Goal: Task Accomplishment & Management: Manage account settings

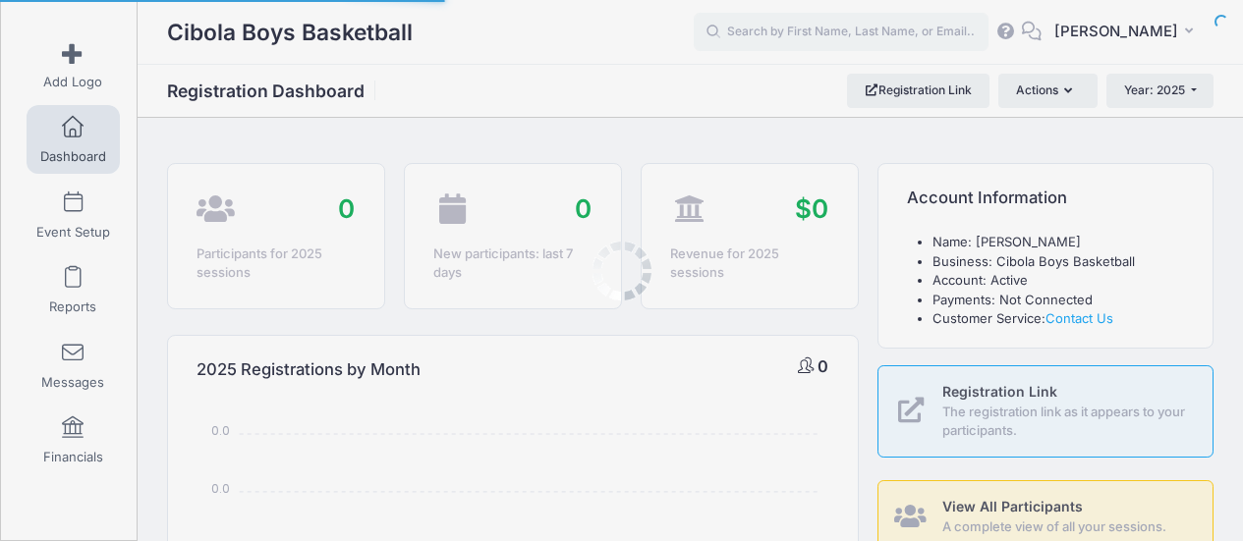
select select
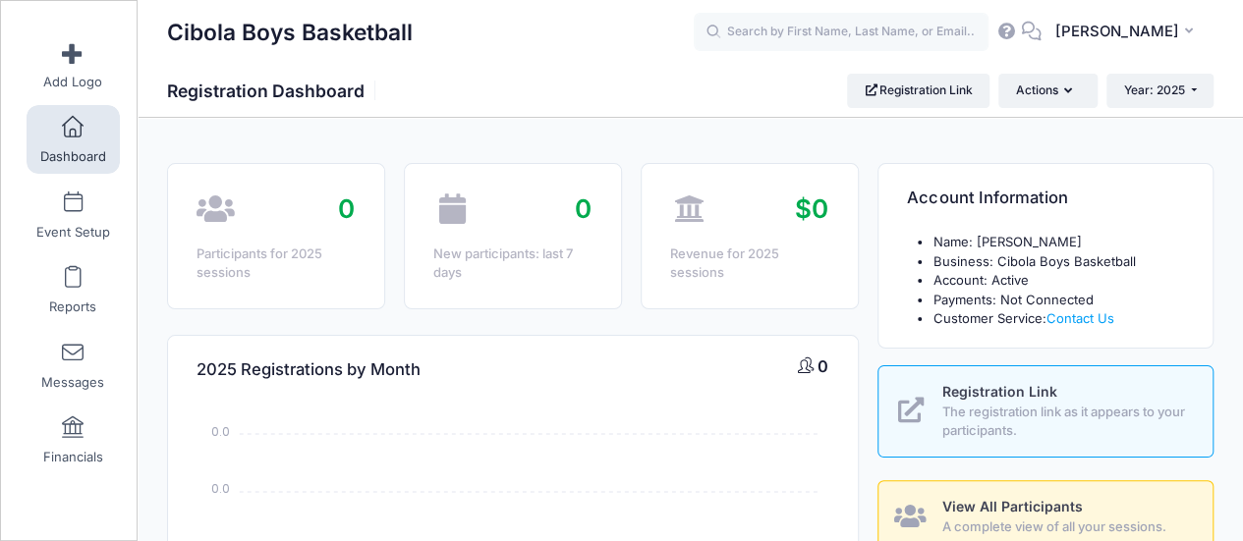
click at [73, 139] on link "Dashboard" at bounding box center [73, 139] width 93 height 69
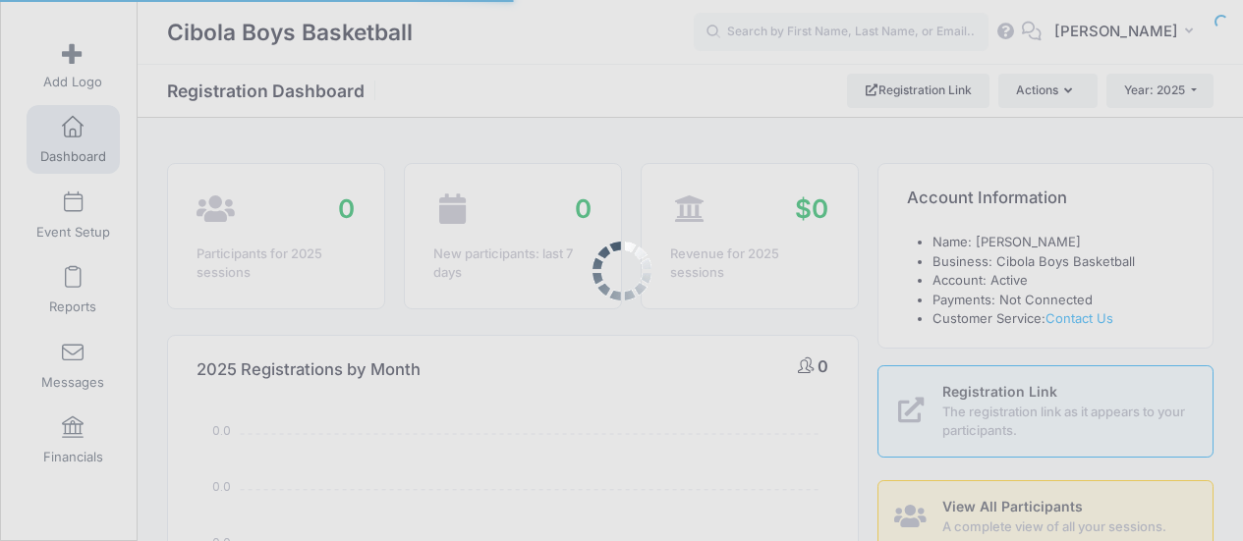
select select
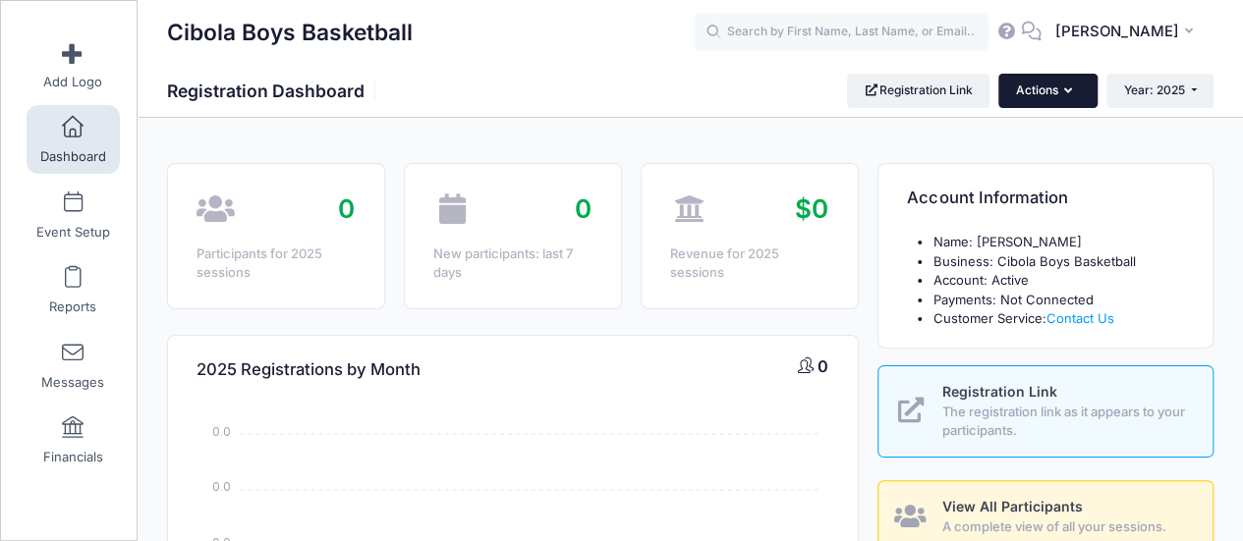
click at [1066, 91] on icon "button" at bounding box center [1072, 91] width 16 height 0
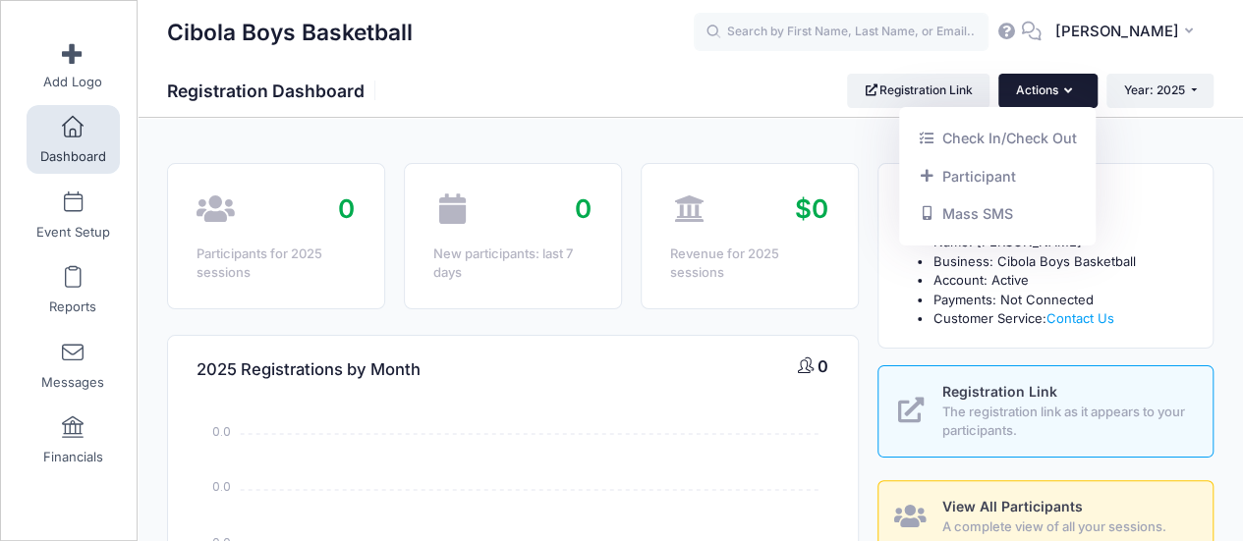
click at [1121, 188] on div "Account Information" at bounding box center [1045, 198] width 334 height 69
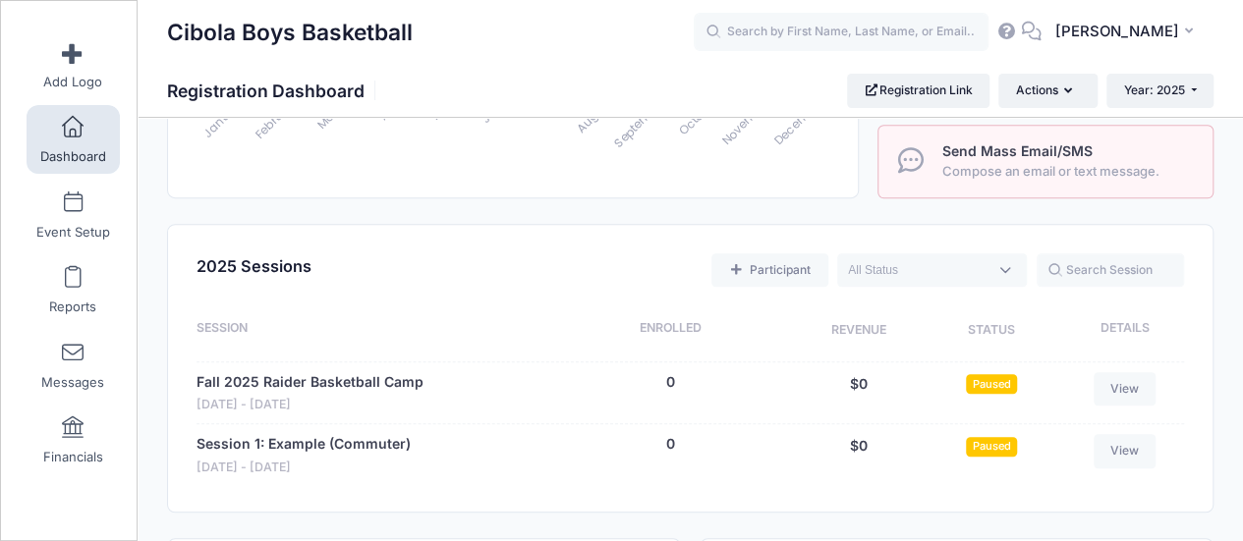
scroll to position [688, 0]
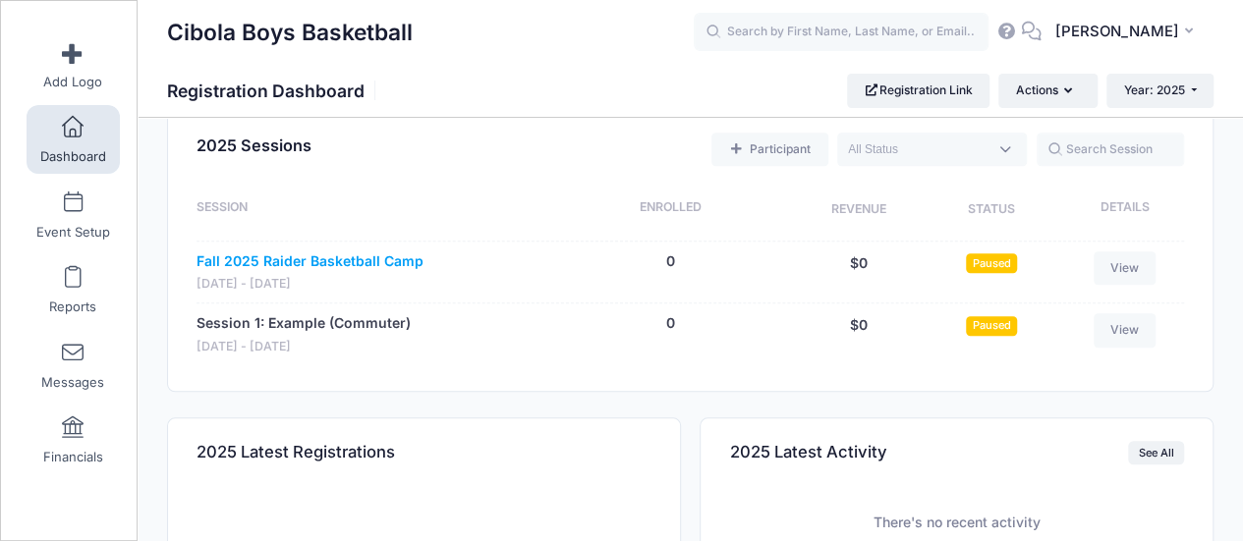
click at [351, 252] on link "Fall 2025 Raider Basketball Camp" at bounding box center [309, 262] width 227 height 21
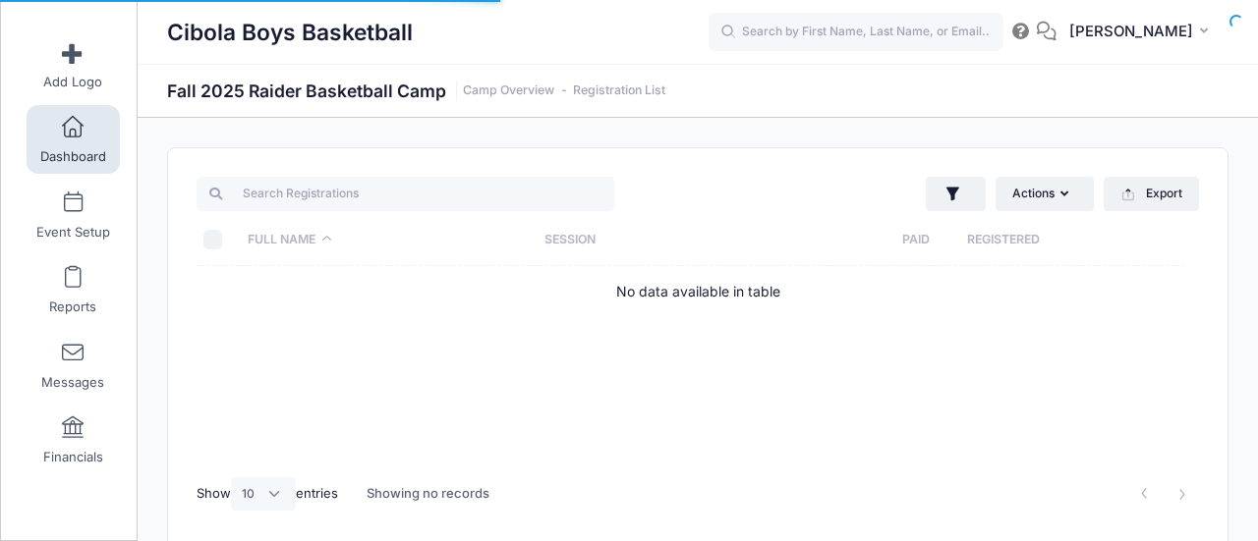
select select "10"
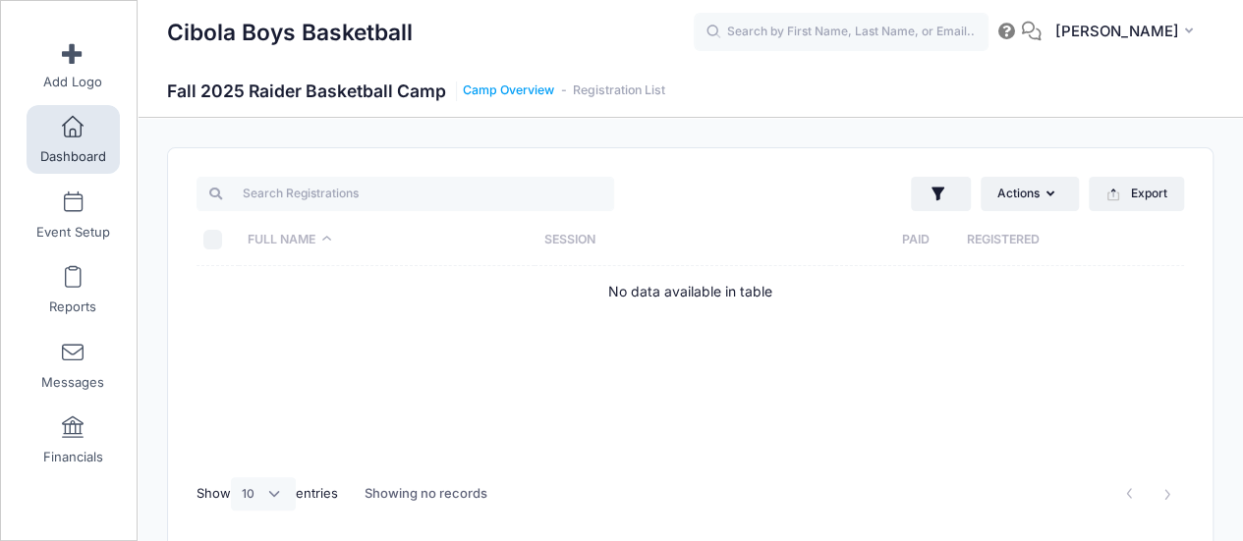
click at [530, 90] on link "Camp Overview" at bounding box center [508, 91] width 91 height 15
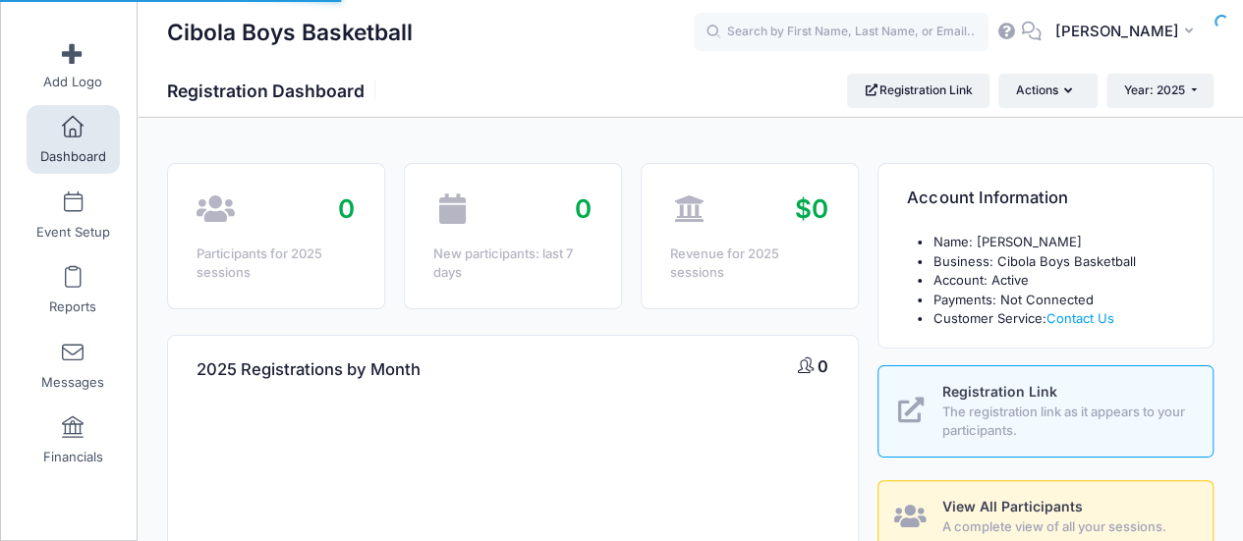
select select
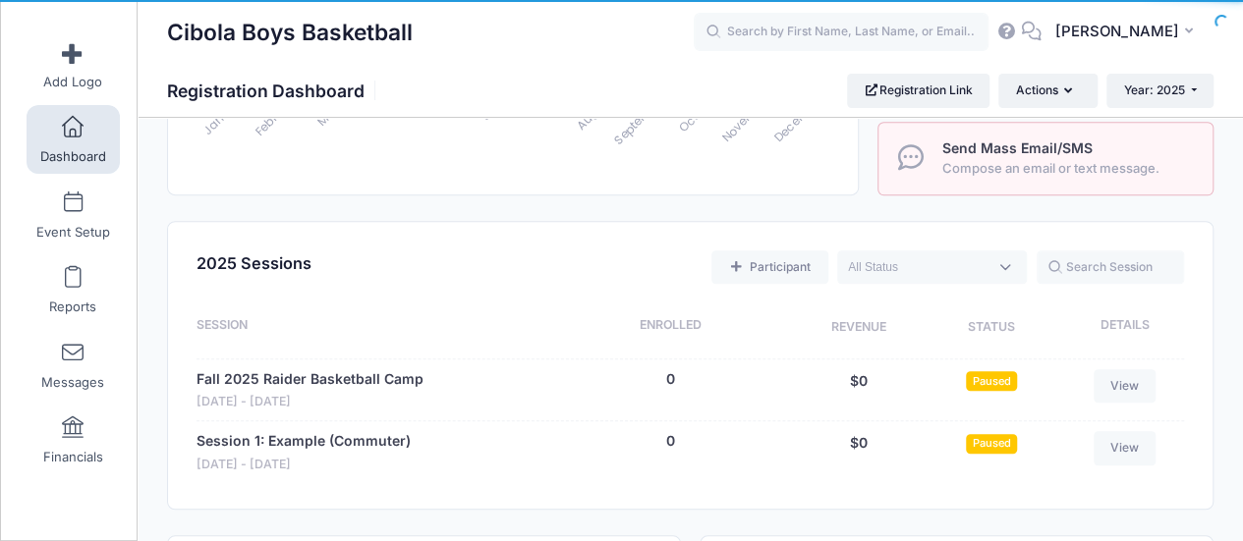
scroll to position [688, 0]
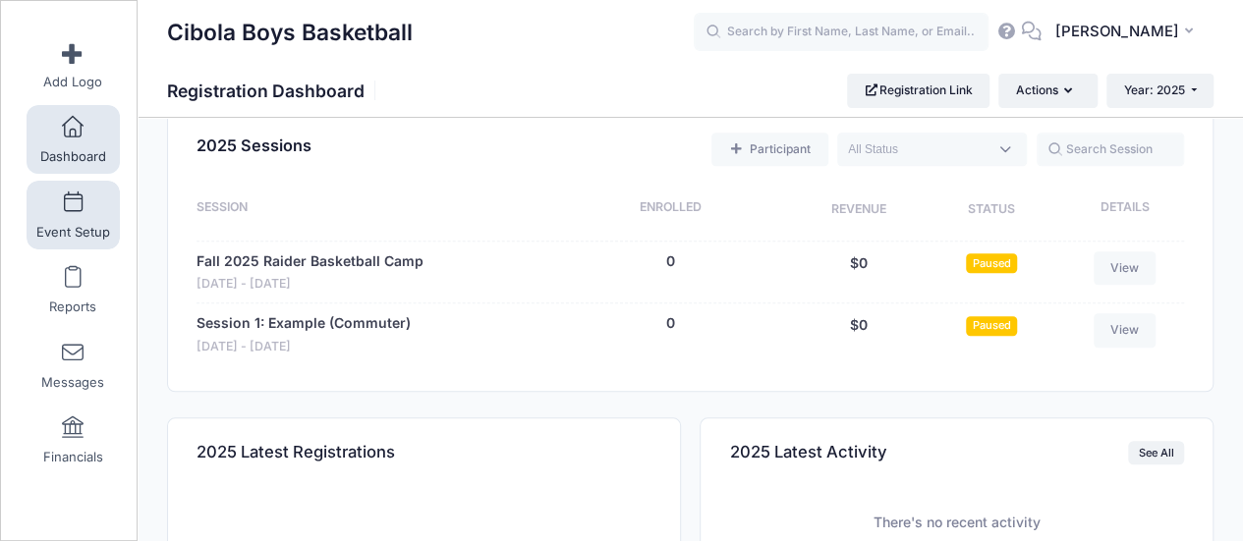
click at [79, 201] on link "Event Setup" at bounding box center [73, 215] width 93 height 69
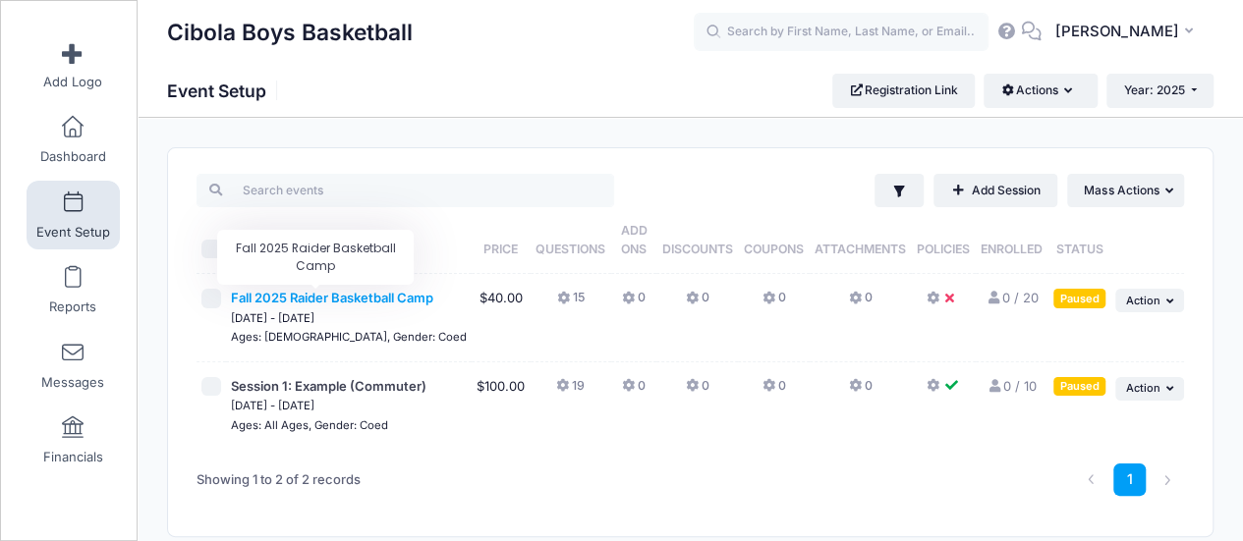
click at [360, 297] on span "Fall 2025 Raider Basketball Camp" at bounding box center [332, 298] width 202 height 16
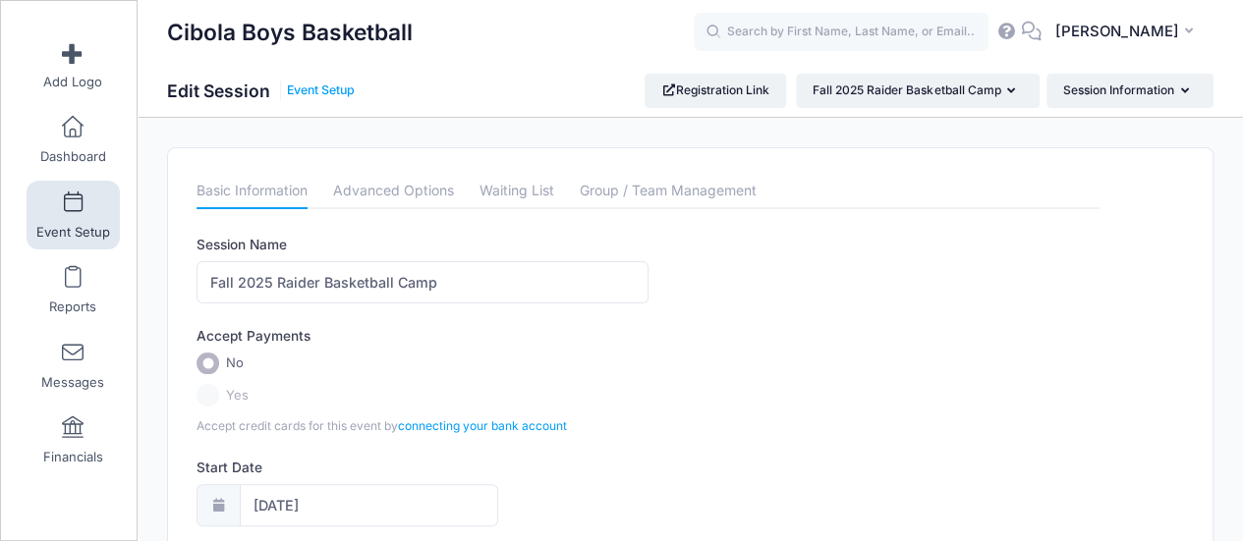
click at [311, 91] on link "Event Setup" at bounding box center [321, 91] width 68 height 15
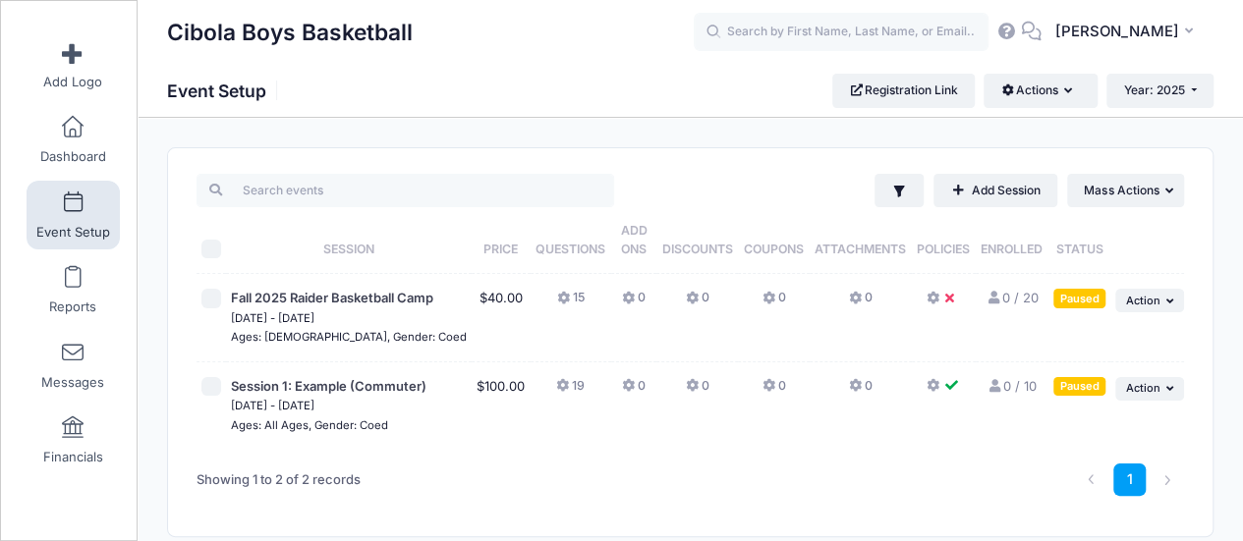
click at [556, 299] on icon at bounding box center [564, 299] width 16 height 0
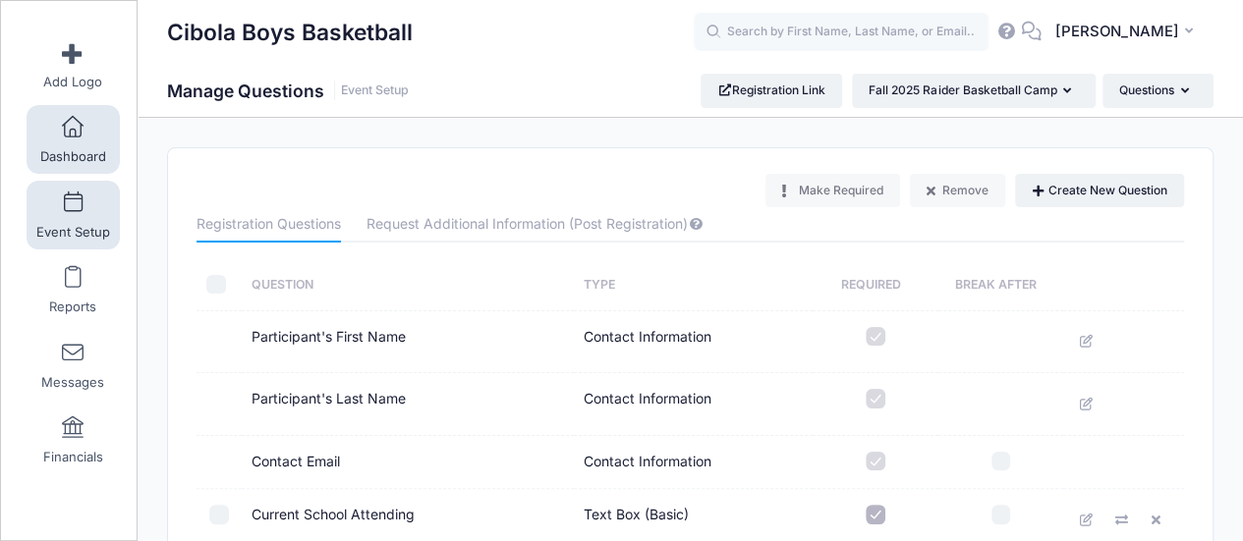
click at [73, 131] on span at bounding box center [73, 128] width 0 height 22
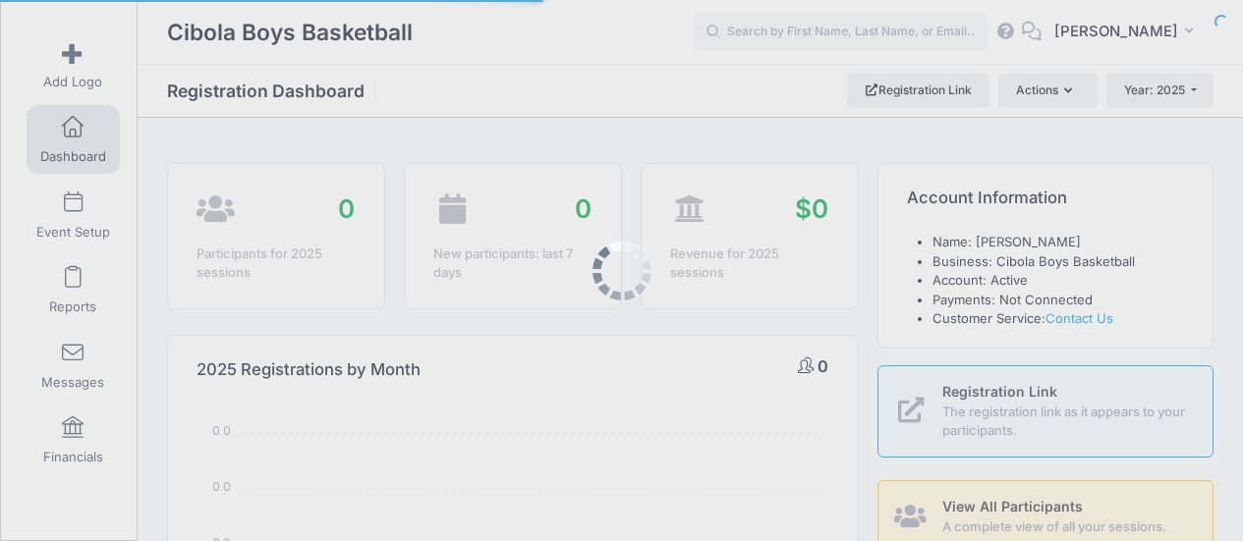
select select
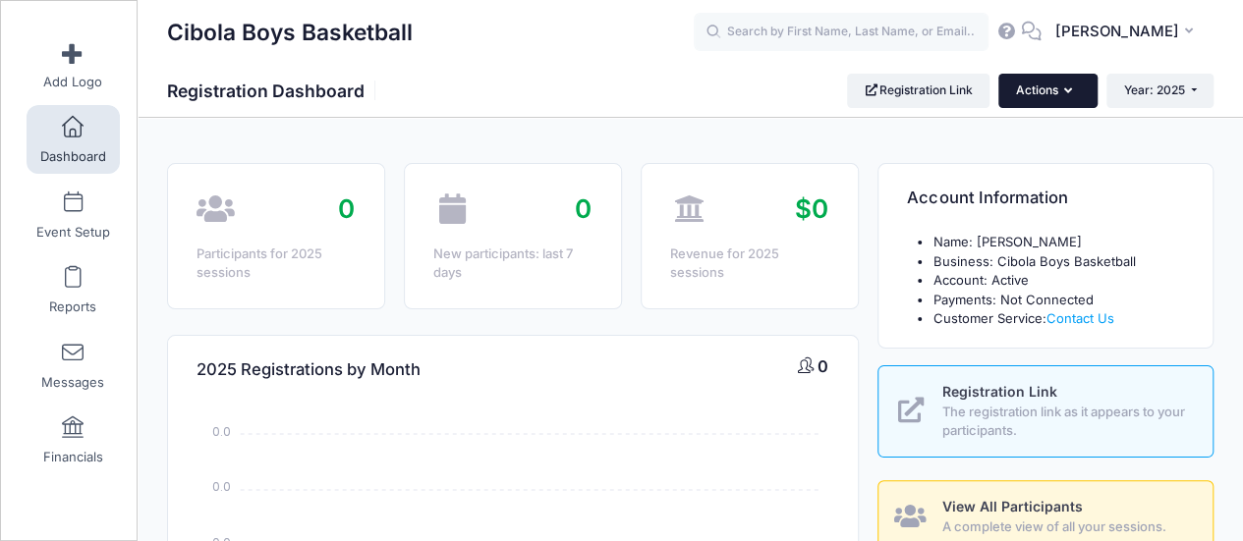
click at [1064, 91] on icon "button" at bounding box center [1072, 91] width 16 height 0
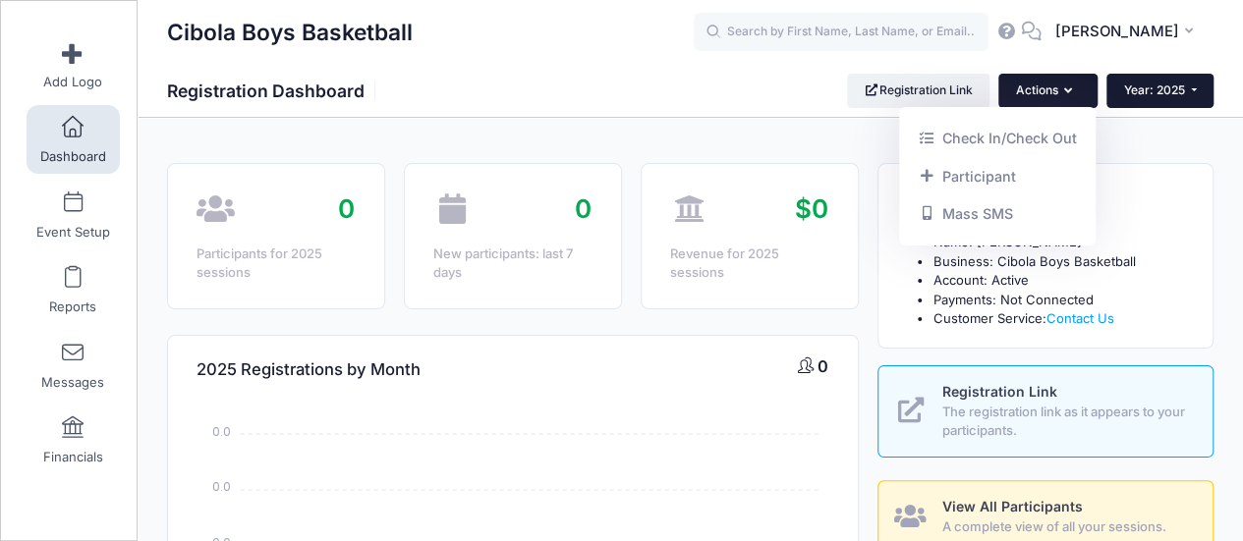
click at [1197, 93] on button "Year: 2025" at bounding box center [1159, 90] width 107 height 33
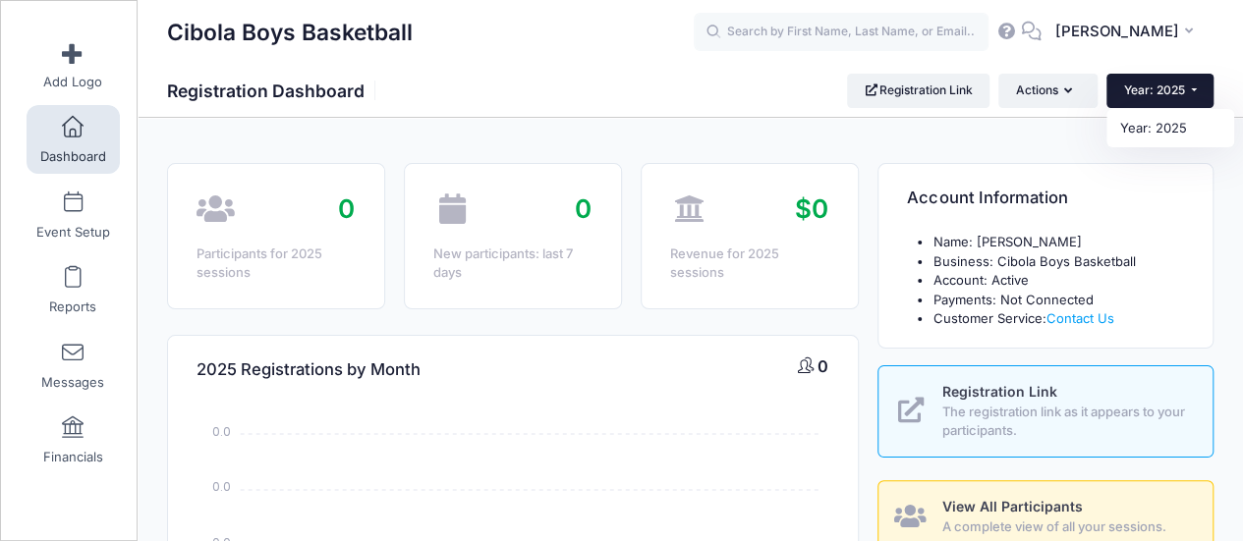
click at [1197, 93] on button "Year: 2025" at bounding box center [1159, 90] width 107 height 33
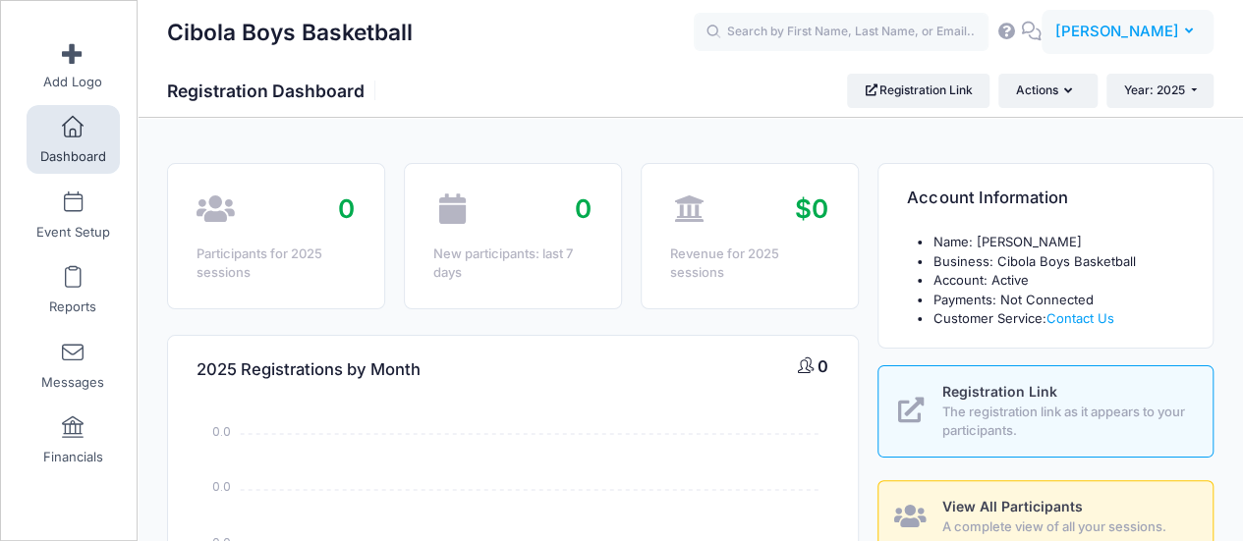
click at [1175, 38] on span "[PERSON_NAME]" at bounding box center [1116, 32] width 124 height 22
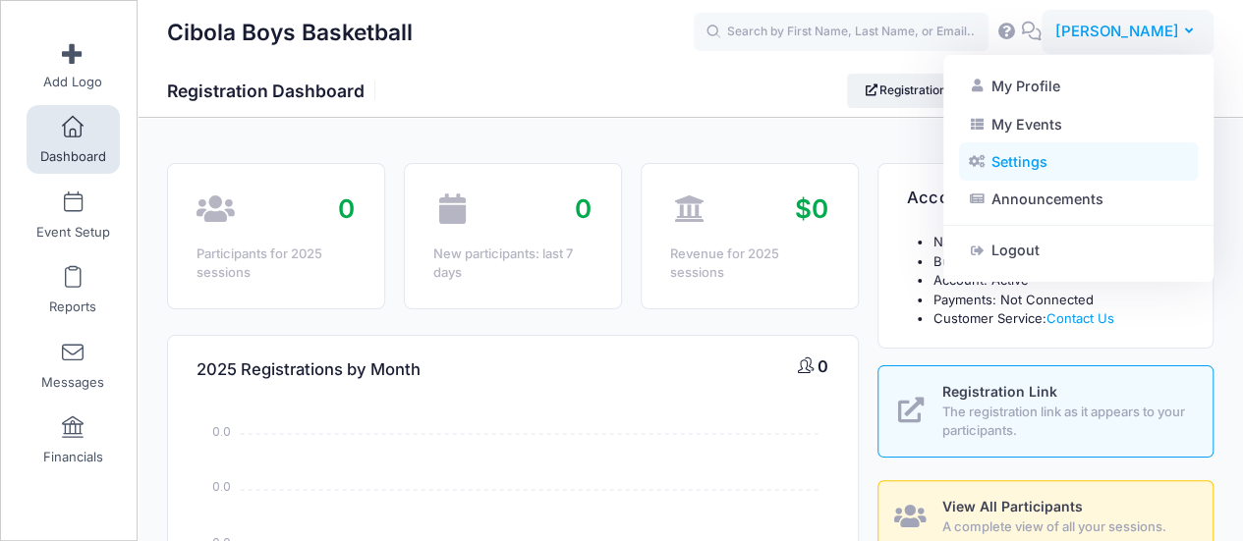
click at [1043, 156] on link "Settings" at bounding box center [1078, 161] width 239 height 37
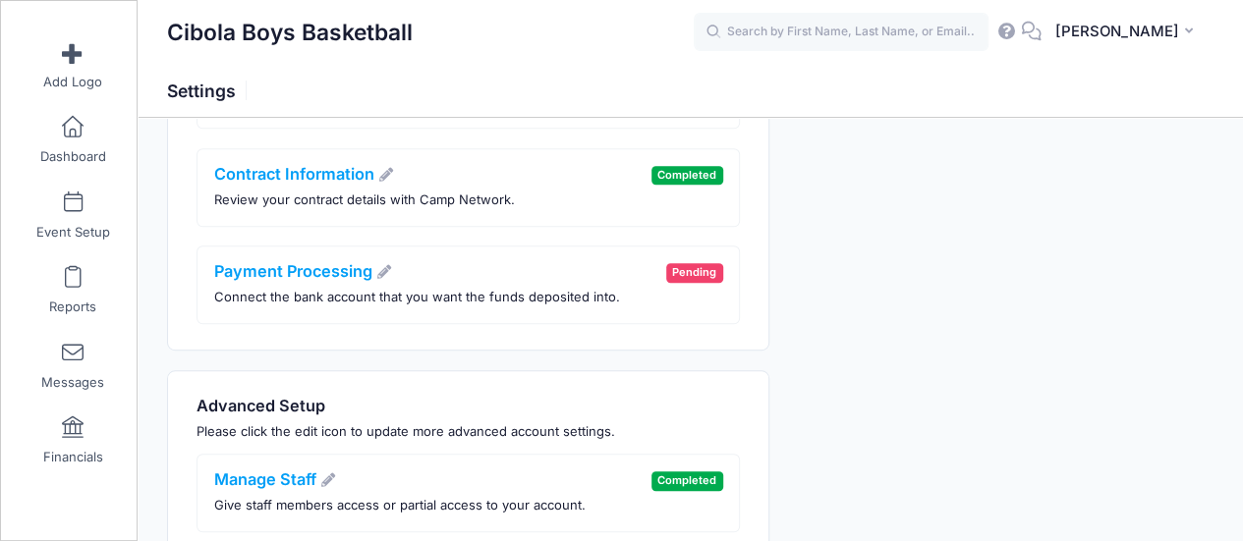
scroll to position [675, 0]
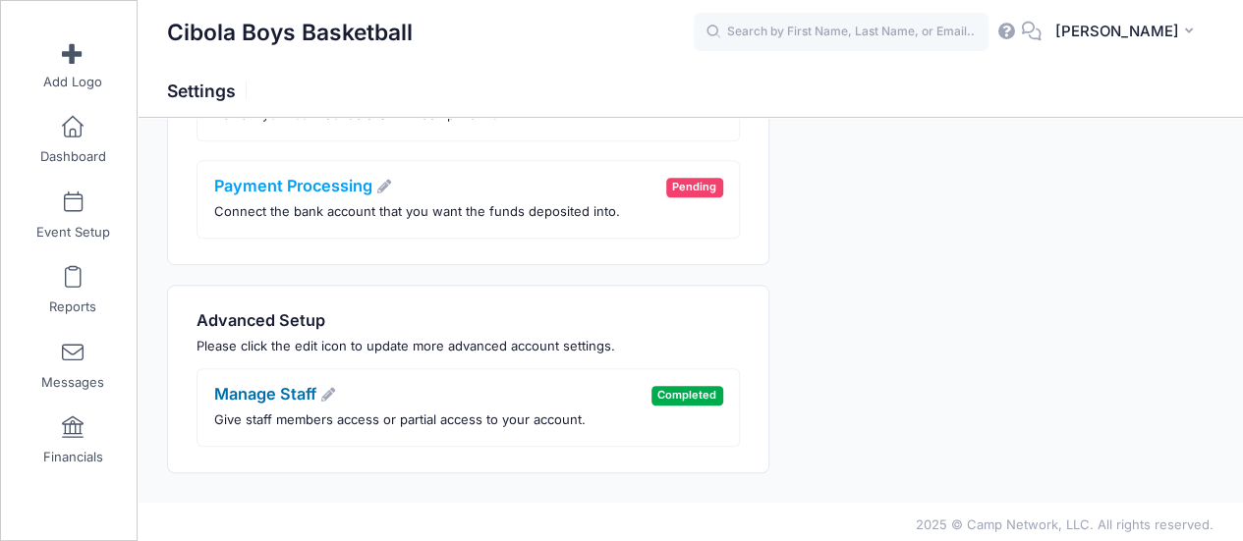
click at [268, 384] on link "Manage Staff" at bounding box center [275, 394] width 123 height 20
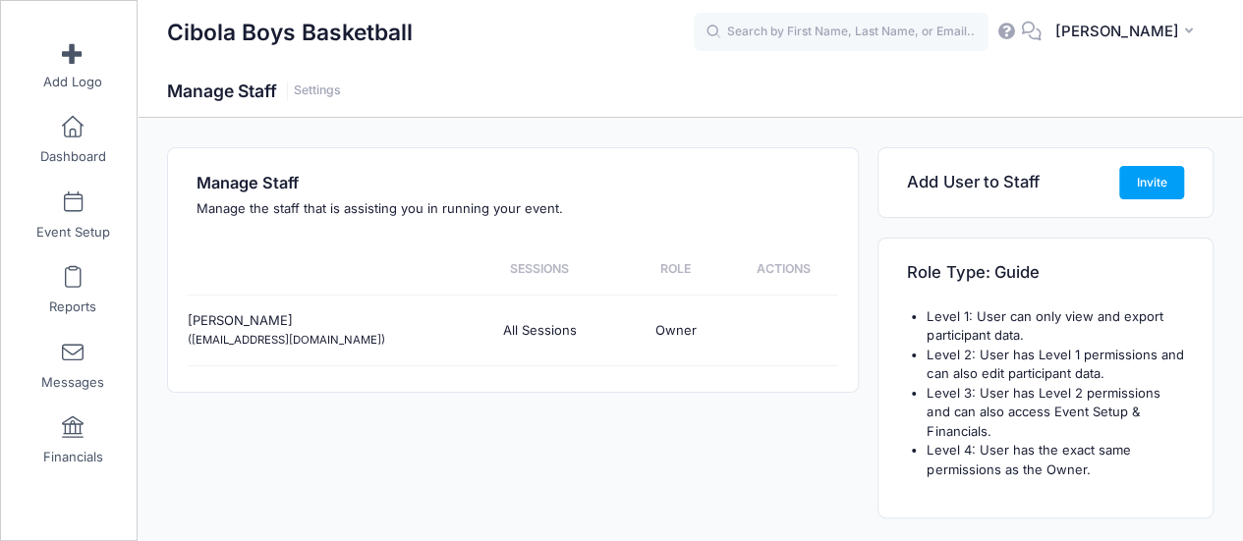
click at [1106, 441] on li "Level 4: User has the exact same permissions as the Owner." at bounding box center [1054, 460] width 257 height 38
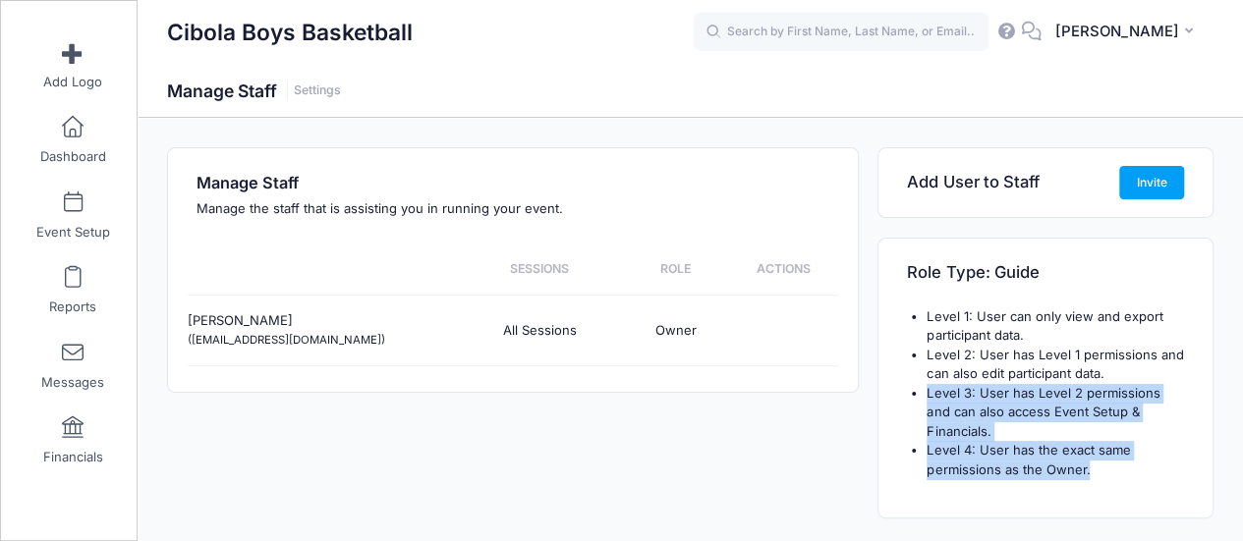
drag, startPoint x: 1094, startPoint y: 441, endPoint x: 920, endPoint y: 385, distance: 183.6
click at [920, 386] on ul "Level 1: User can only view and export participant data. Level 2: User has Leve…" at bounding box center [1045, 394] width 277 height 173
click at [970, 414] on li "Level 3: User has Level 2 permissions and can also access Event Setup & Financi…" at bounding box center [1054, 413] width 257 height 58
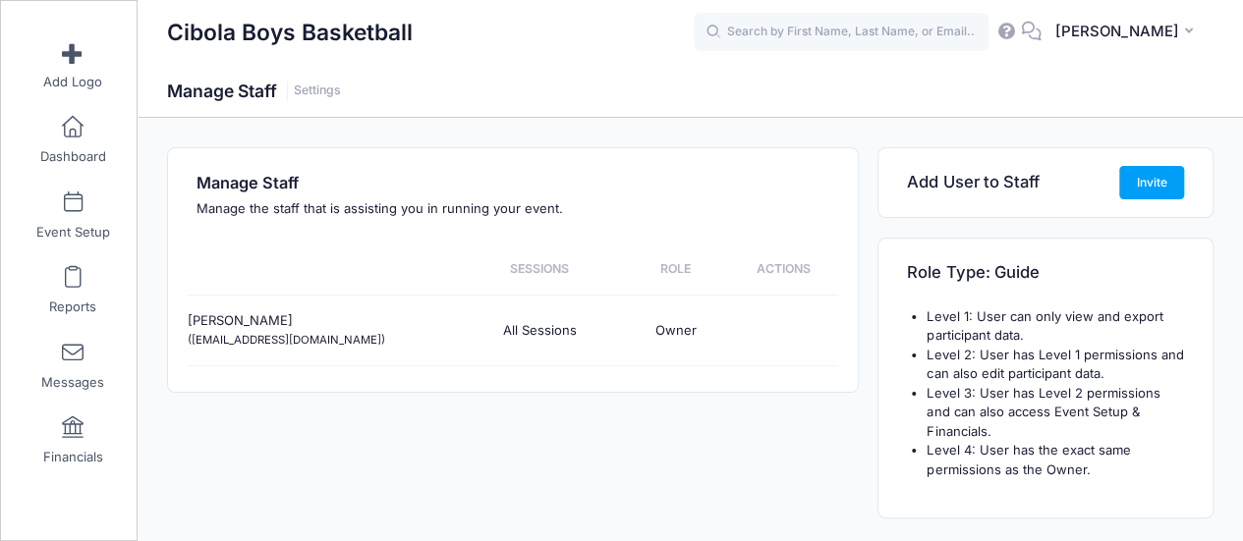
click at [531, 414] on div "Manage Staff Manage the staff that is assisting you in running your event. Sess…" at bounding box center [512, 342] width 710 height 391
click at [73, 207] on span at bounding box center [73, 204] width 0 height 22
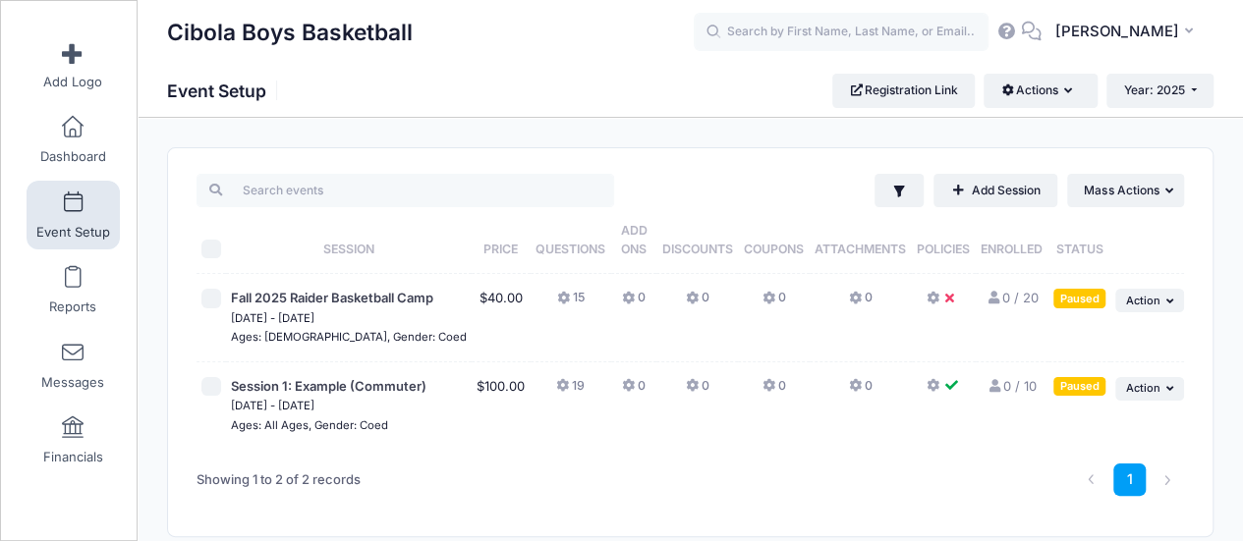
click at [933, 298] on button at bounding box center [942, 303] width 35 height 28
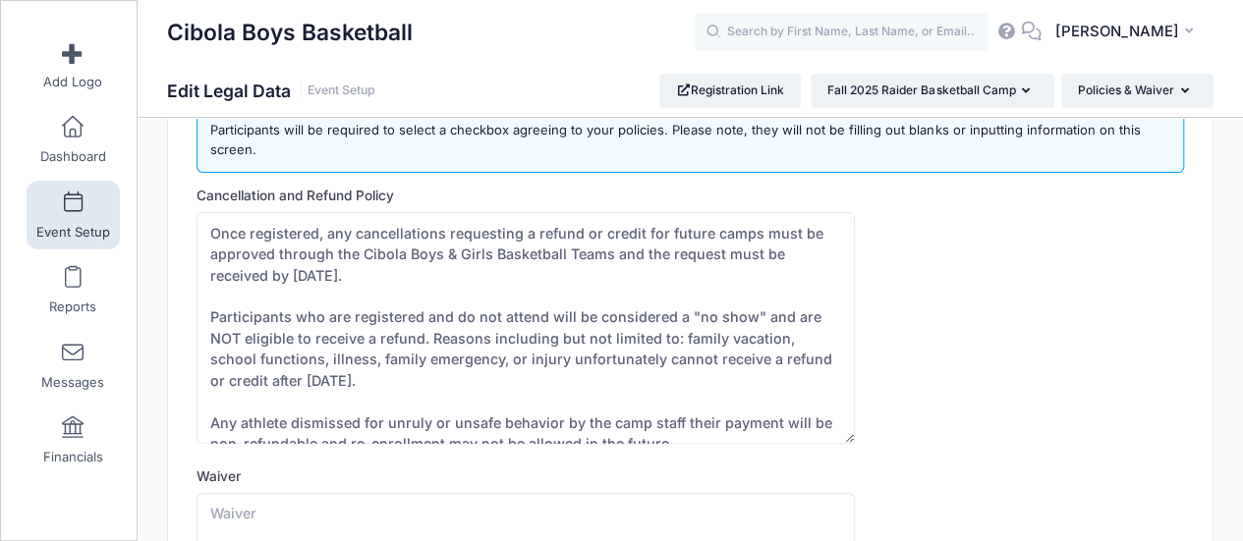
scroll to position [98, 0]
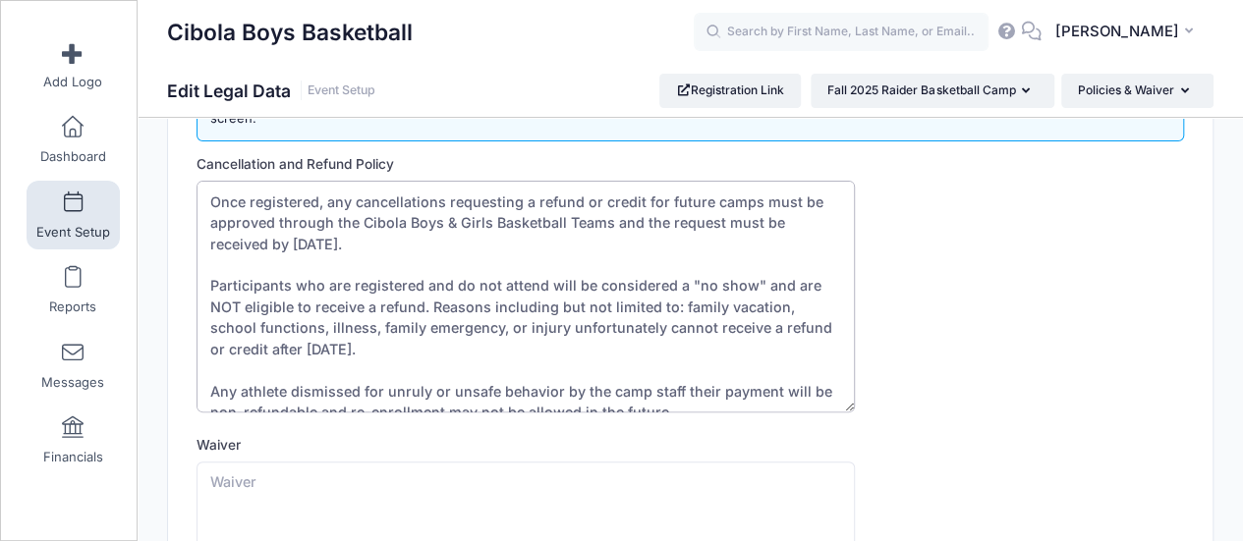
click at [294, 243] on textarea "Once registered, any cancellations requesting a refund or credit for future cam…" at bounding box center [525, 297] width 658 height 232
drag, startPoint x: 326, startPoint y: 244, endPoint x: 310, endPoint y: 245, distance: 15.7
click at [310, 245] on textarea "Once registered, any cancellations requesting a refund or credit for future cam…" at bounding box center [525, 297] width 658 height 232
click at [426, 242] on textarea "Once registered, any cancellations requesting a refund or credit for future cam…" at bounding box center [525, 297] width 658 height 232
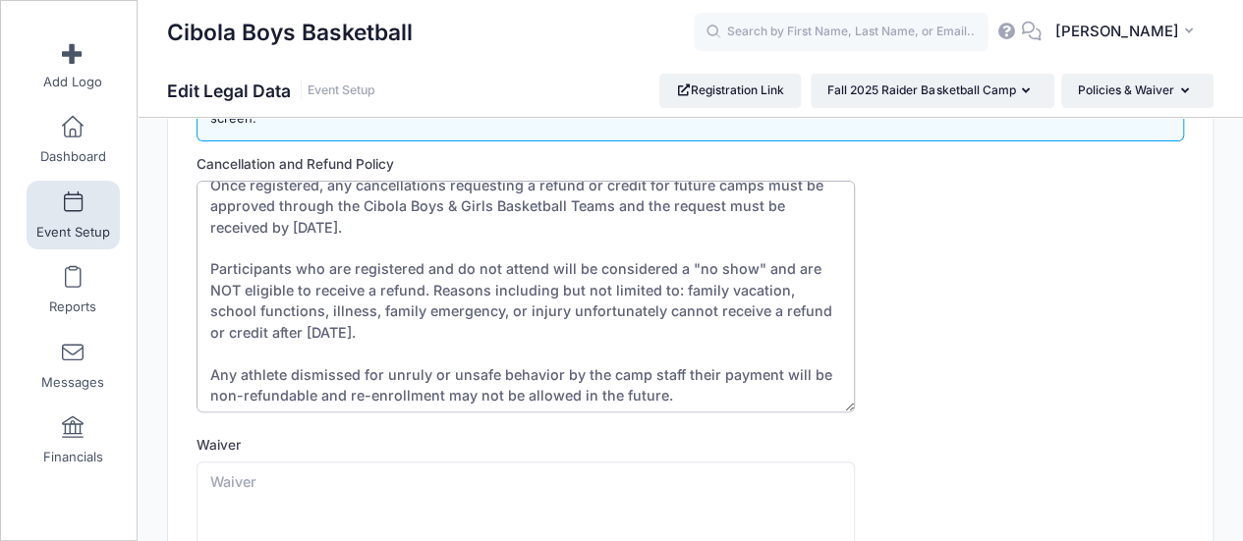
scroll to position [21, 0]
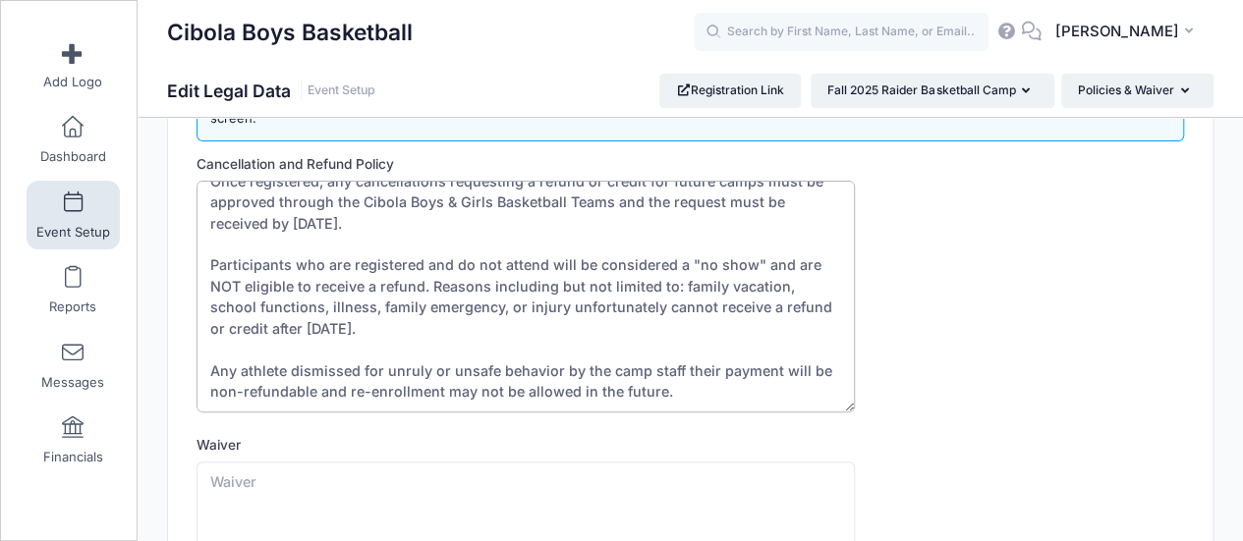
drag, startPoint x: 306, startPoint y: 327, endPoint x: 327, endPoint y: 358, distance: 37.3
click at [315, 327] on textarea "Once registered, any cancellations requesting a refund or credit for future cam…" at bounding box center [525, 297] width 658 height 232
drag, startPoint x: 324, startPoint y: 328, endPoint x: 339, endPoint y: 328, distance: 14.7
click at [339, 328] on textarea "Once registered, any cancellations requesting a refund or credit for future cam…" at bounding box center [525, 297] width 658 height 232
click at [399, 328] on textarea "Once registered, any cancellations requesting a refund or credit for future cam…" at bounding box center [525, 297] width 658 height 232
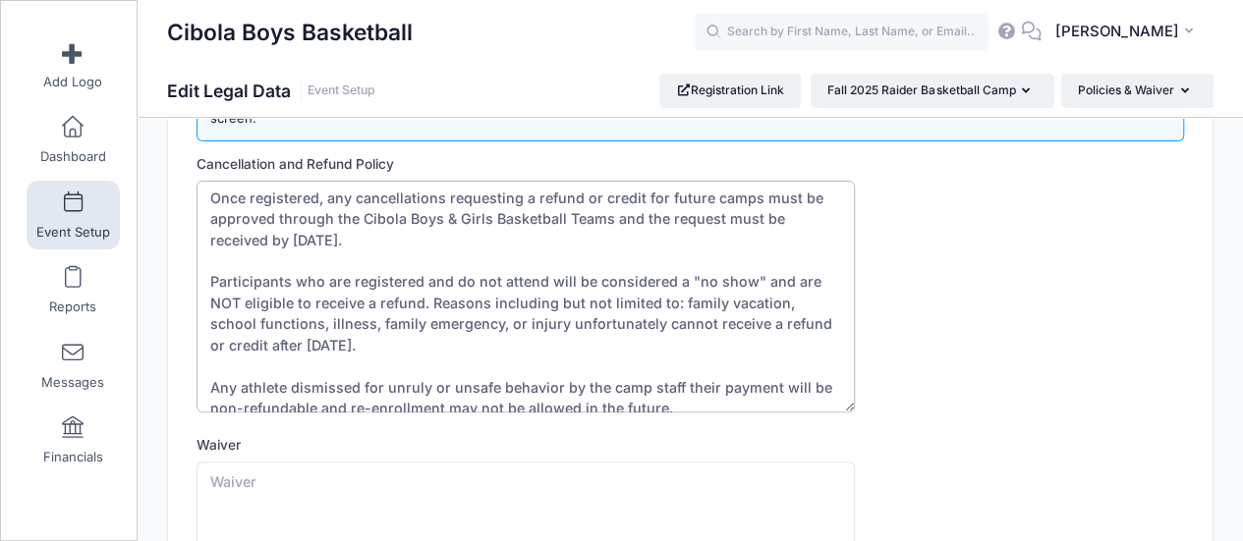
scroll to position [0, 0]
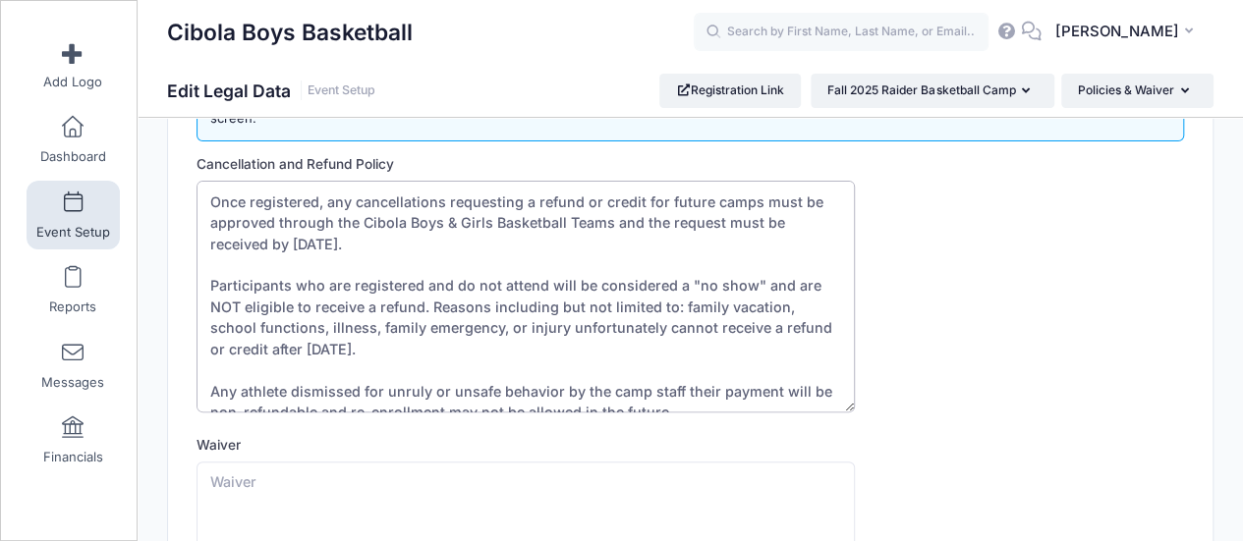
click at [379, 245] on textarea "Once registered, any cancellations requesting a refund or credit for future cam…" at bounding box center [525, 297] width 658 height 232
drag, startPoint x: 371, startPoint y: 242, endPoint x: 648, endPoint y: 237, distance: 277.1
click at [648, 237] on textarea "Once registered, any cancellations requesting a refund or credit for future cam…" at bounding box center [525, 297] width 658 height 232
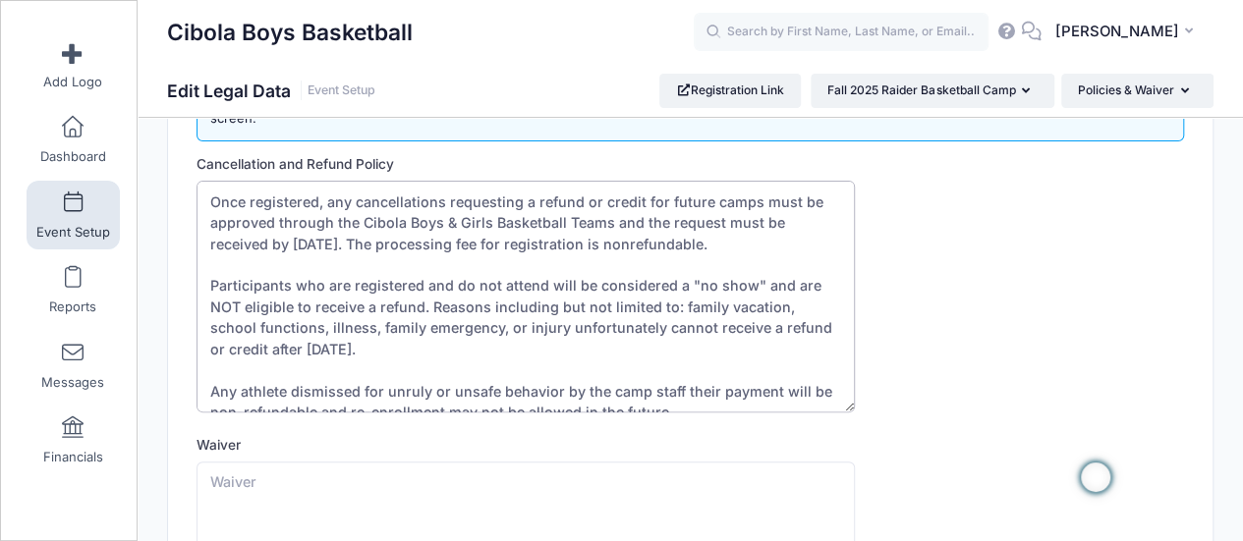
drag, startPoint x: 376, startPoint y: 347, endPoint x: 265, endPoint y: 353, distance: 111.2
click at [265, 353] on textarea "Once registered, any cancellations requesting a refund or credit for future cam…" at bounding box center [525, 297] width 658 height 232
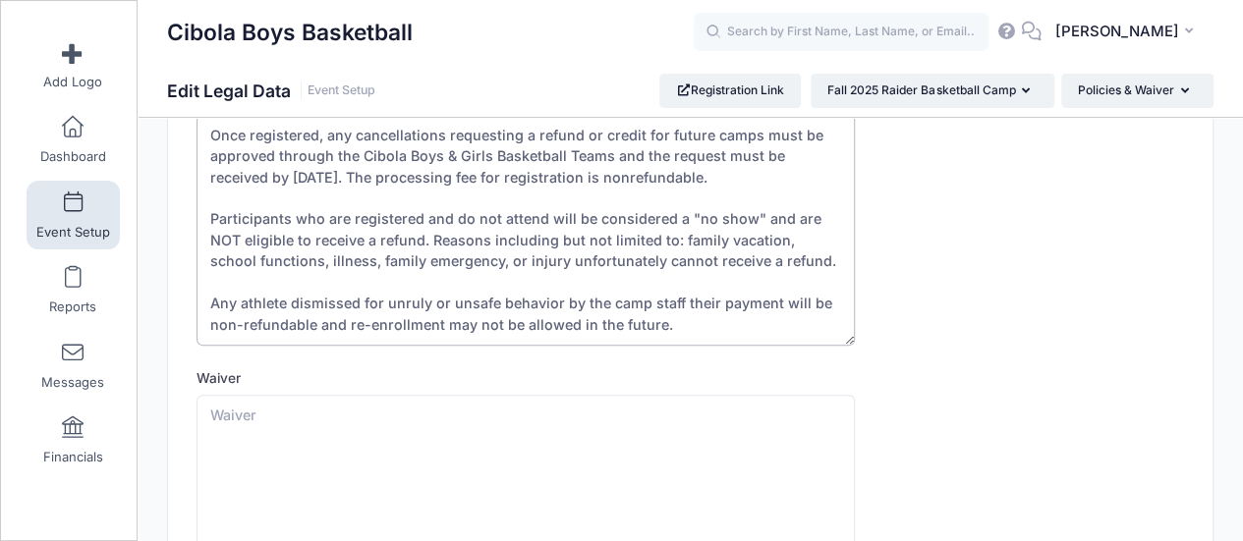
scroll to position [196, 0]
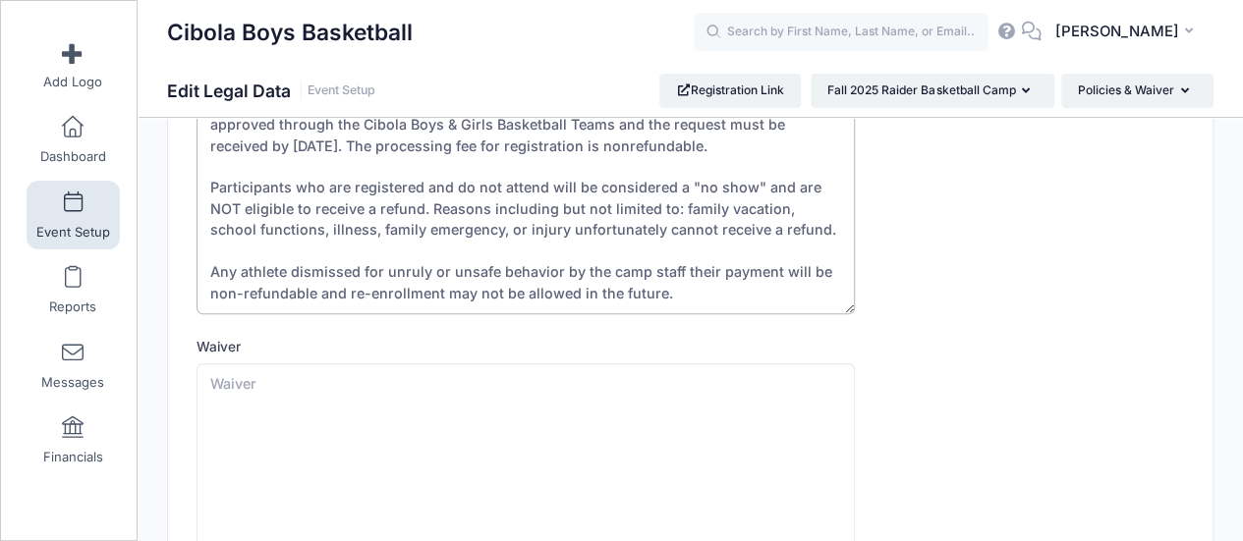
type textarea "Once registered, any cancellations requesting a refund or credit for future cam…"
click at [384, 378] on textarea "Waiver" at bounding box center [525, 480] width 658 height 232
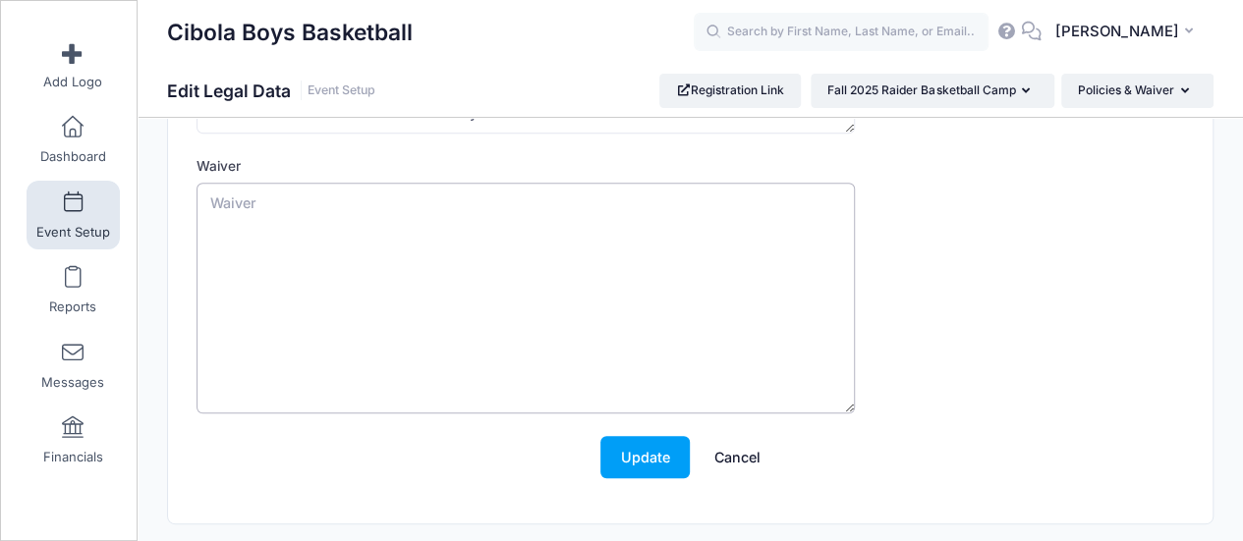
scroll to position [333, 0]
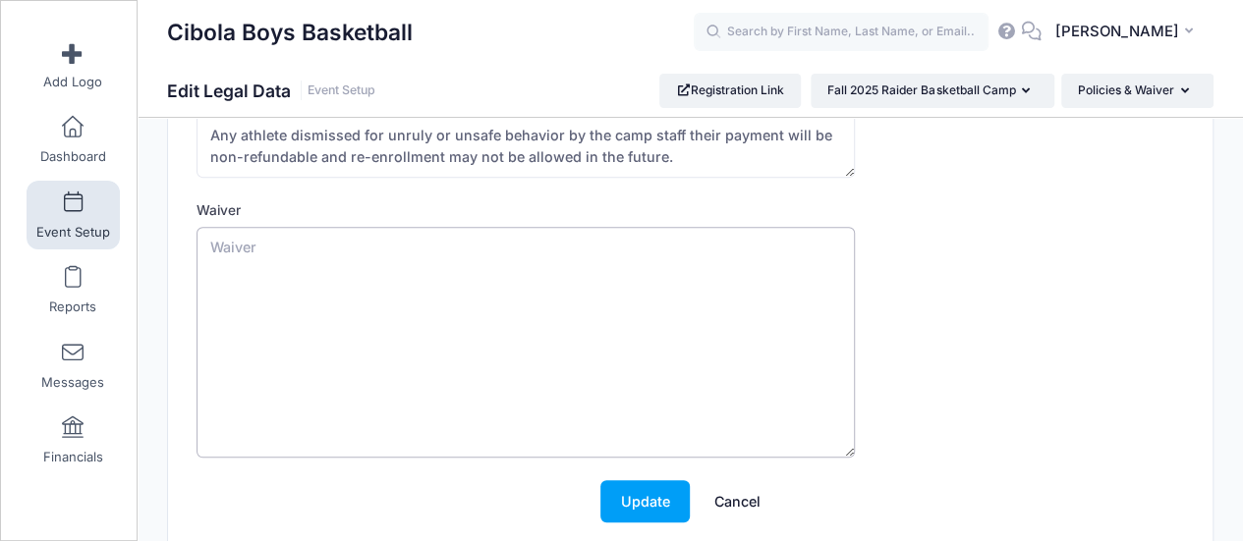
drag, startPoint x: 354, startPoint y: 258, endPoint x: 302, endPoint y: 259, distance: 52.1
click at [302, 259] on textarea "Waiver" at bounding box center [525, 343] width 658 height 232
click at [303, 259] on textarea "Waiver" at bounding box center [525, 343] width 658 height 232
click at [513, 294] on textarea "Waiver" at bounding box center [525, 343] width 658 height 232
click at [198, 299] on textarea "Waiver" at bounding box center [525, 343] width 658 height 232
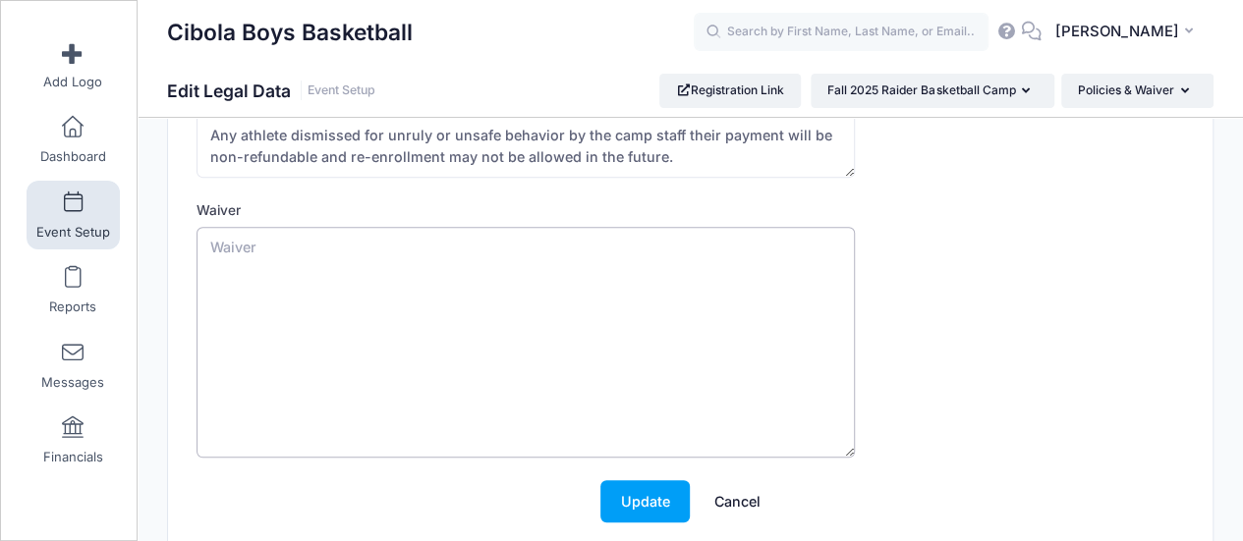
click at [246, 266] on textarea "Waiver" at bounding box center [525, 343] width 658 height 232
paste textarea "Name of Activity: Cibola Youth Basketball Camp Date of Activity: November 6-7,2…"
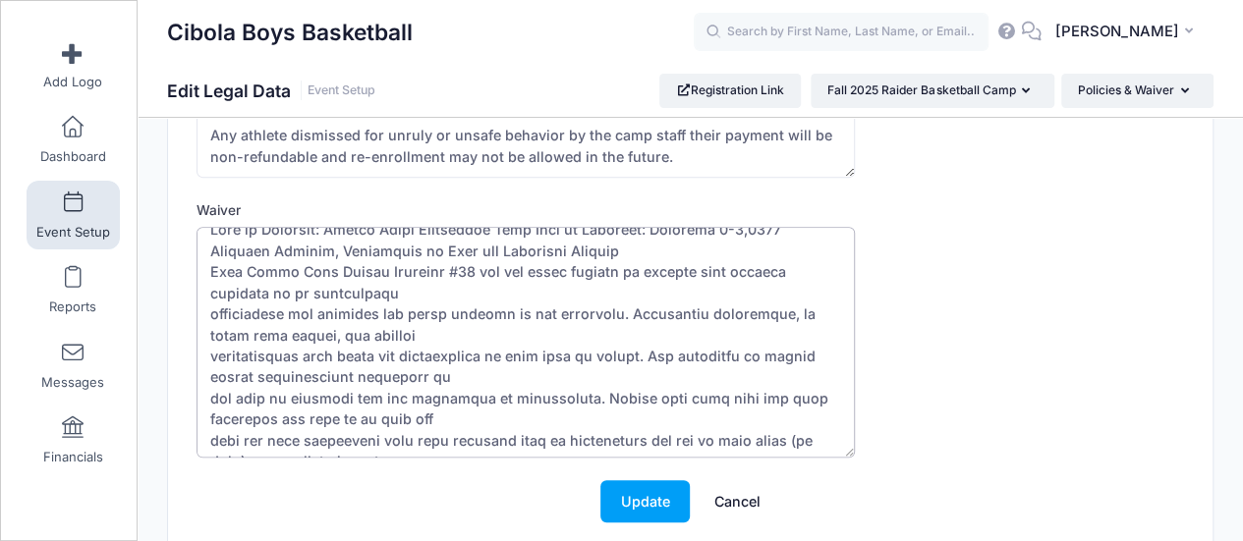
scroll to position [0, 0]
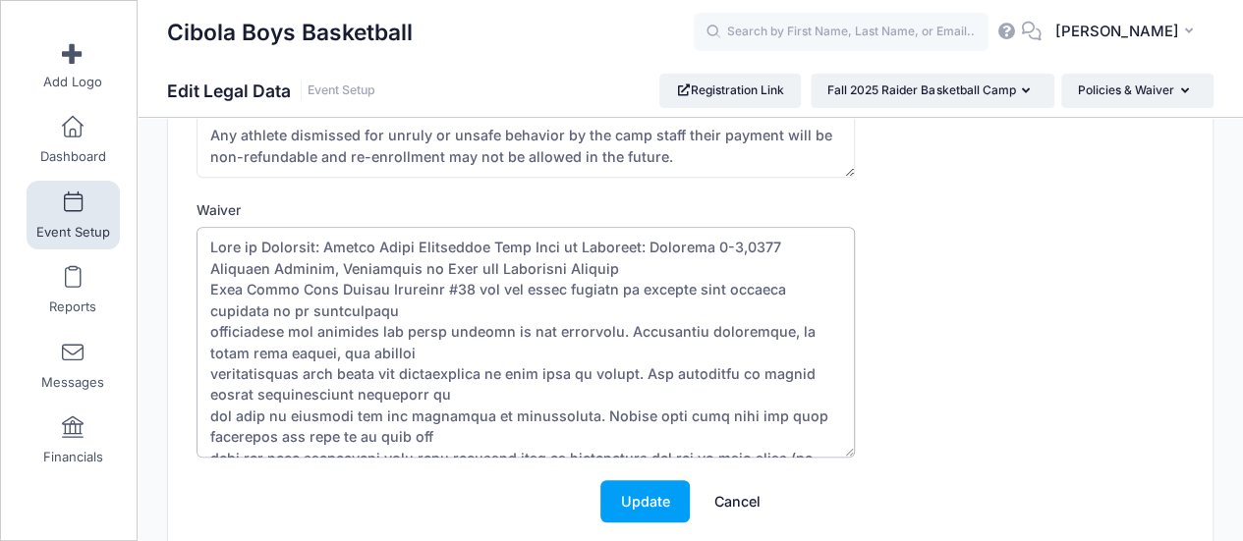
click at [209, 264] on textarea "Waiver" at bounding box center [525, 343] width 658 height 232
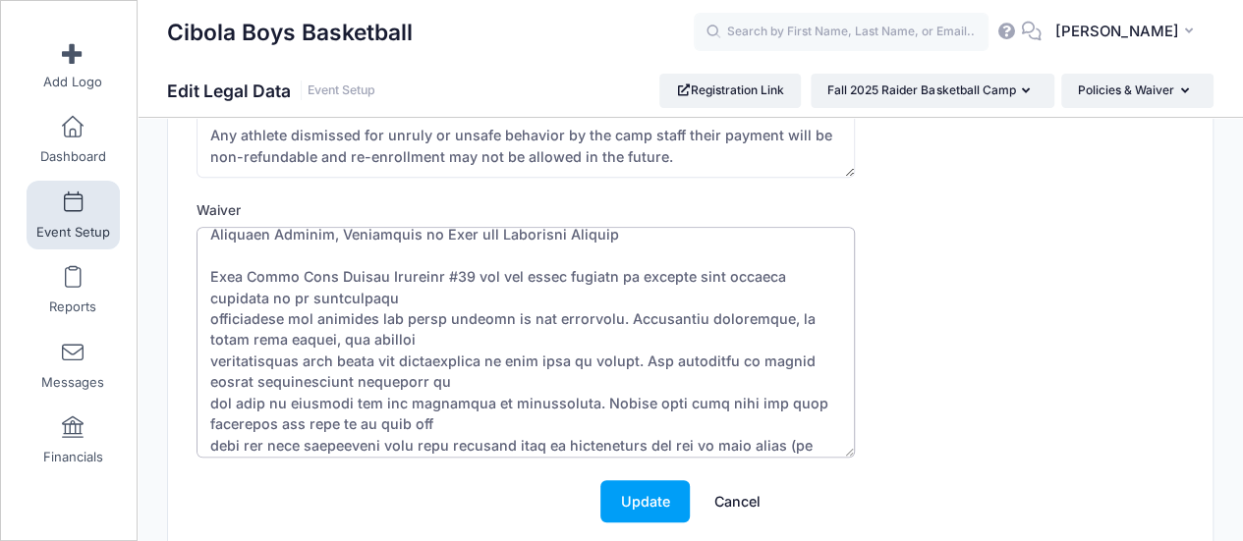
scroll to position [98, 0]
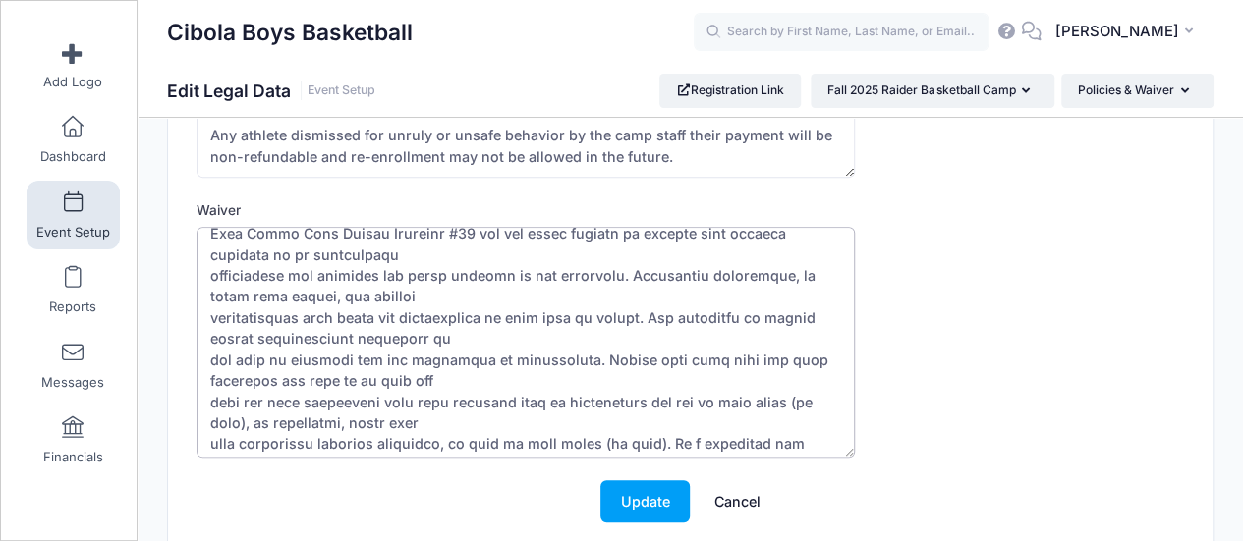
click at [359, 259] on textarea "Waiver" at bounding box center [525, 343] width 658 height 232
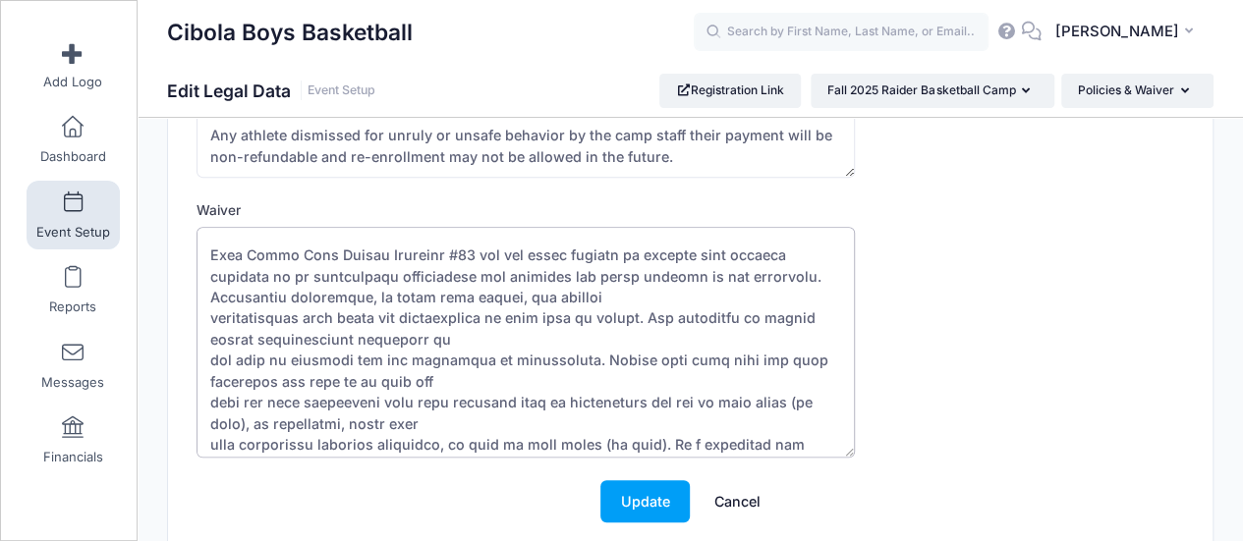
scroll to position [0, 0]
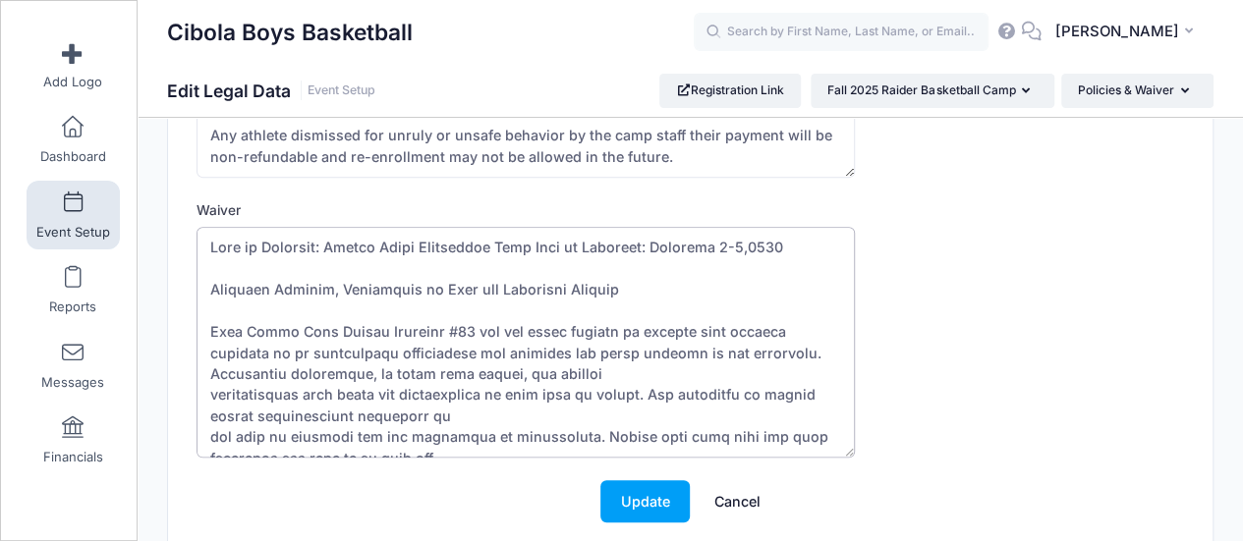
click at [666, 367] on textarea "Waiver" at bounding box center [525, 343] width 658 height 232
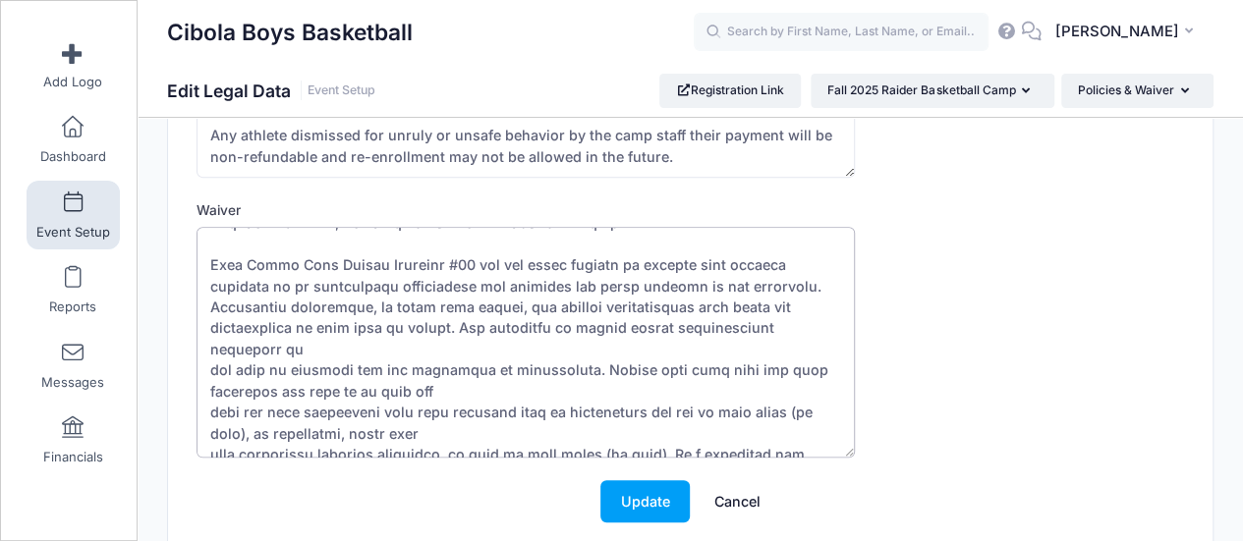
scroll to position [98, 0]
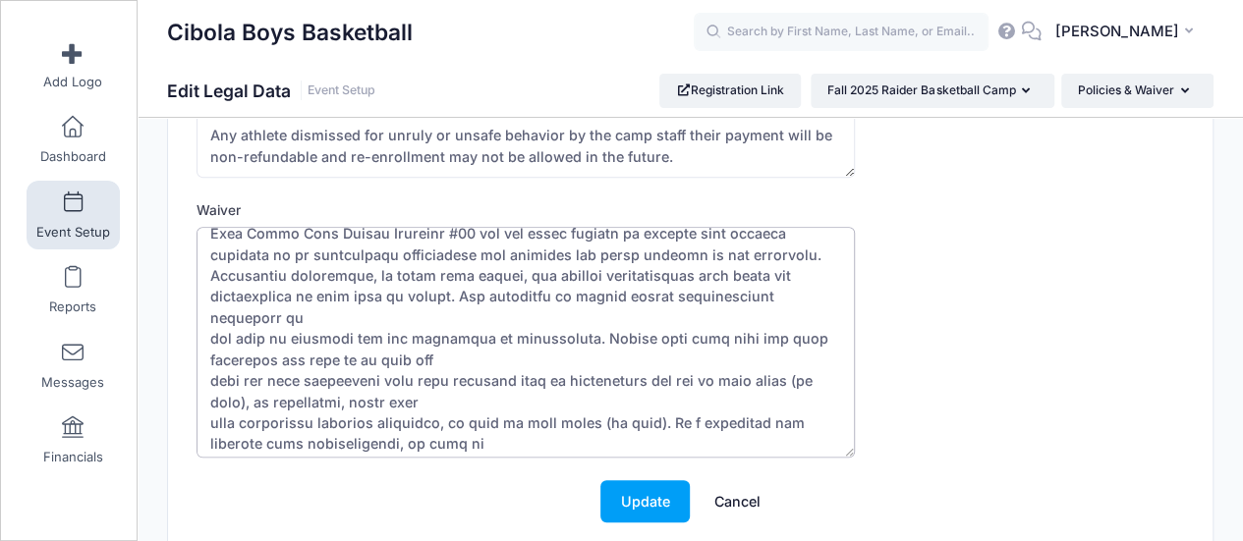
click at [481, 331] on textarea "Waiver" at bounding box center [525, 343] width 658 height 232
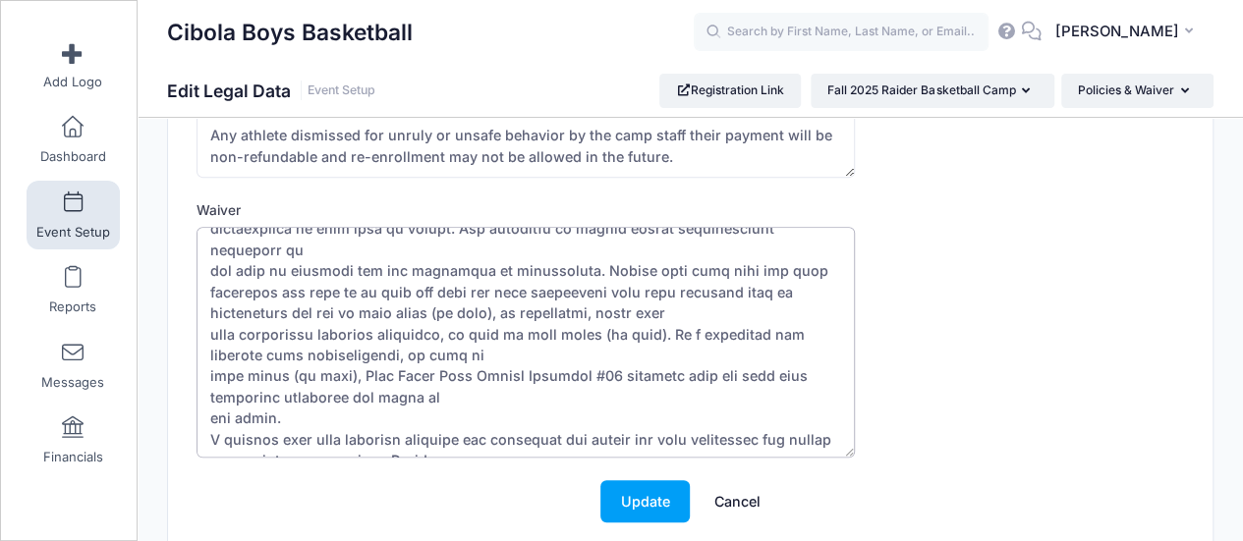
scroll to position [196, 0]
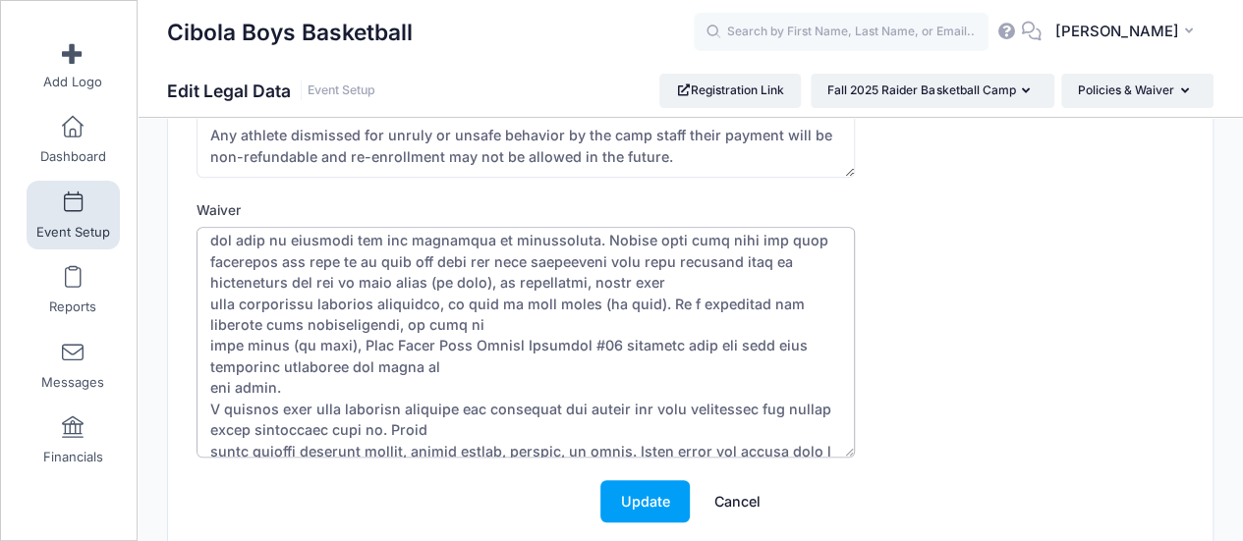
click at [505, 302] on textarea "Waiver" at bounding box center [525, 343] width 658 height 232
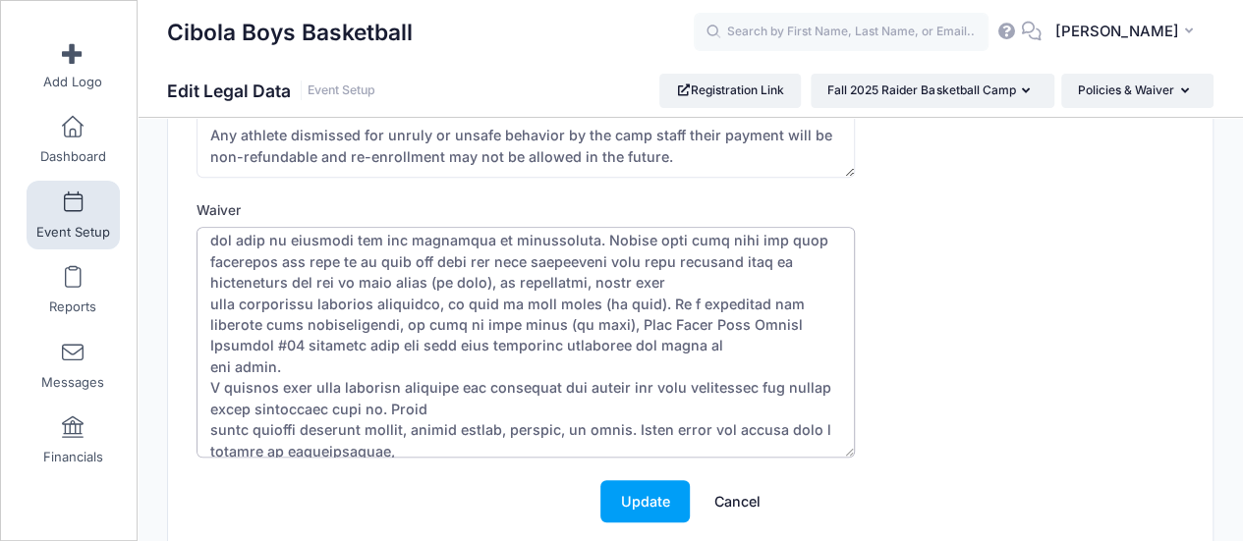
click at [399, 342] on textarea "Waiver" at bounding box center [525, 343] width 658 height 232
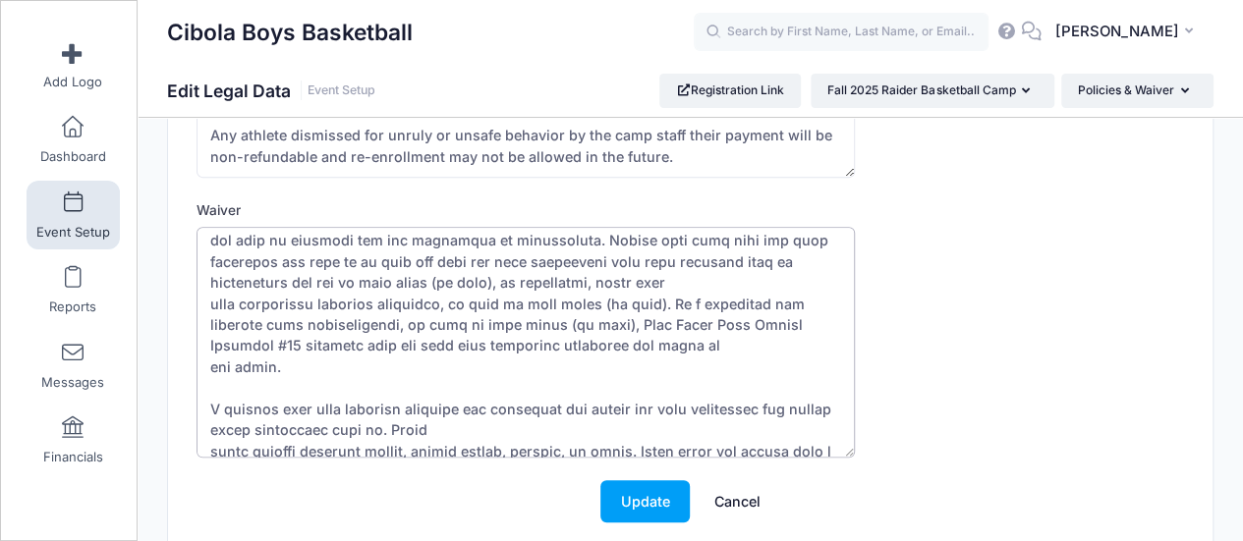
scroll to position [295, 0]
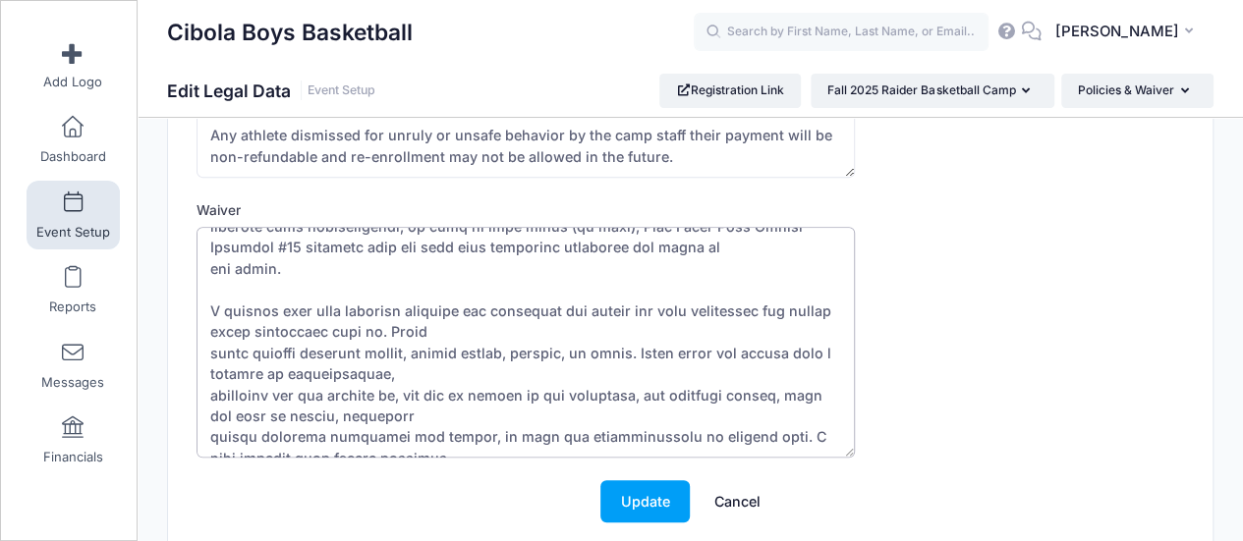
click at [442, 309] on textarea "Waiver" at bounding box center [525, 343] width 658 height 232
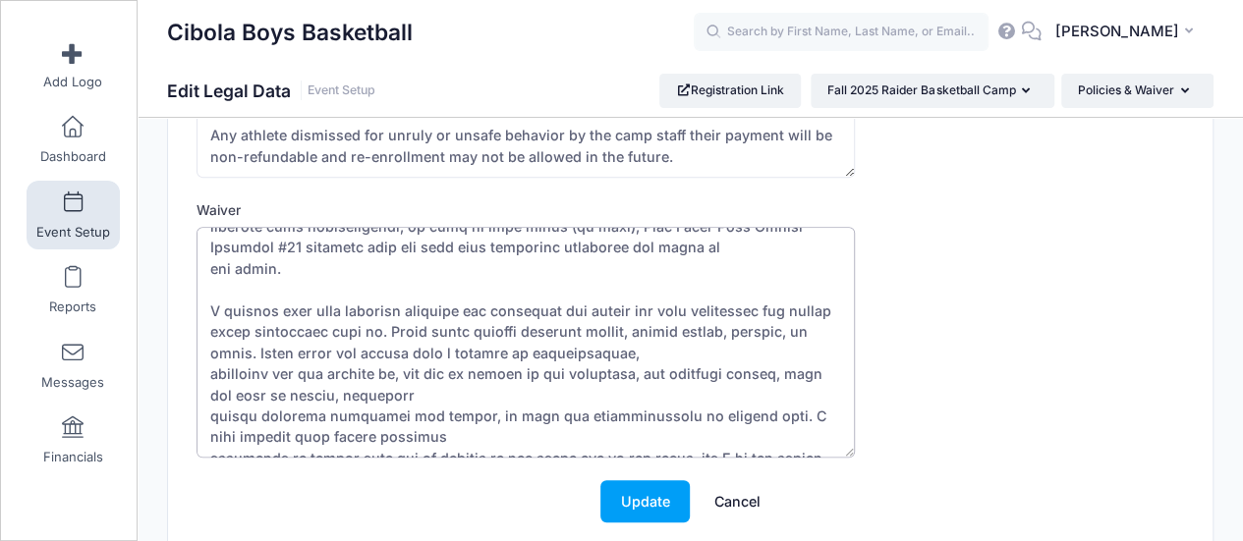
click at [653, 323] on textarea "Waiver" at bounding box center [525, 343] width 658 height 232
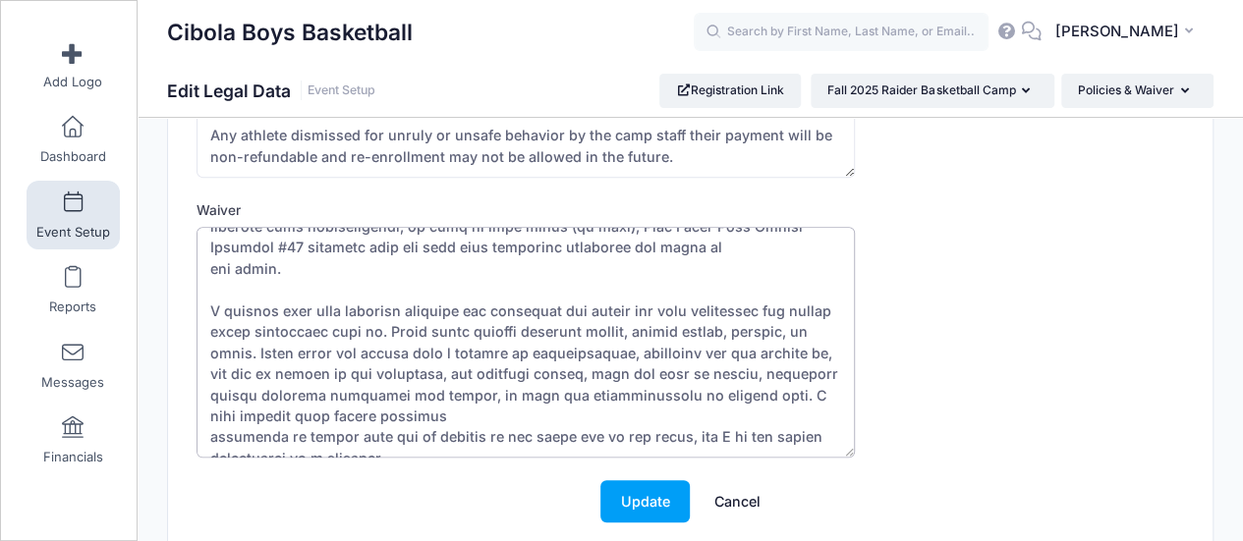
click at [457, 394] on textarea "Waiver" at bounding box center [525, 343] width 658 height 232
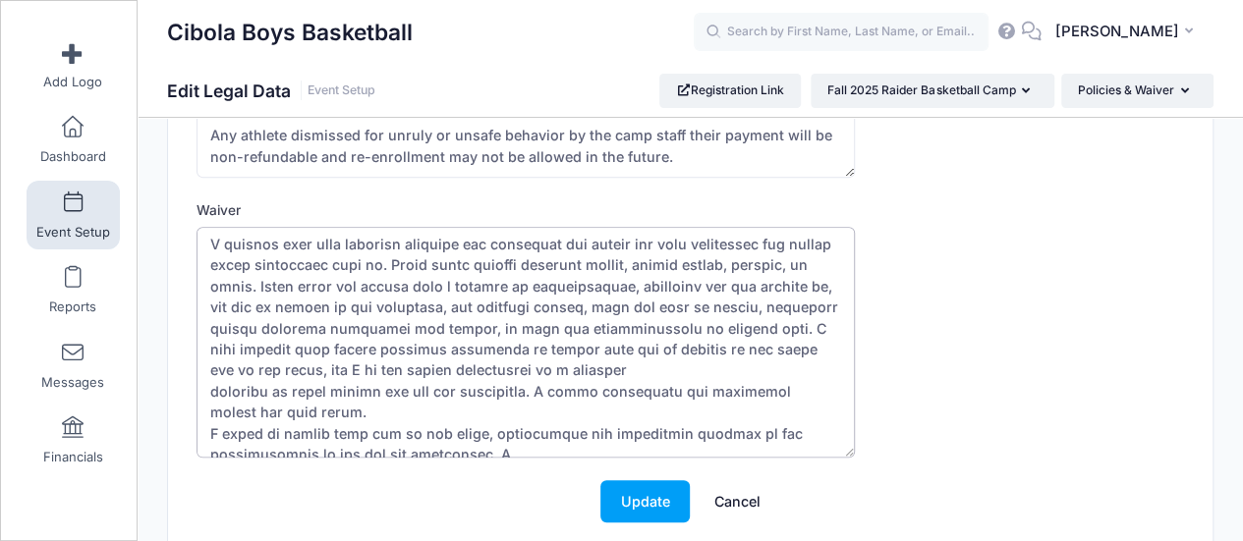
scroll to position [393, 0]
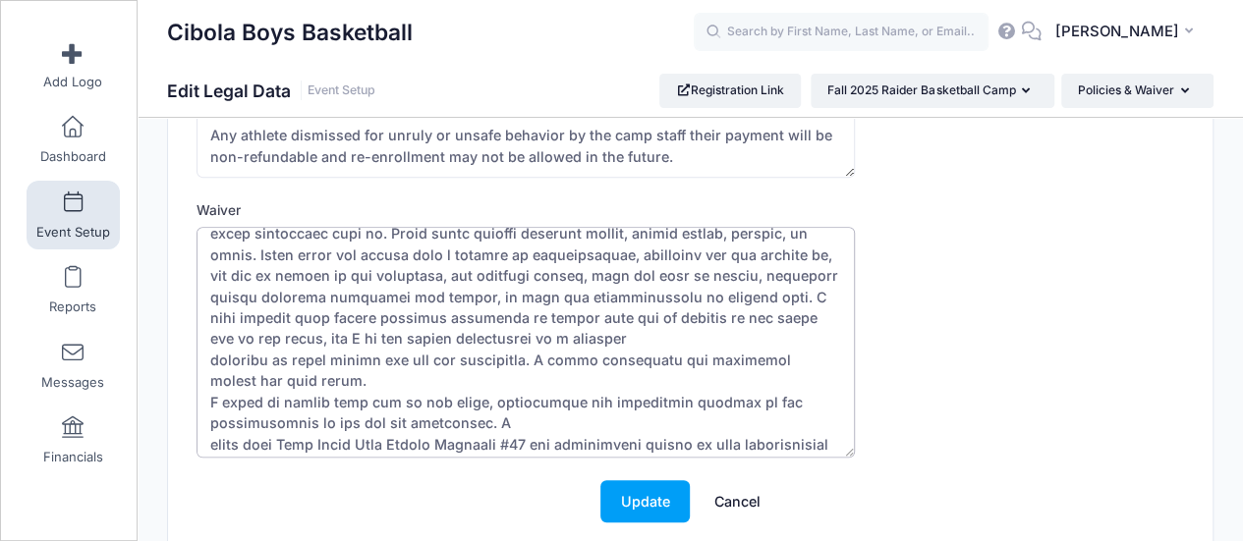
click at [602, 317] on textarea "Waiver" at bounding box center [525, 343] width 658 height 232
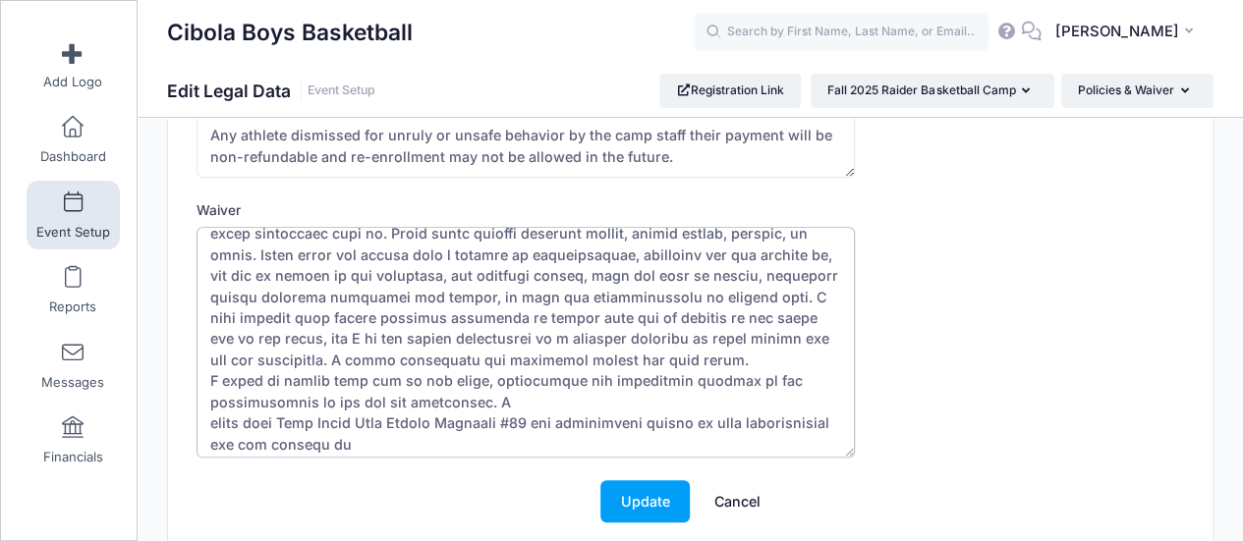
click at [653, 333] on textarea "Waiver" at bounding box center [525, 343] width 658 height 232
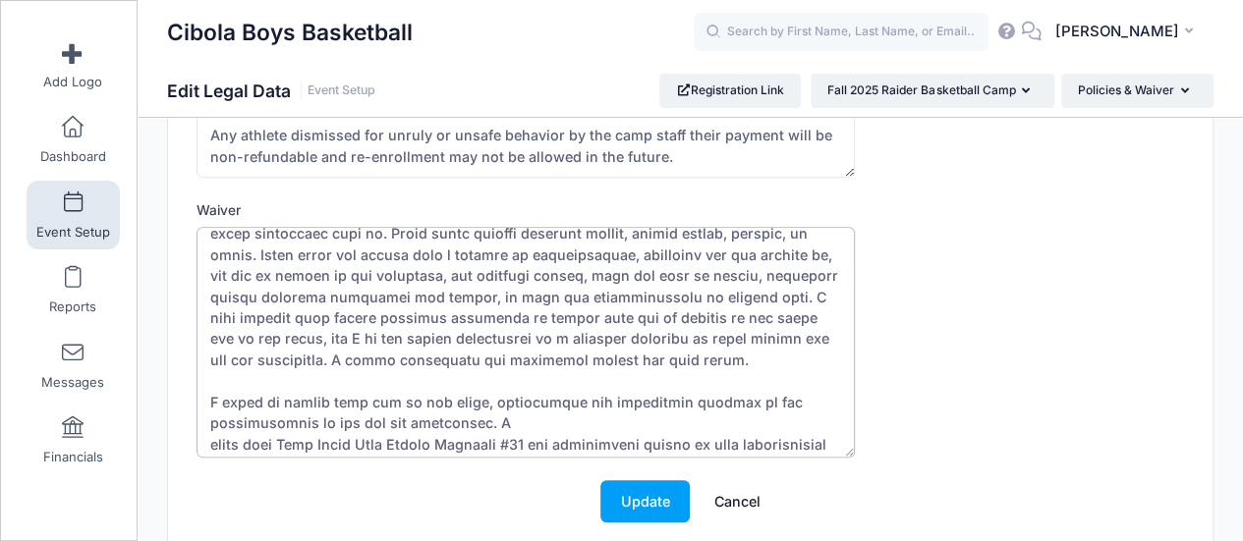
scroll to position [491, 0]
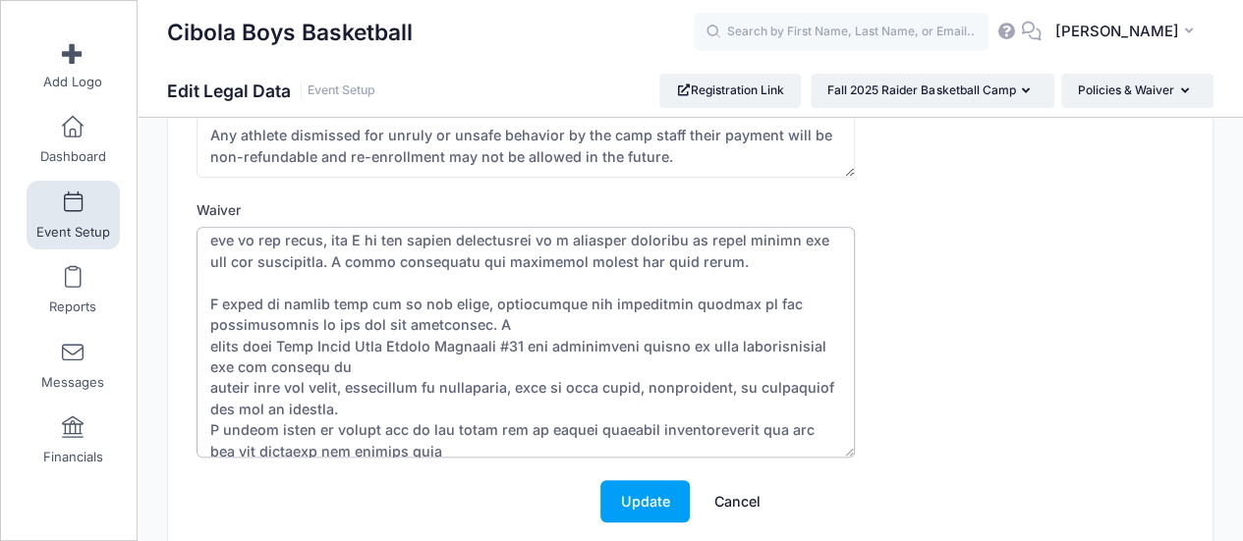
click at [492, 306] on textarea "Waiver" at bounding box center [525, 343] width 658 height 232
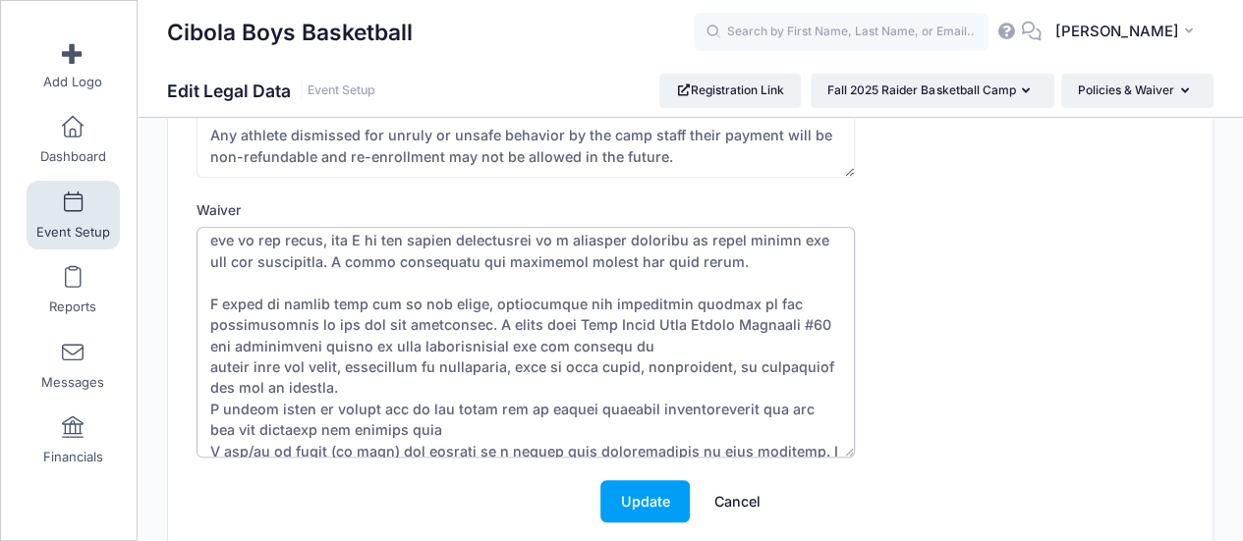
click at [627, 318] on textarea "Waiver" at bounding box center [525, 343] width 658 height 232
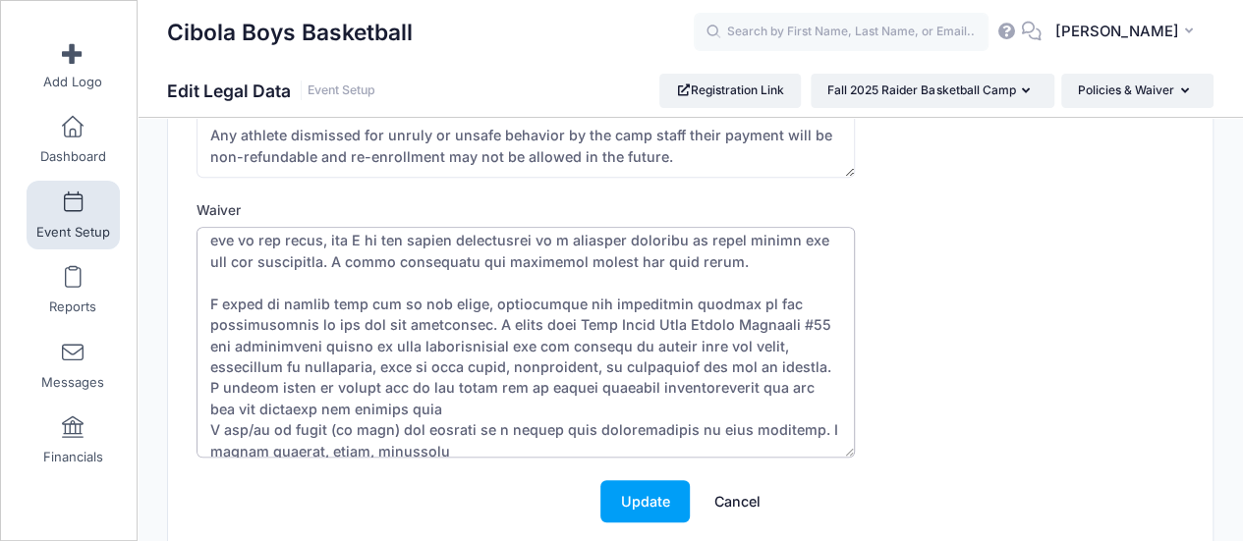
click at [469, 386] on textarea "Waiver" at bounding box center [525, 343] width 658 height 232
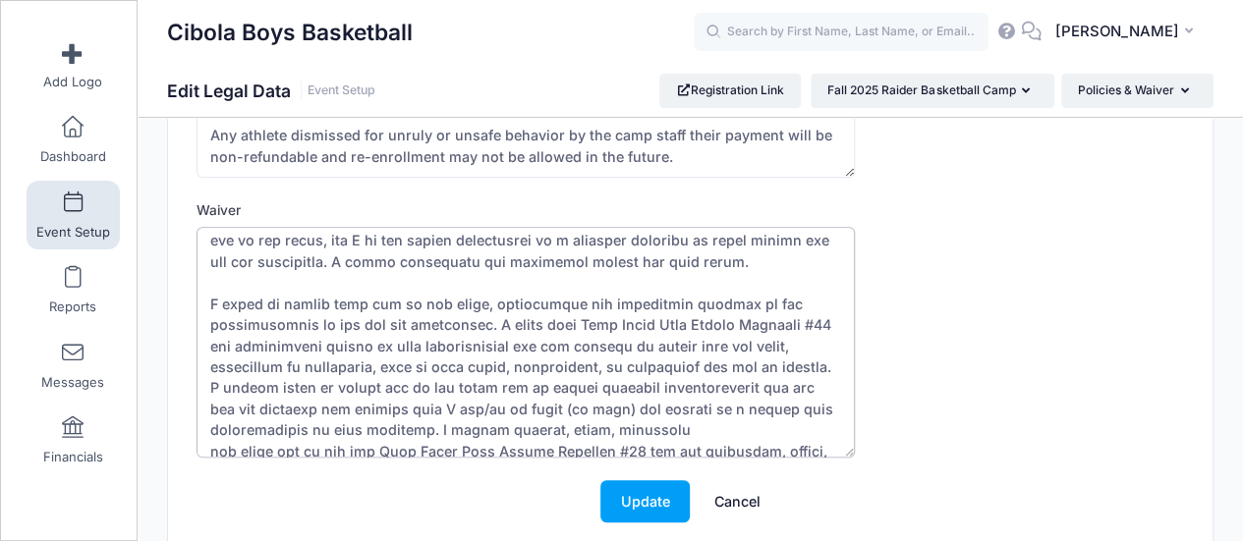
scroll to position [589, 0]
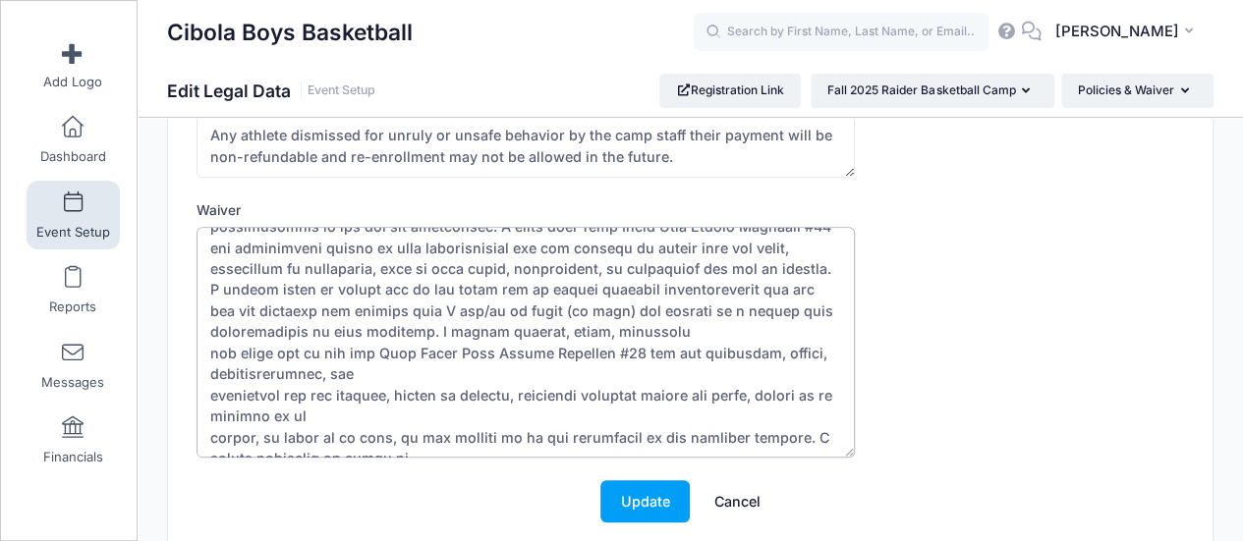
click at [448, 352] on textarea "Waiver" at bounding box center [525, 343] width 658 height 232
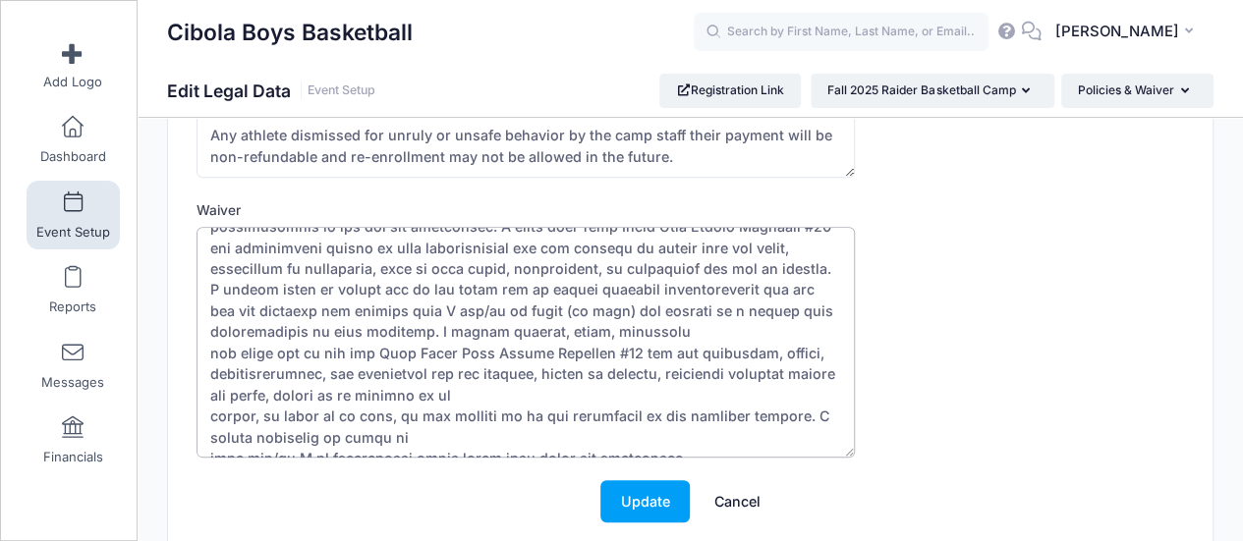
click at [672, 308] on textarea "Waiver" at bounding box center [525, 343] width 658 height 232
click at [358, 372] on textarea "Waiver" at bounding box center [525, 343] width 658 height 232
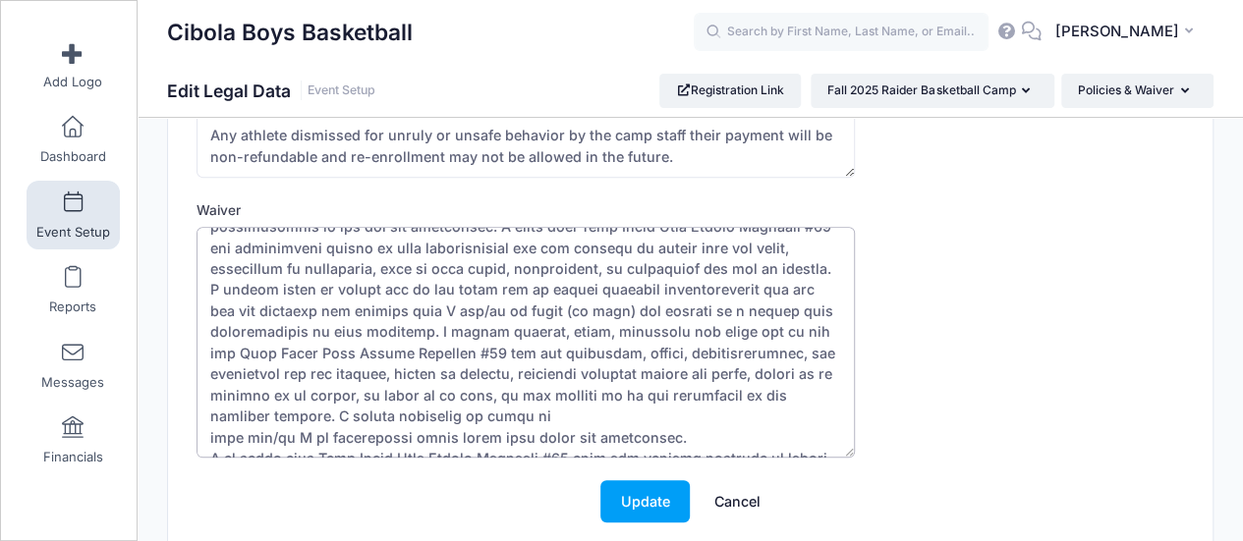
click at [551, 394] on textarea "Waiver" at bounding box center [525, 343] width 658 height 232
click at [490, 413] on textarea "Waiver" at bounding box center [525, 343] width 658 height 232
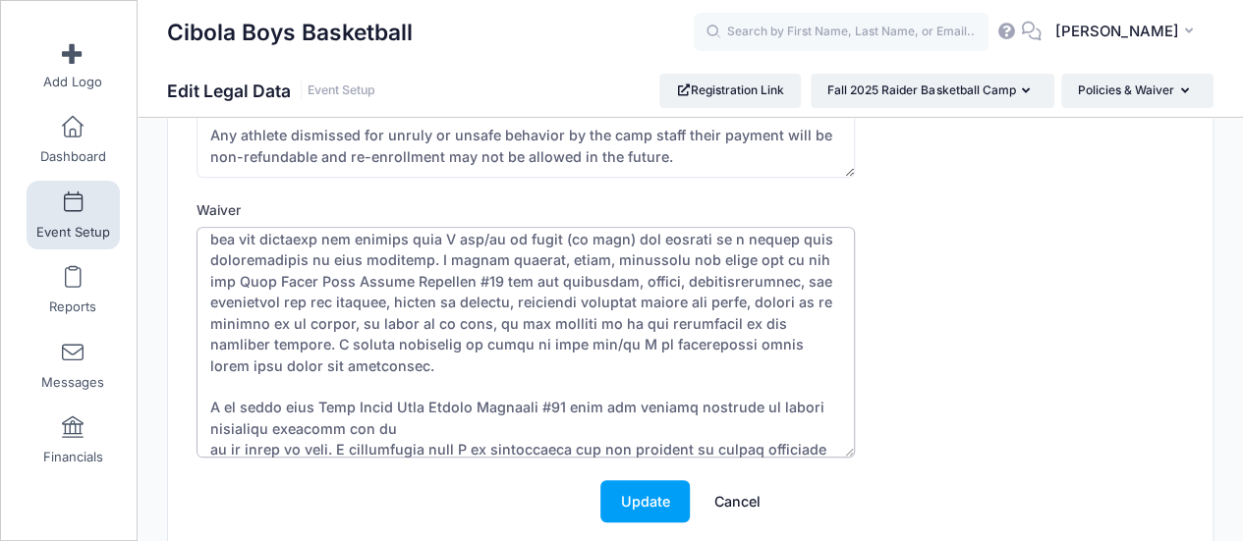
scroll to position [786, 0]
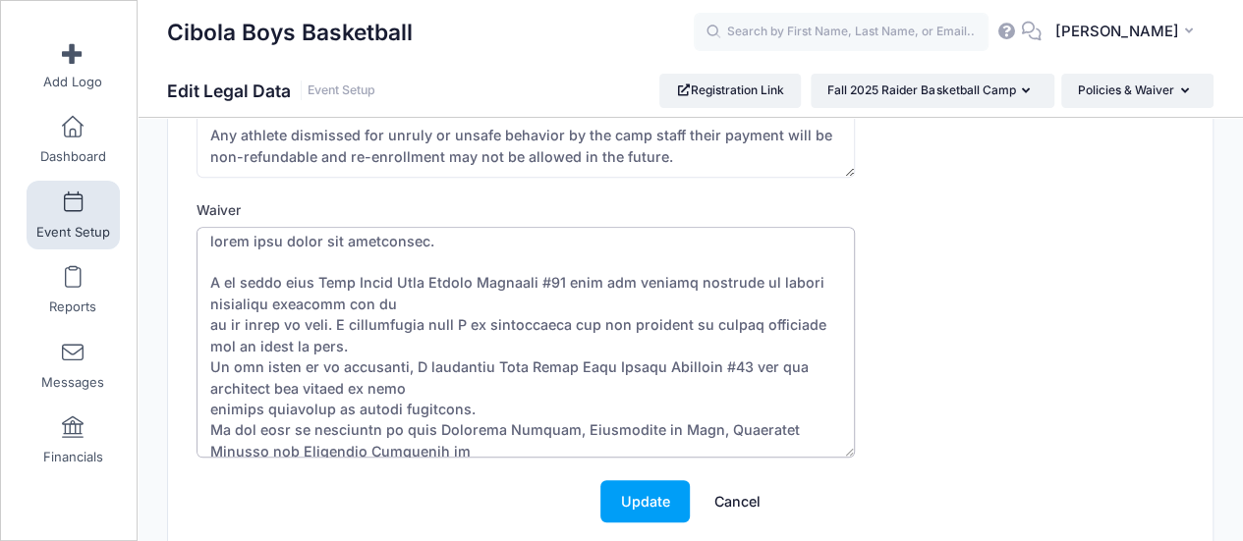
click at [421, 284] on textarea "Waiver" at bounding box center [525, 343] width 658 height 232
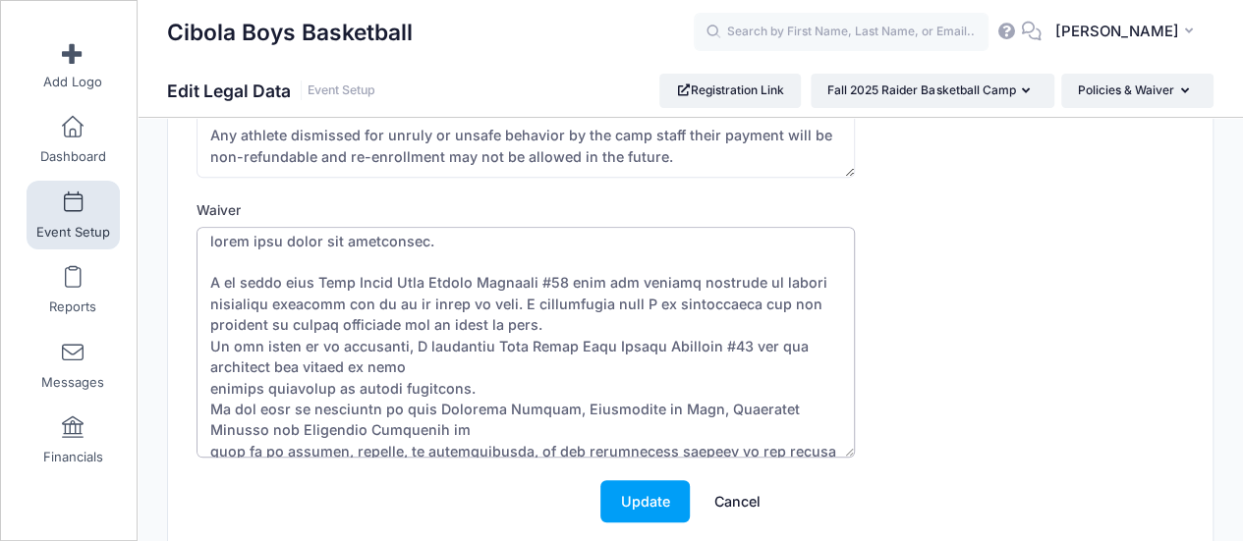
click at [557, 302] on textarea "Waiver" at bounding box center [525, 343] width 658 height 232
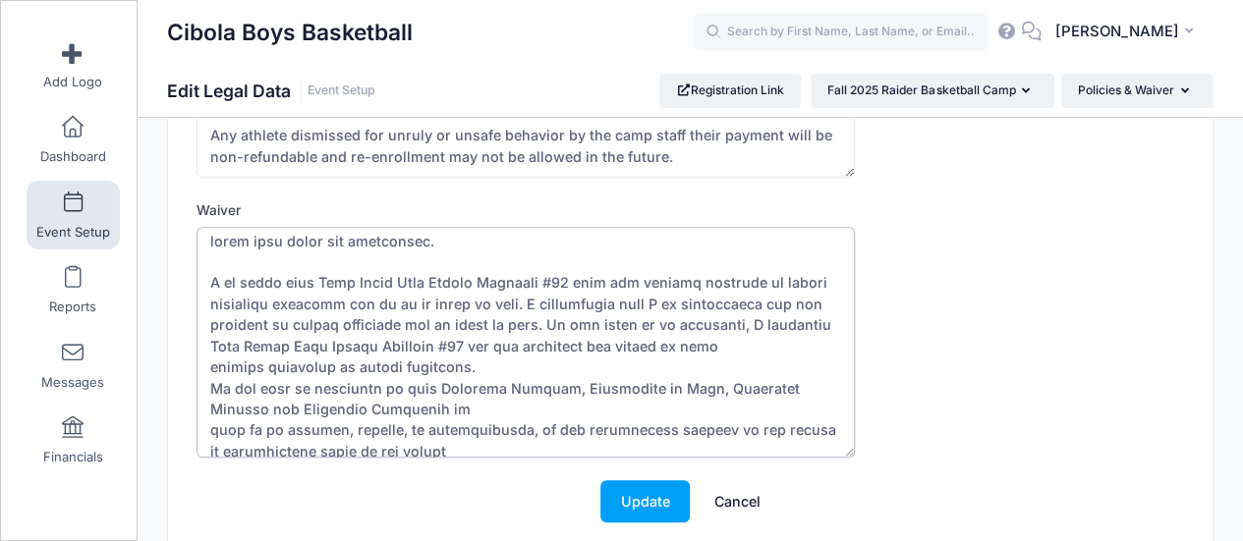
click at [528, 344] on textarea "Waiver" at bounding box center [525, 343] width 658 height 232
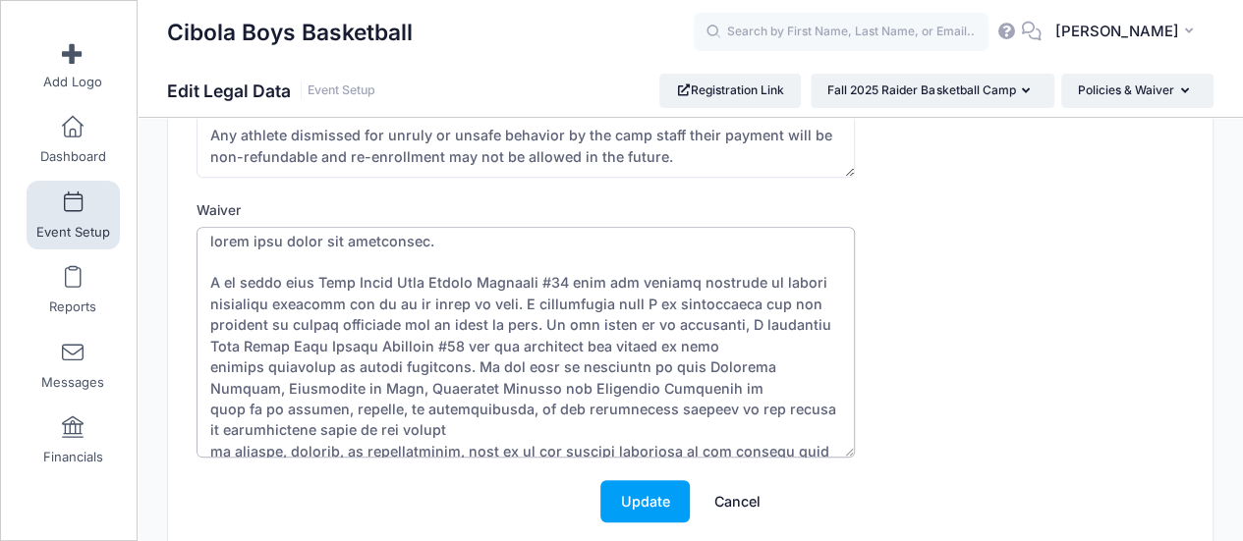
click at [678, 366] on textarea "Waiver" at bounding box center [525, 343] width 658 height 232
click at [356, 411] on textarea "Waiver" at bounding box center [525, 343] width 658 height 232
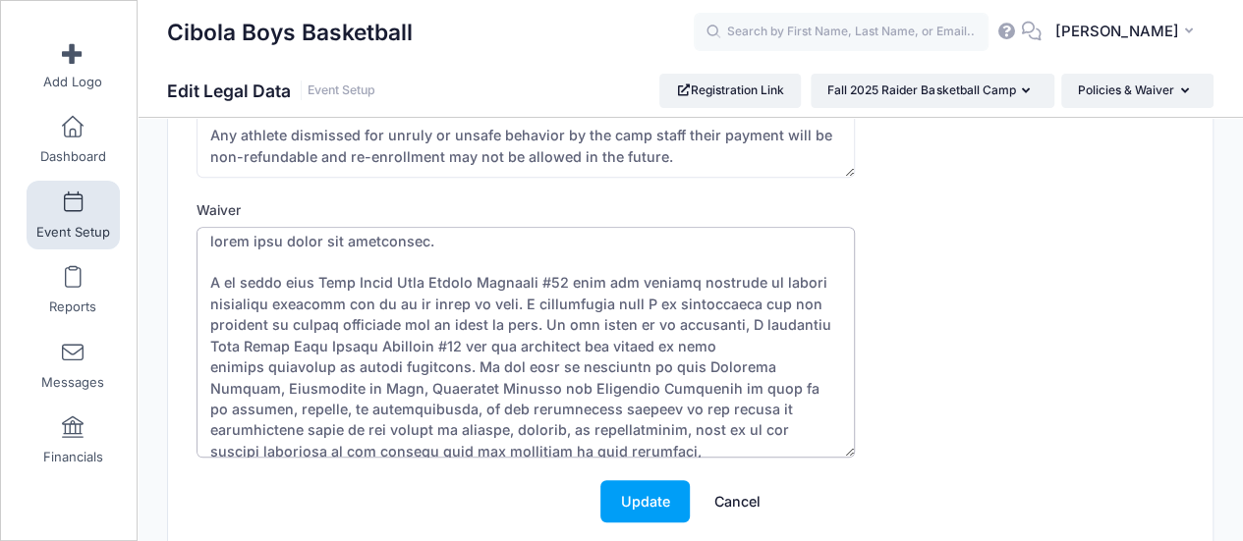
click at [460, 431] on textarea "Waiver" at bounding box center [525, 343] width 658 height 232
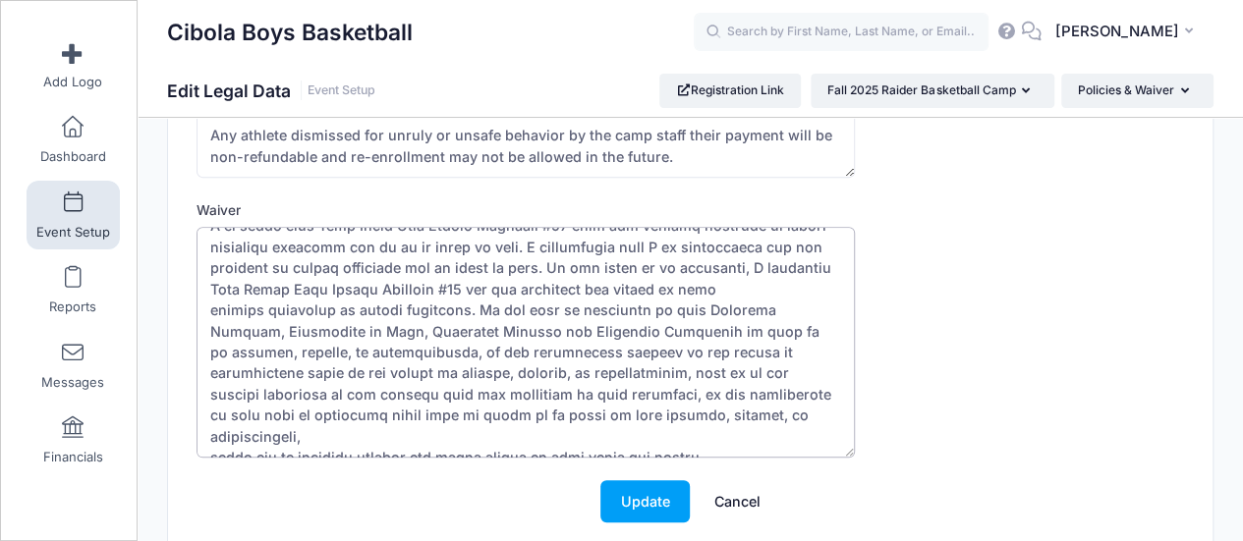
scroll to position [884, 0]
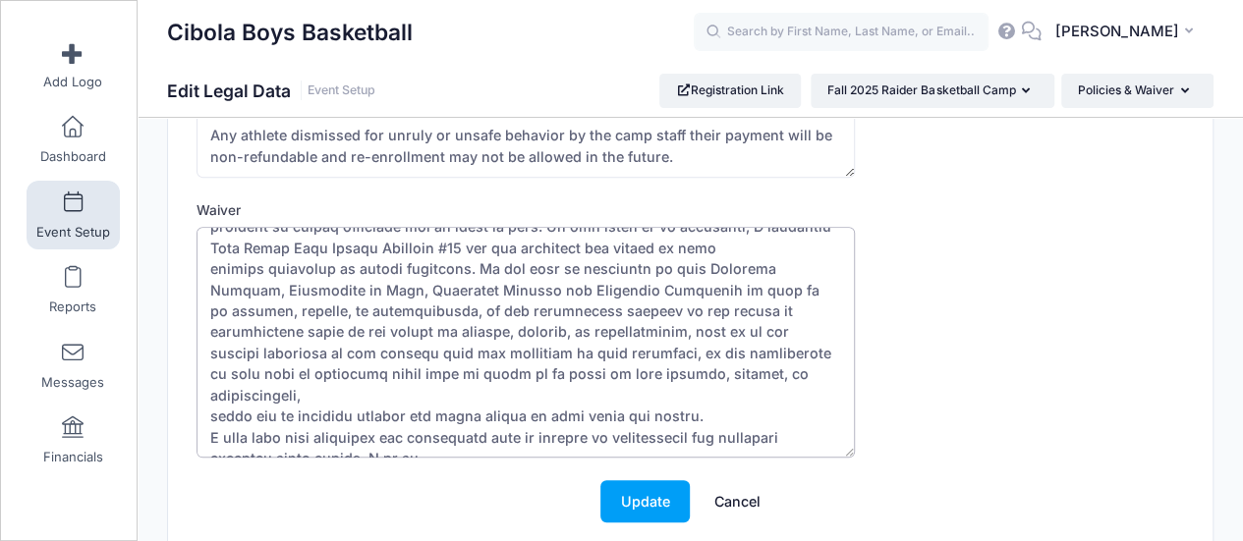
click at [632, 355] on textarea "Waiver" at bounding box center [525, 343] width 658 height 232
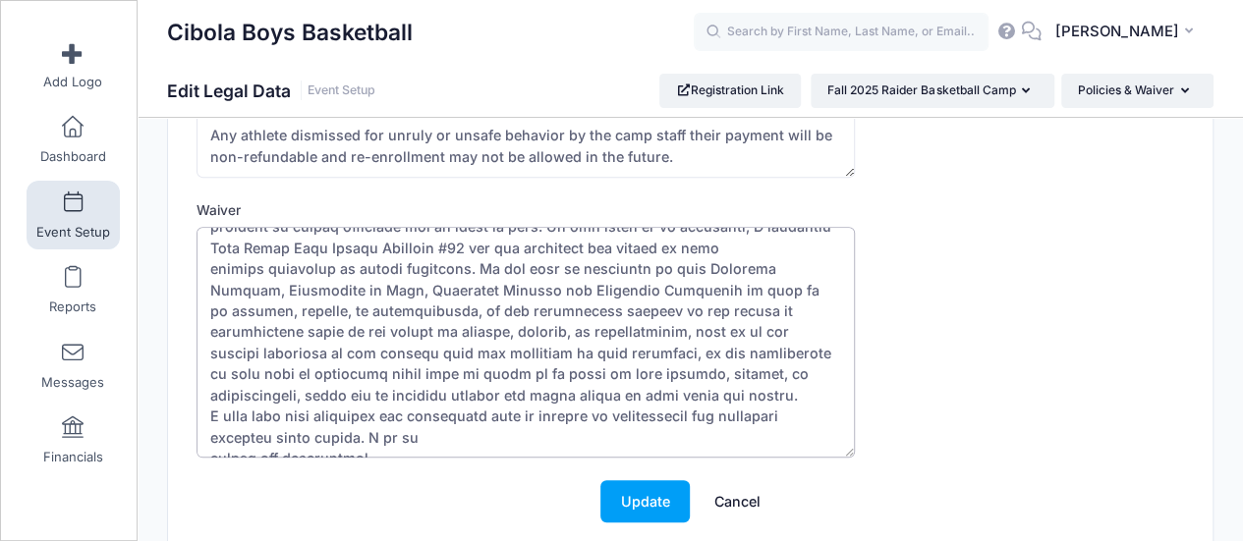
click at [475, 369] on textarea "Waiver" at bounding box center [525, 343] width 658 height 232
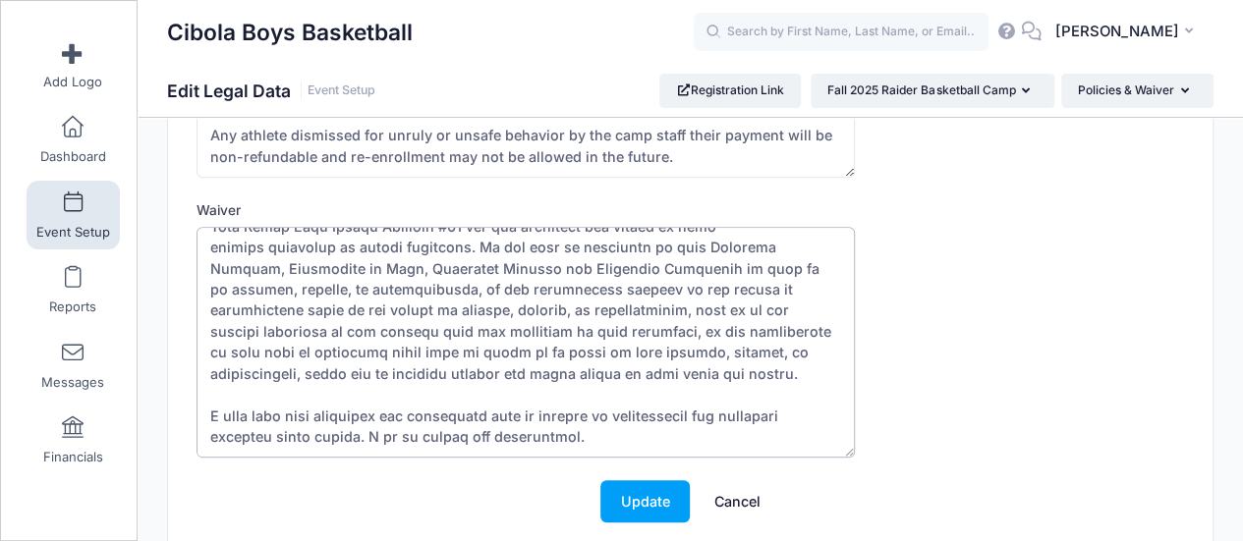
scroll to position [431, 0]
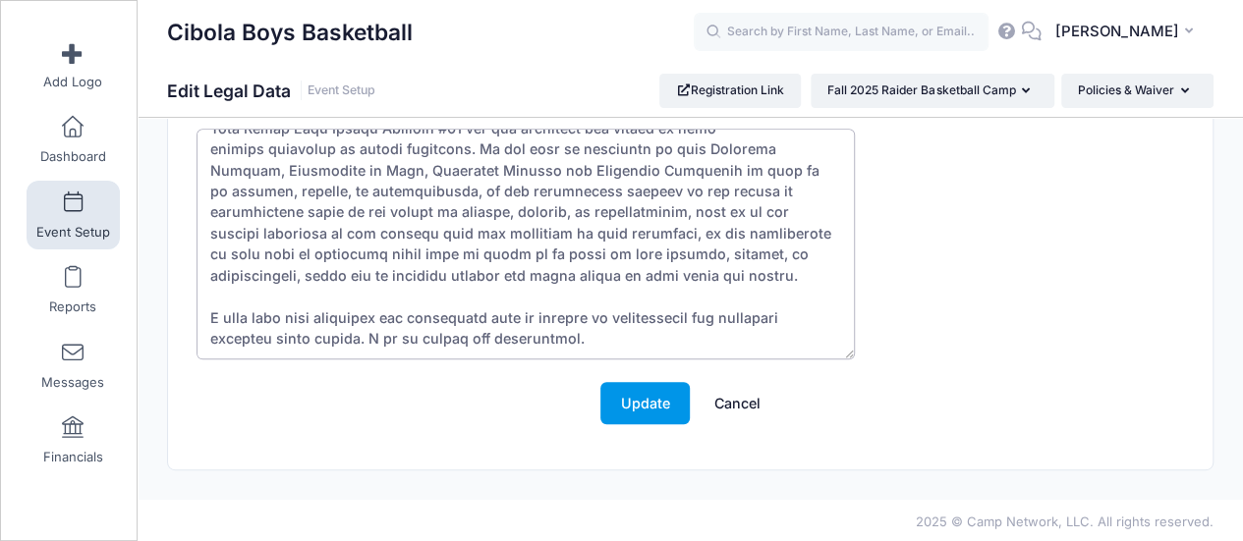
type textarea "Name of Activity: Cibola Youth Basketball Camp Date of Activity: November 6-7,2…"
click at [624, 392] on button "Update" at bounding box center [644, 403] width 89 height 42
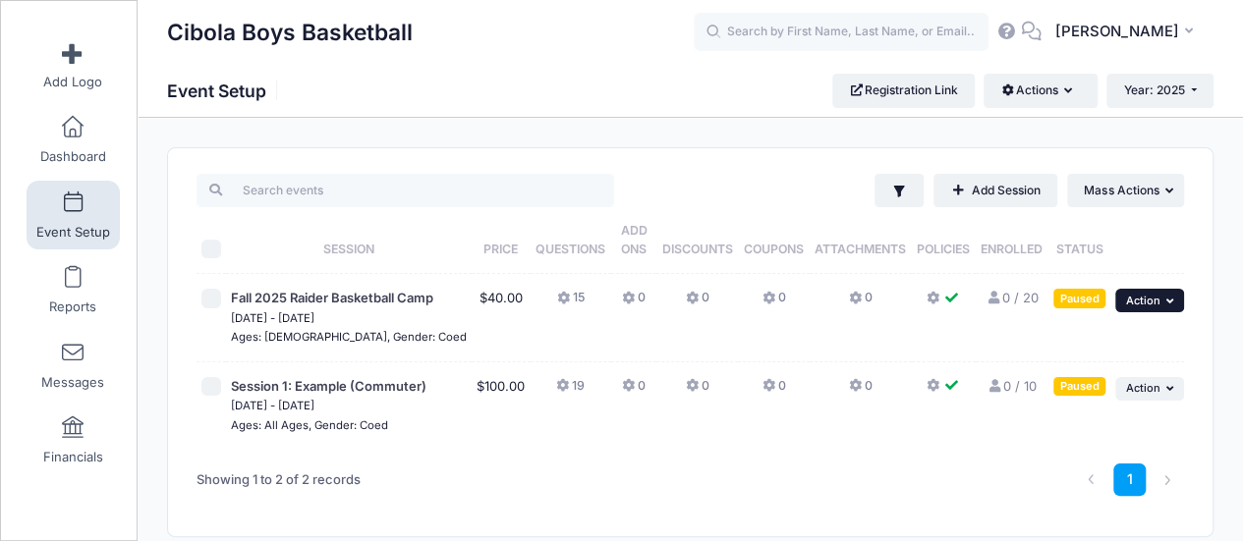
click at [1159, 302] on button "... Action" at bounding box center [1149, 301] width 69 height 24
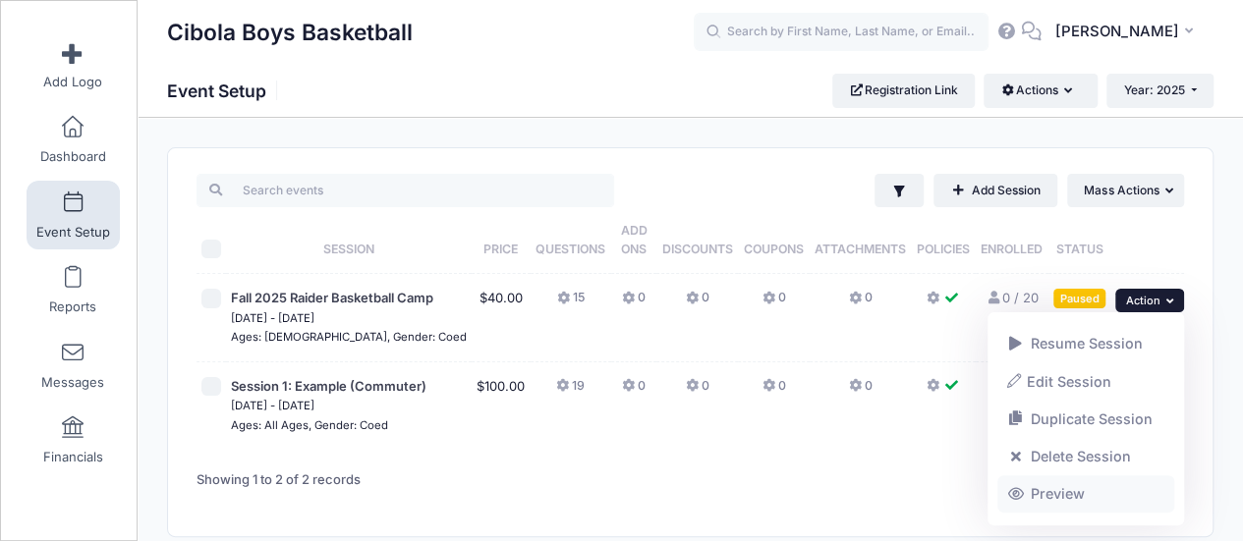
click at [1074, 492] on link "Preview" at bounding box center [1086, 493] width 178 height 37
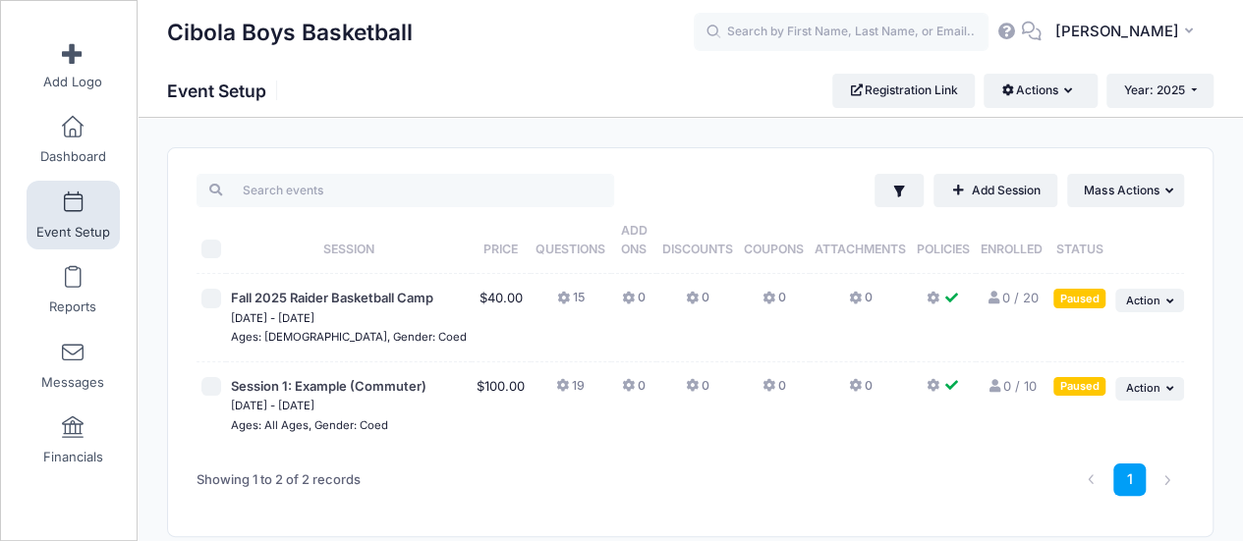
click at [686, 299] on icon at bounding box center [694, 299] width 16 height 0
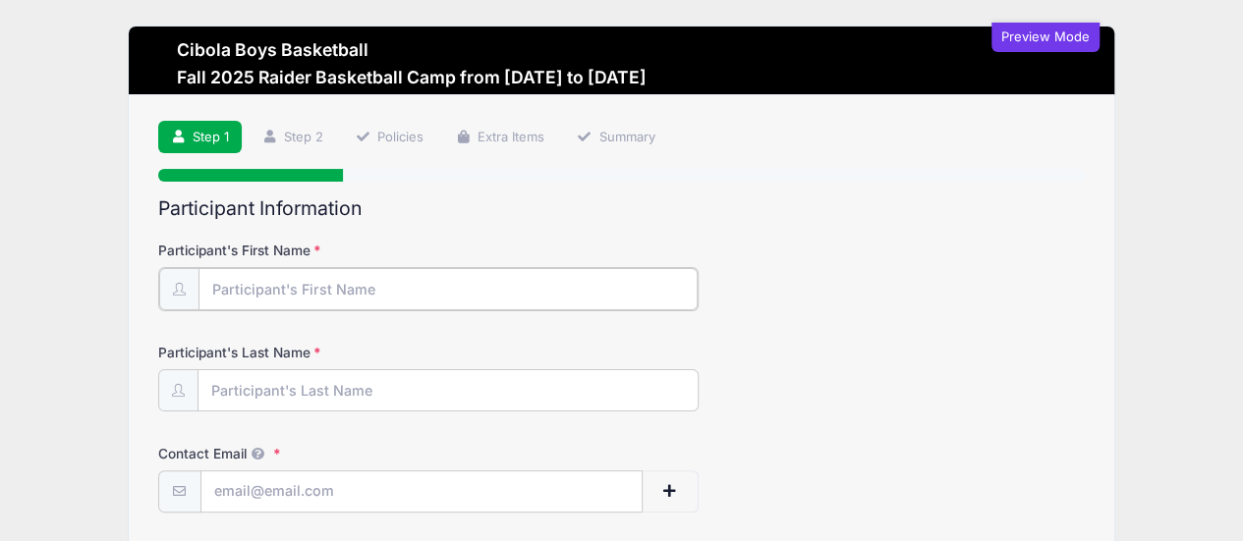
click at [375, 295] on input "Participant's First Name" at bounding box center [447, 289] width 499 height 42
type input "Player"
type input "One"
click at [267, 499] on input "Contact Email" at bounding box center [421, 491] width 440 height 42
drag, startPoint x: 331, startPoint y: 288, endPoint x: 178, endPoint y: 292, distance: 153.3
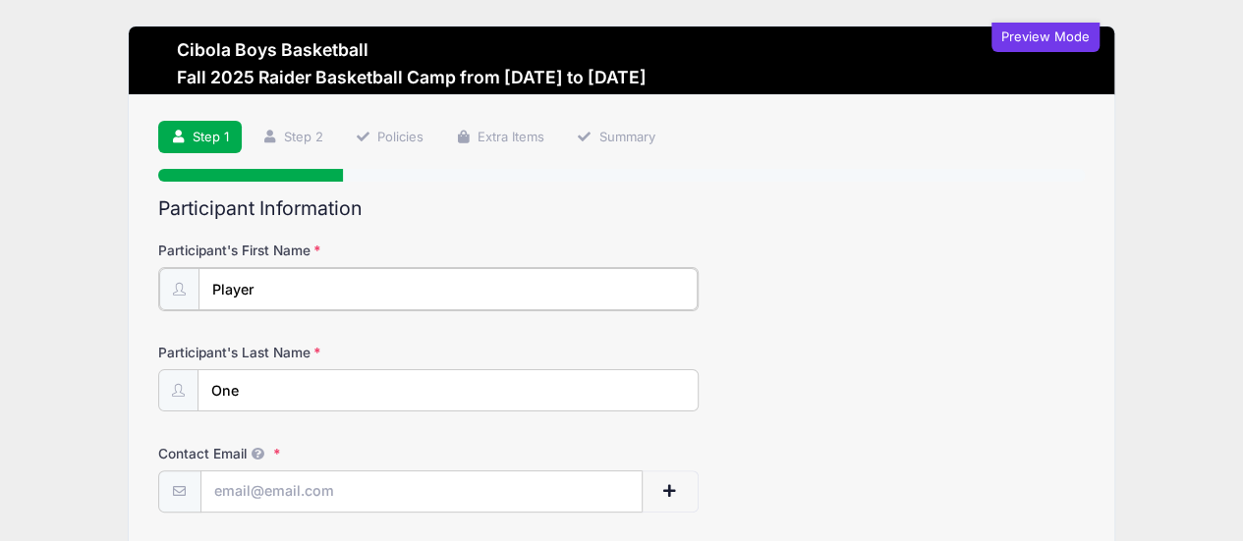
click at [178, 292] on div "Player" at bounding box center [428, 289] width 540 height 44
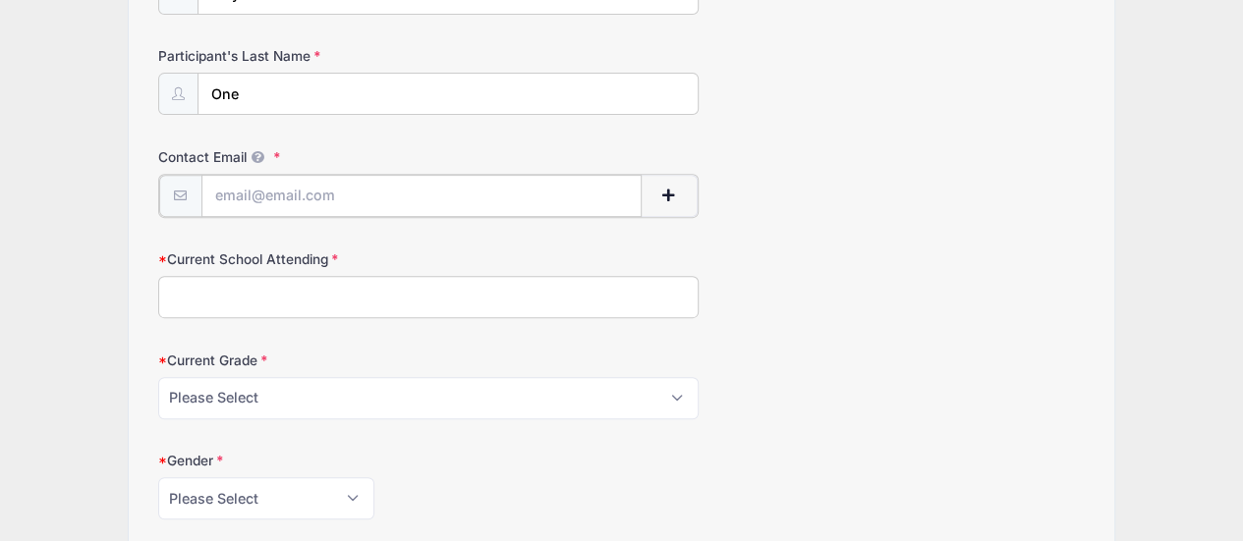
scroll to position [294, 0]
click at [314, 199] on input "Contact Email" at bounding box center [421, 197] width 440 height 42
type input "playerone@yahoo.com"
type input "Crane"
select select "5th"
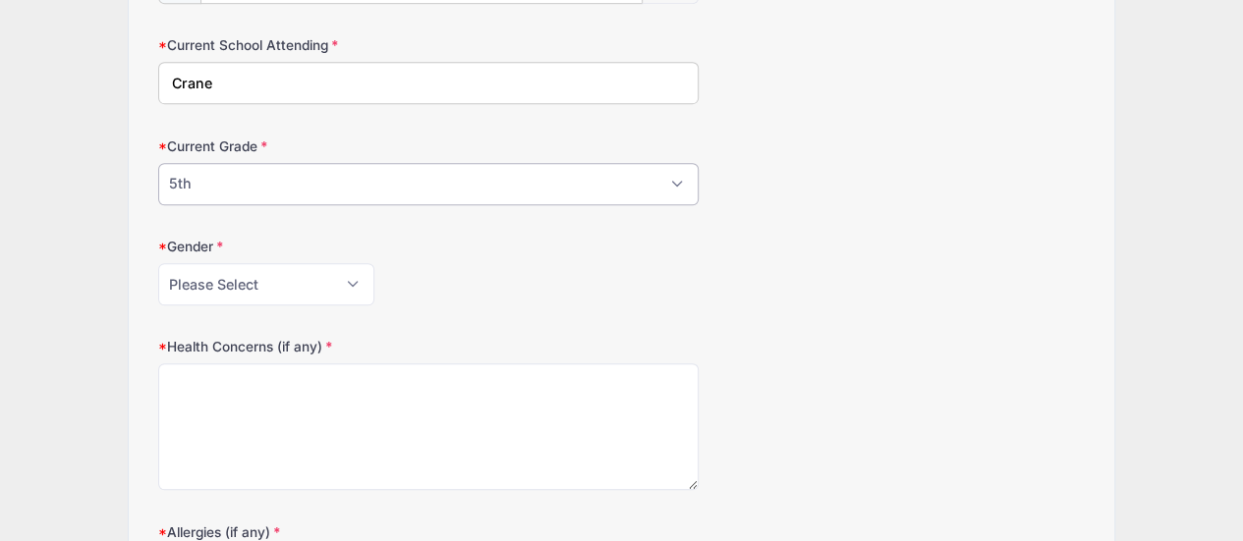
scroll to position [588, 0]
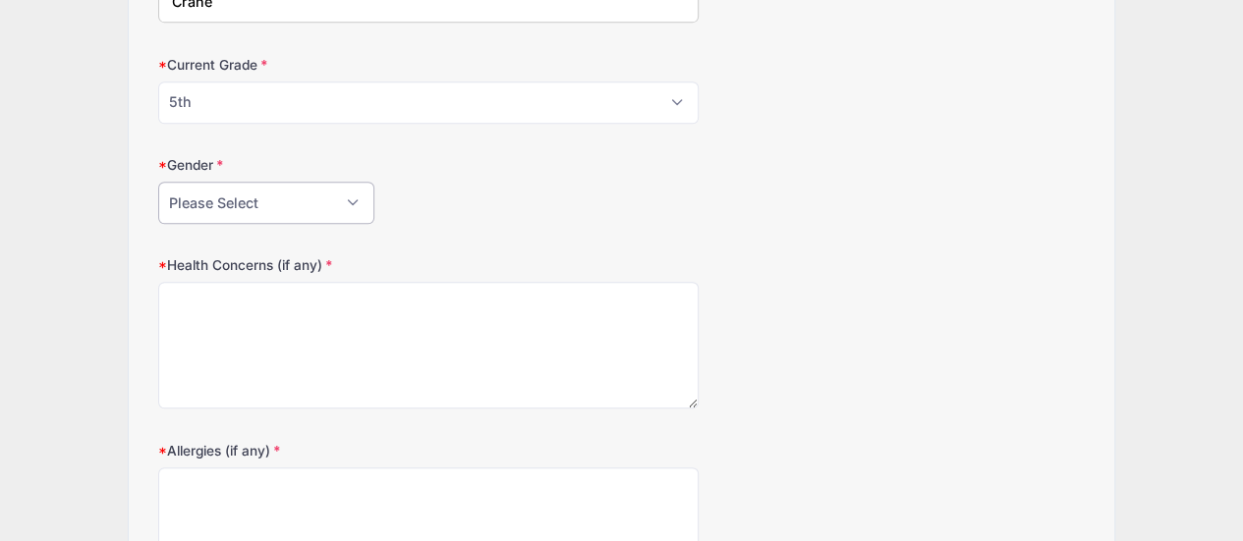
click at [237, 197] on select "Please Select Female Male" at bounding box center [266, 203] width 216 height 42
select select "Male"
click at [158, 182] on select "Please Select Female Male" at bounding box center [266, 203] width 216 height 42
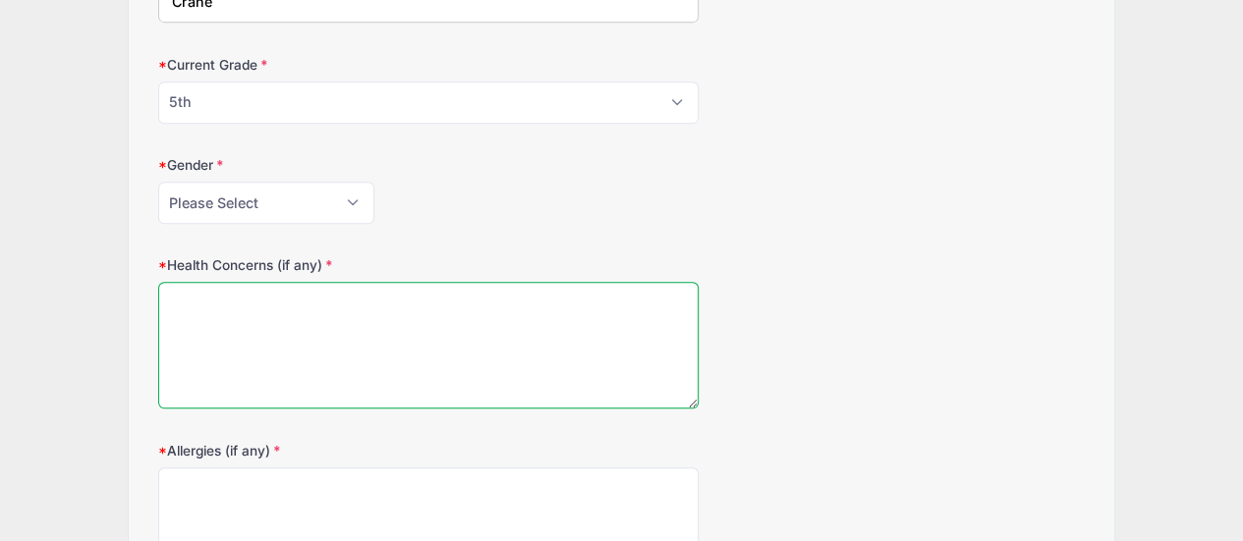
click at [237, 296] on textarea "Health Concerns (if any)" at bounding box center [428, 345] width 540 height 127
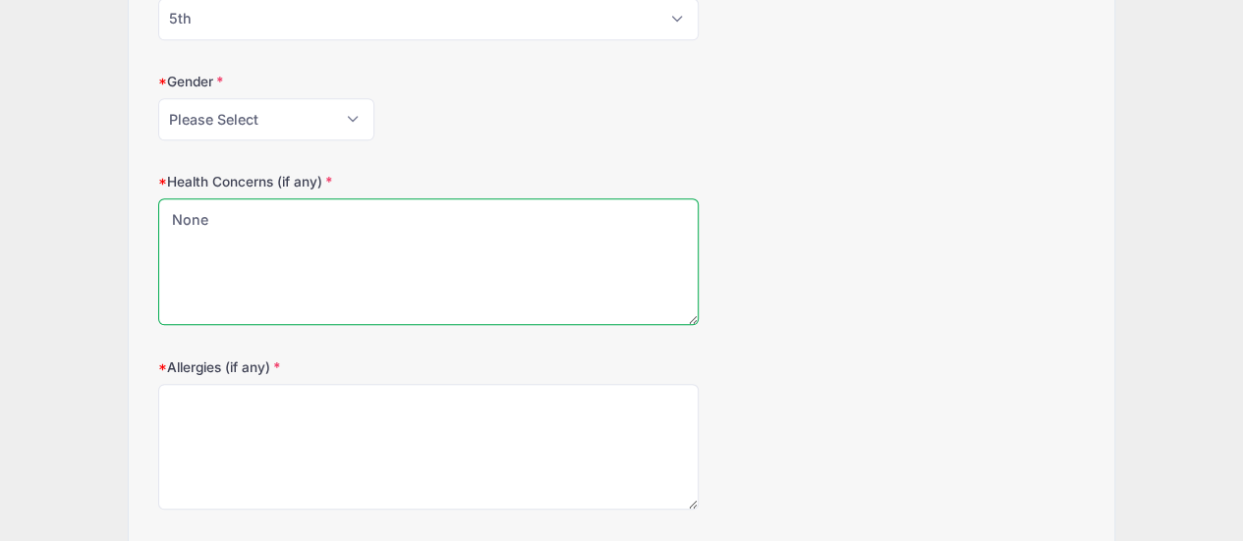
scroll to position [785, 0]
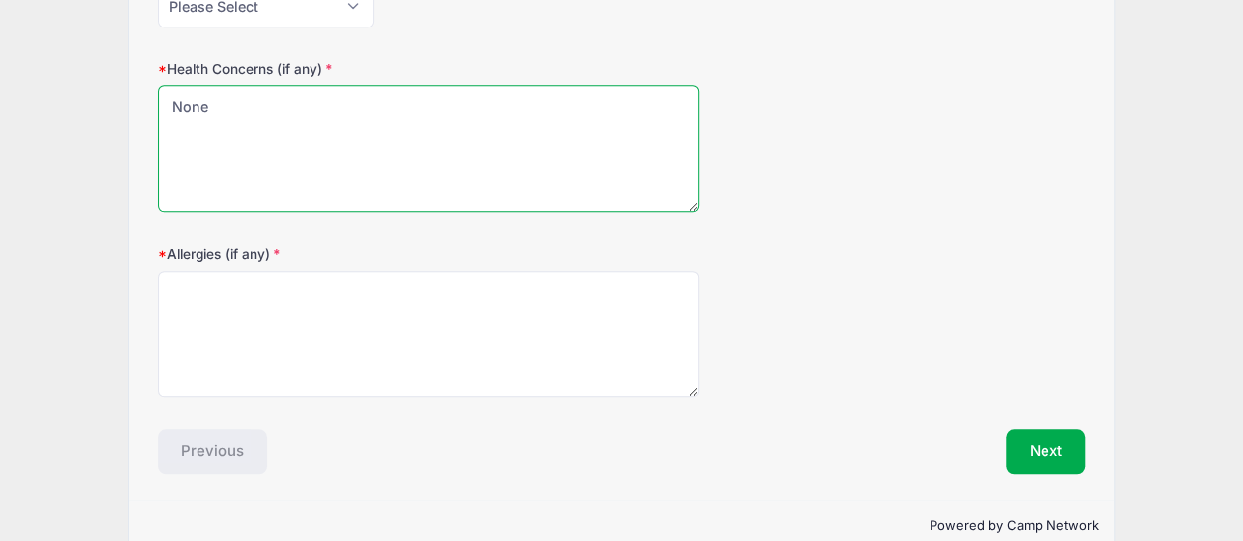
type textarea "None"
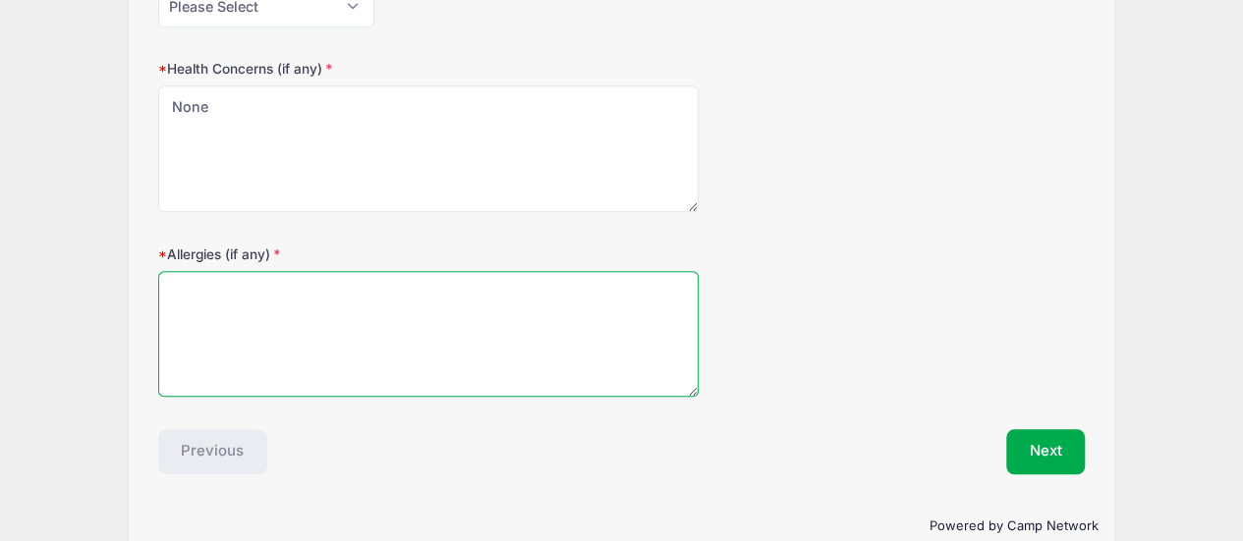
click at [234, 306] on textarea "Allergies (if any)" at bounding box center [428, 334] width 540 height 127
type textarea "None"
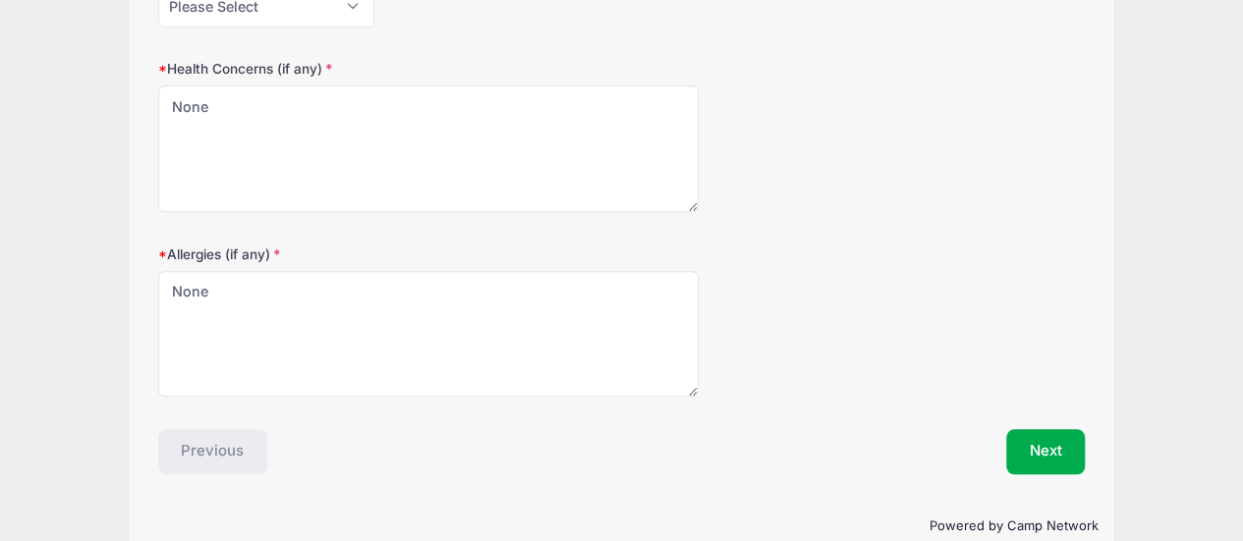
click at [776, 429] on div "Next" at bounding box center [858, 451] width 474 height 45
click at [1053, 440] on button "Next" at bounding box center [1046, 451] width 80 height 45
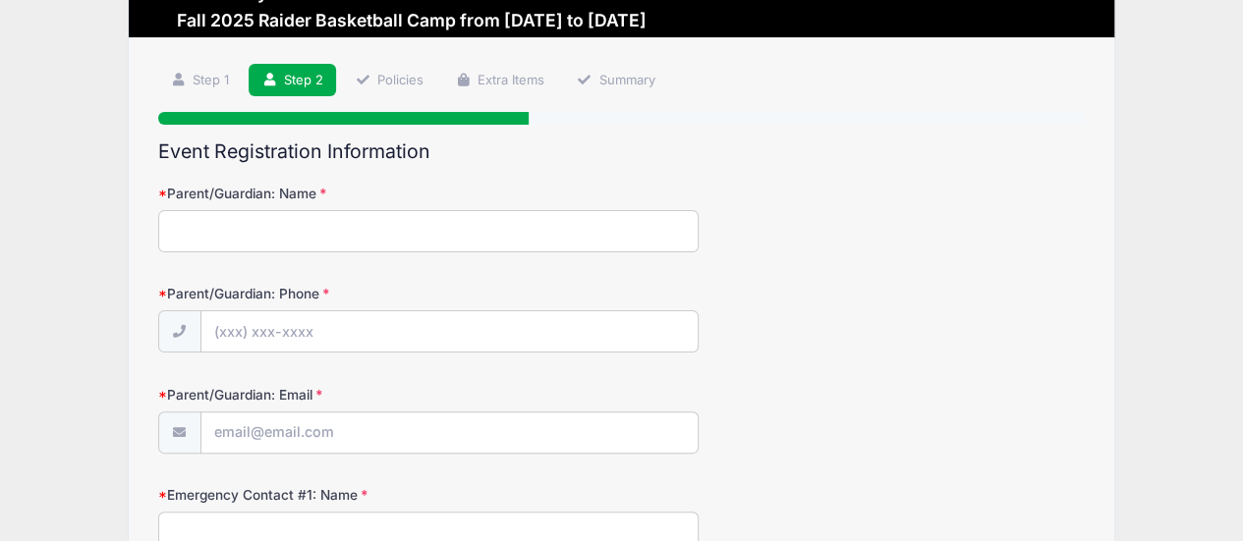
scroll to position [55, 0]
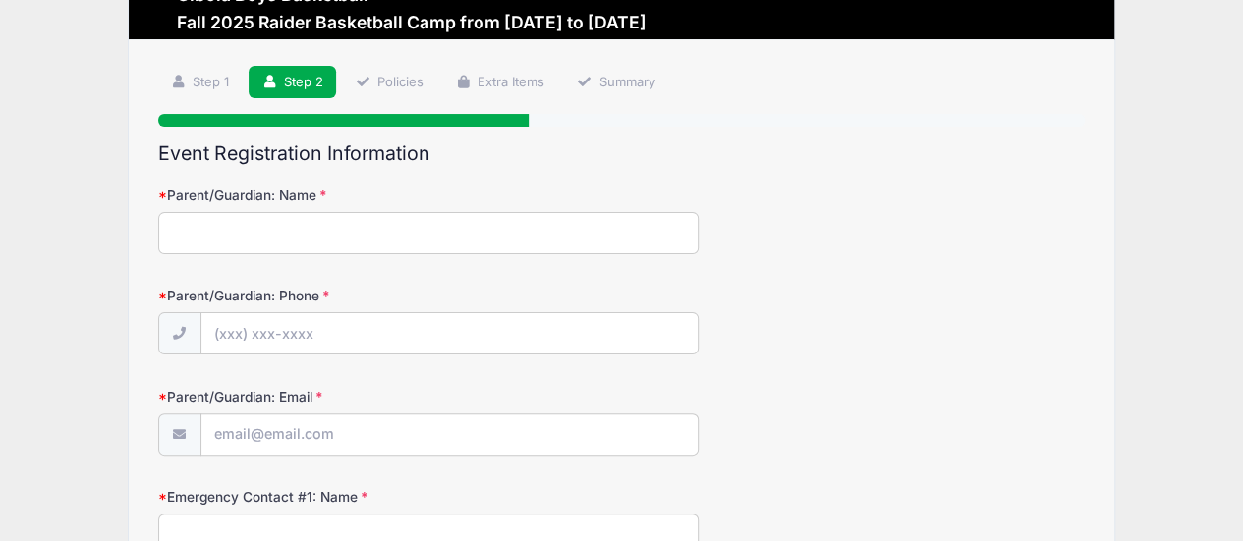
click at [375, 226] on input "Parent/Guardian: Name" at bounding box center [428, 233] width 540 height 42
type input "Mom One"
click at [326, 333] on input "Parent/Guardian: Phone" at bounding box center [449, 334] width 496 height 42
type input "(555) 555-1234"
click at [373, 442] on input "Parent/Guardian: Email" at bounding box center [449, 436] width 496 height 42
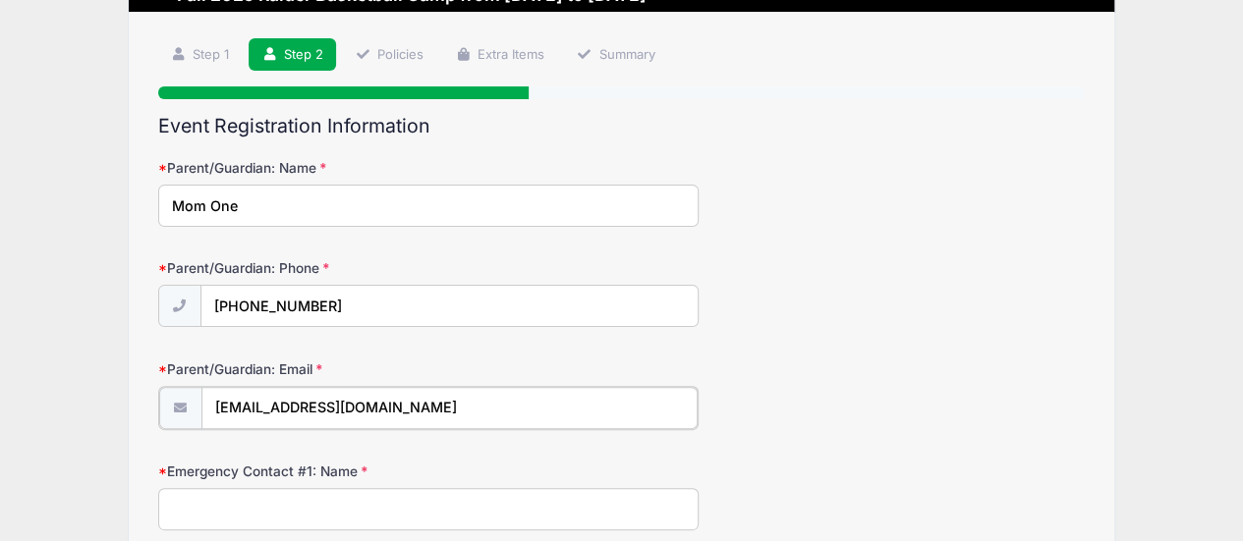
scroll to position [153, 0]
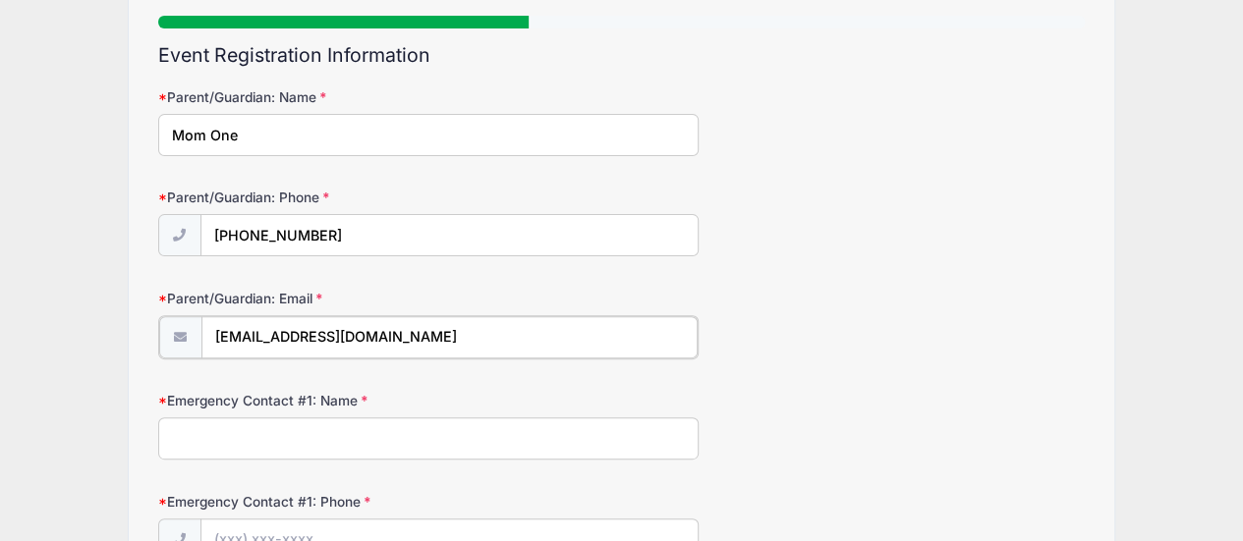
type input "momone@yahoo.com"
click at [336, 434] on input "Emergency Contact #1: Name" at bounding box center [428, 437] width 540 height 42
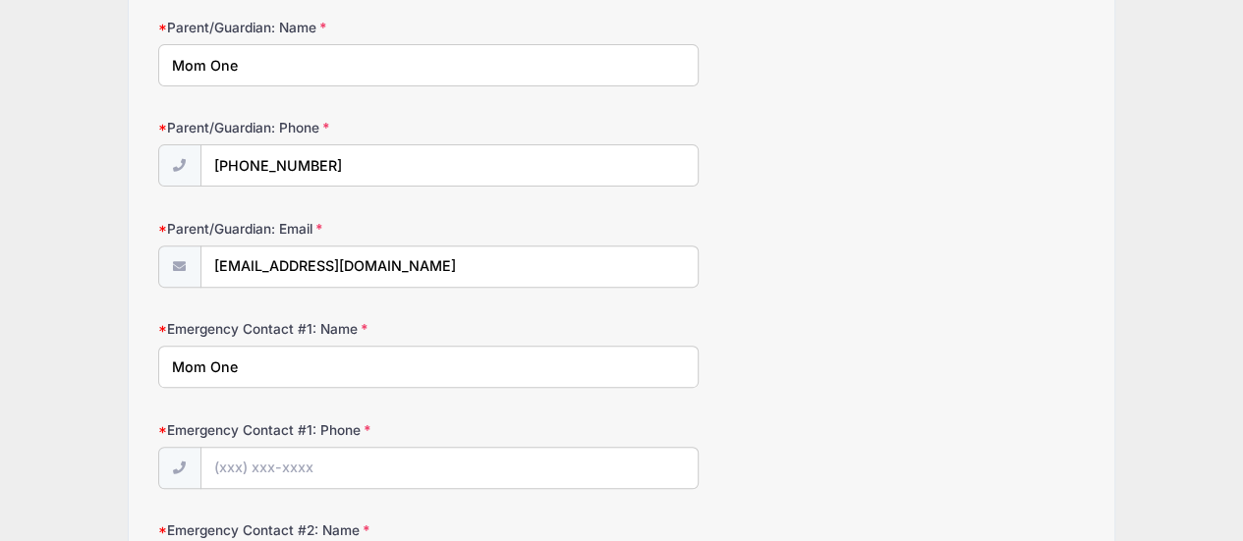
scroll to position [350, 0]
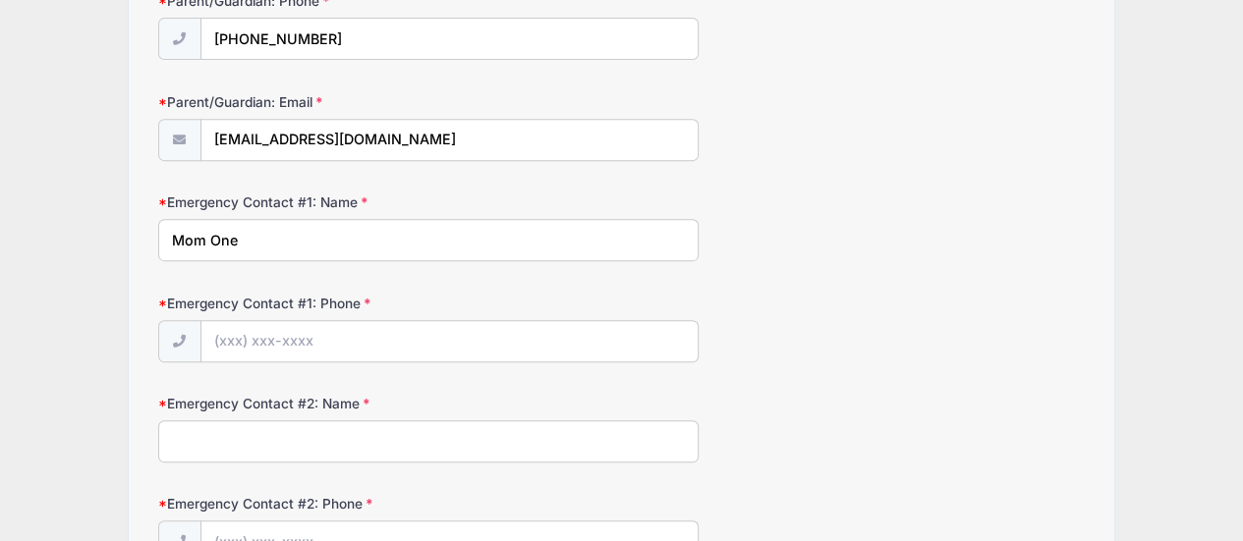
type input "Mom One"
click at [251, 327] on input "Emergency Contact #1: Phone" at bounding box center [449, 342] width 496 height 42
type input "(555) 555-1234"
click at [315, 458] on form "Parent/Guardian: Name Mom One Parent/Guardian: Phone (555) 555-1234 Parent/Guar…" at bounding box center [621, 227] width 927 height 672
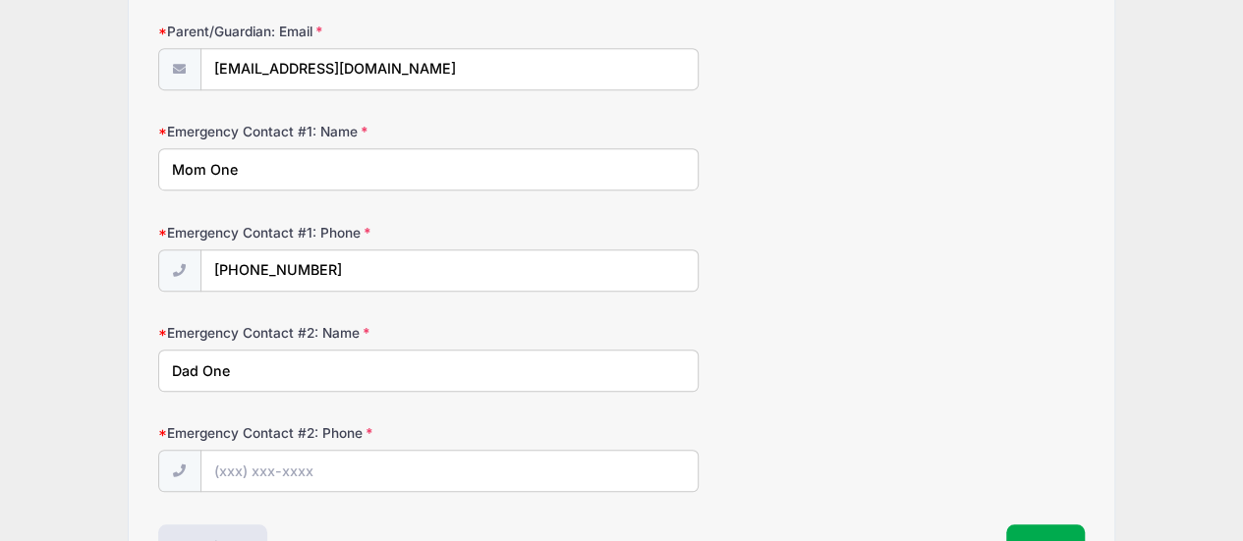
scroll to position [448, 0]
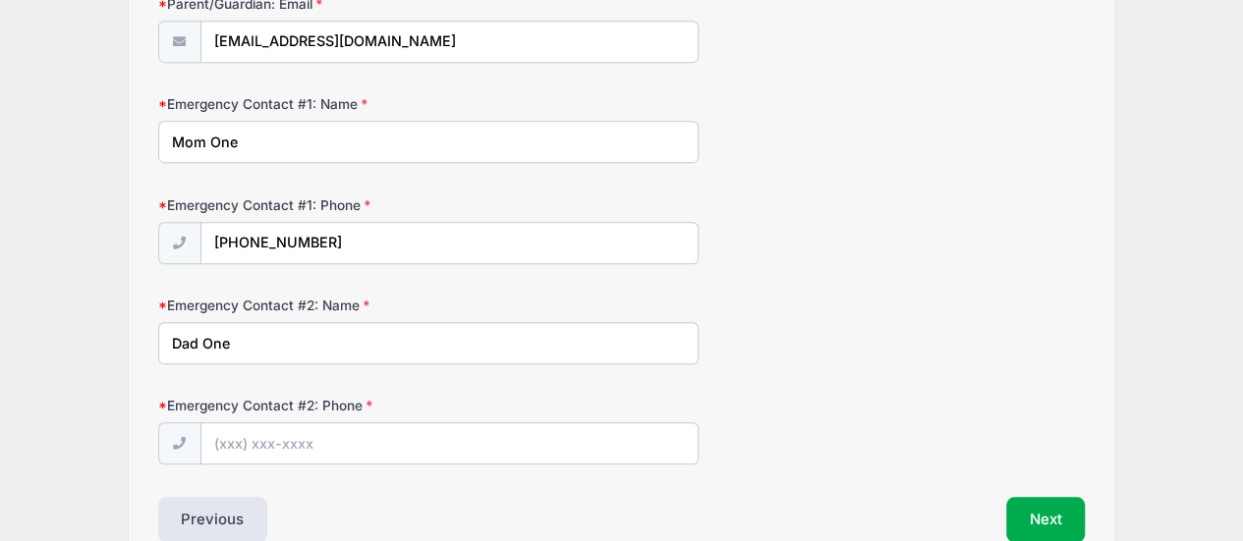
type input "Dad One"
click at [275, 433] on input "Emergency Contact #2: Phone" at bounding box center [449, 444] width 496 height 42
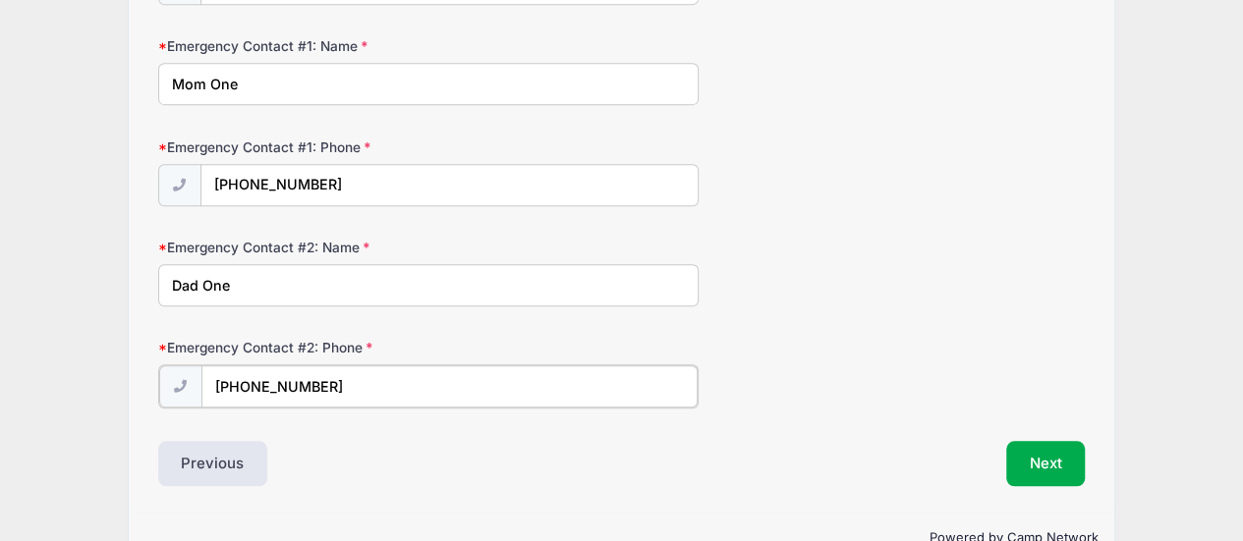
scroll to position [546, 0]
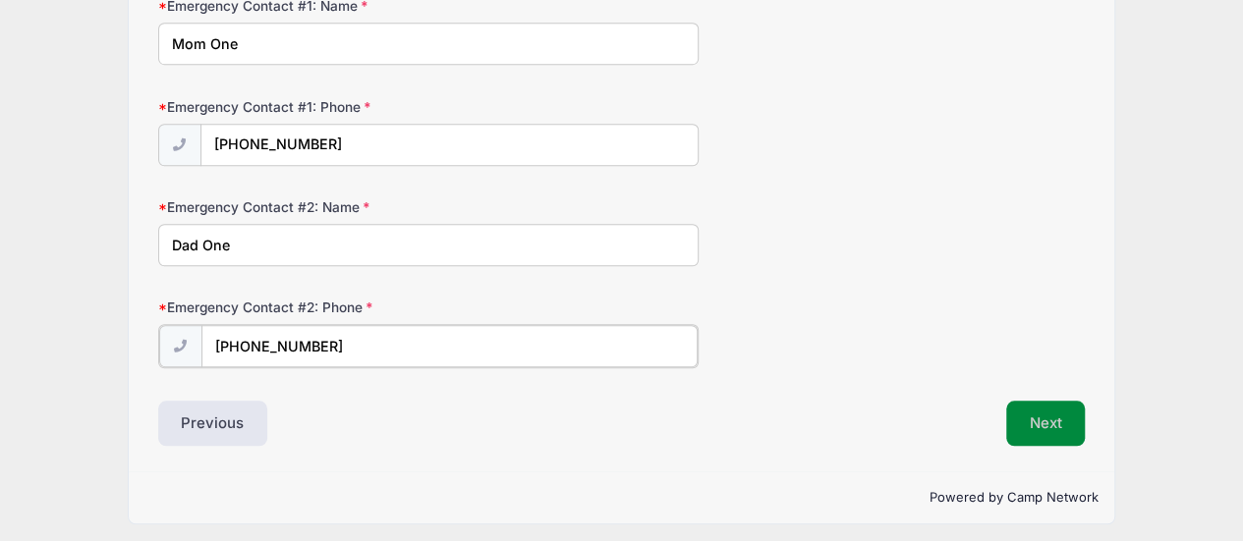
type input "(555) 555-2345"
click at [1055, 421] on button "Next" at bounding box center [1046, 421] width 80 height 45
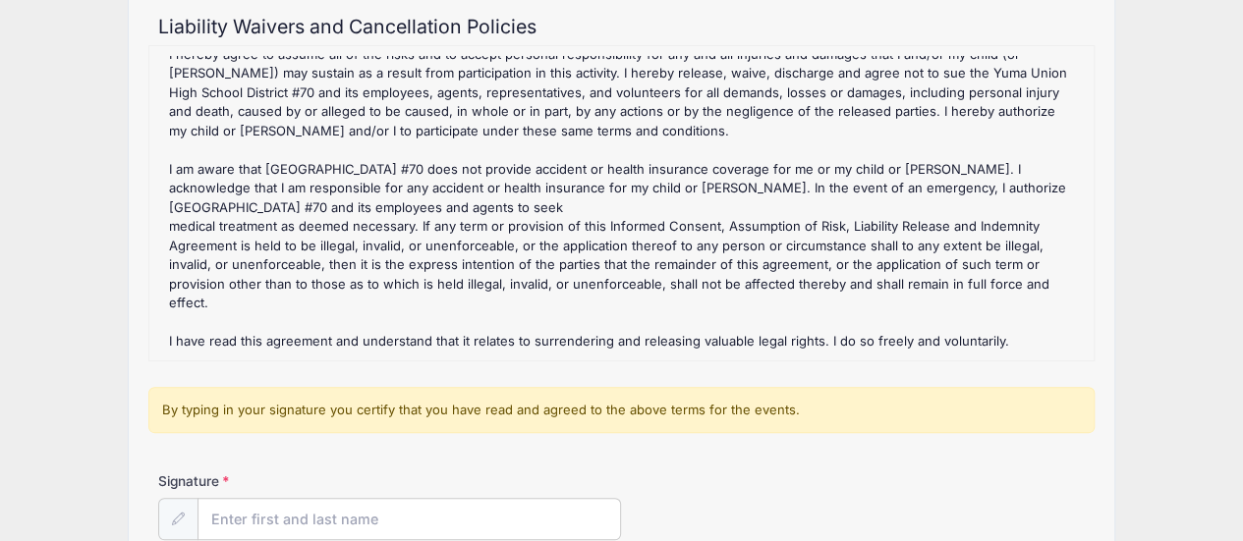
scroll to position [384, 0]
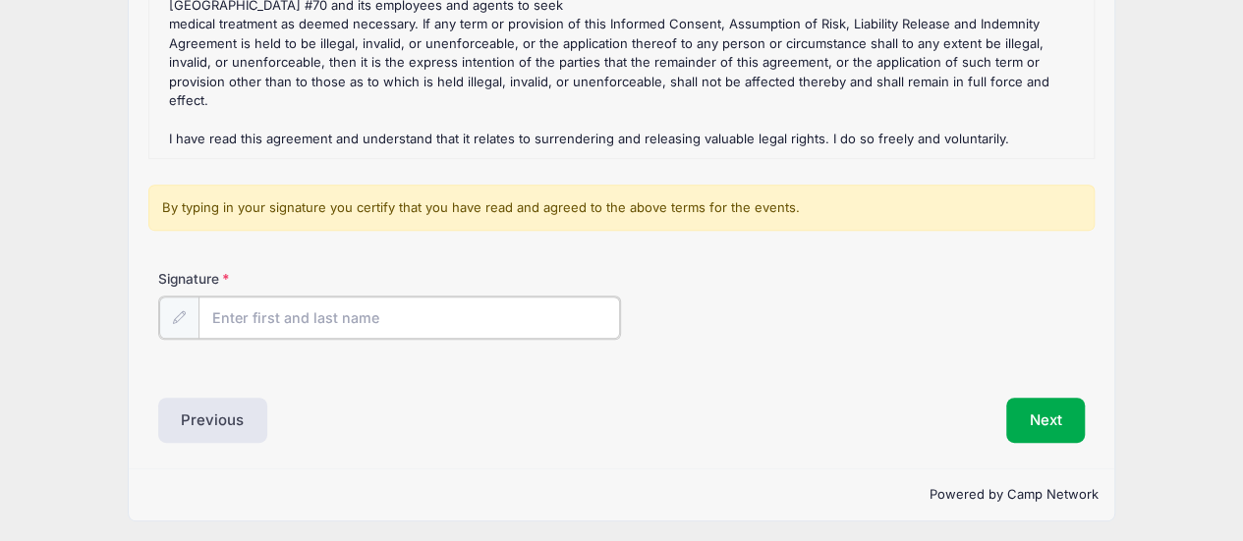
click at [345, 325] on input "Signature" at bounding box center [409, 318] width 422 height 42
type input "Mom One"
click at [571, 414] on div "Previous" at bounding box center [385, 418] width 474 height 45
click at [1031, 420] on button "Next" at bounding box center [1046, 418] width 80 height 45
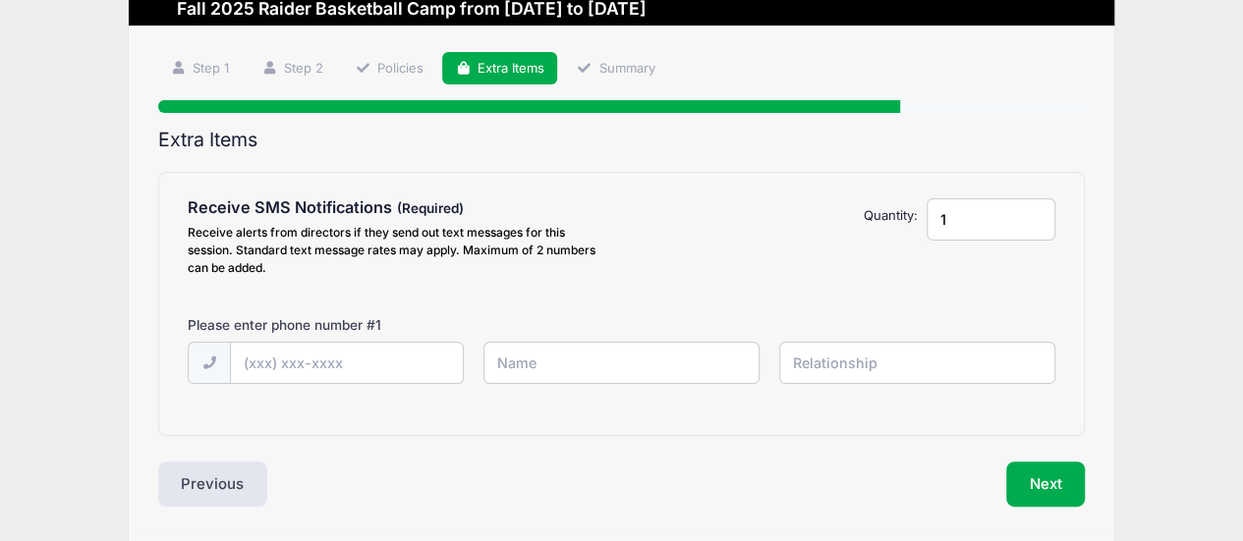
scroll to position [98, 0]
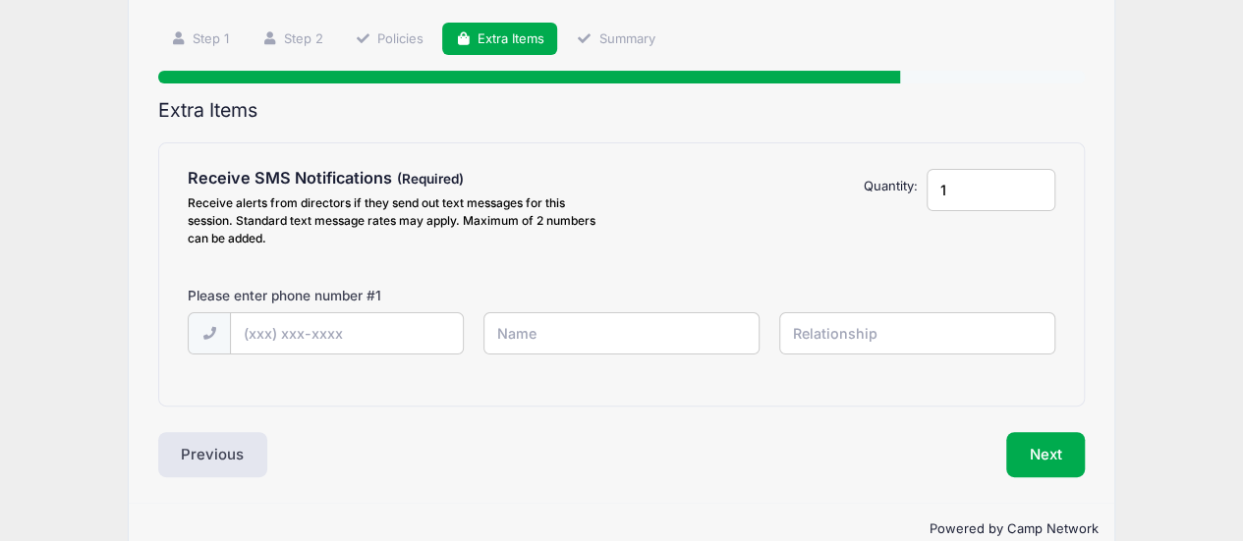
click at [1037, 196] on input "1" at bounding box center [990, 190] width 129 height 42
click at [592, 259] on div "Receive SMS Notifications Receive alerts from directors if they send out text m…" at bounding box center [621, 274] width 867 height 211
click at [365, 331] on input "text" at bounding box center [347, 334] width 232 height 42
type input "(555) 555-1234"
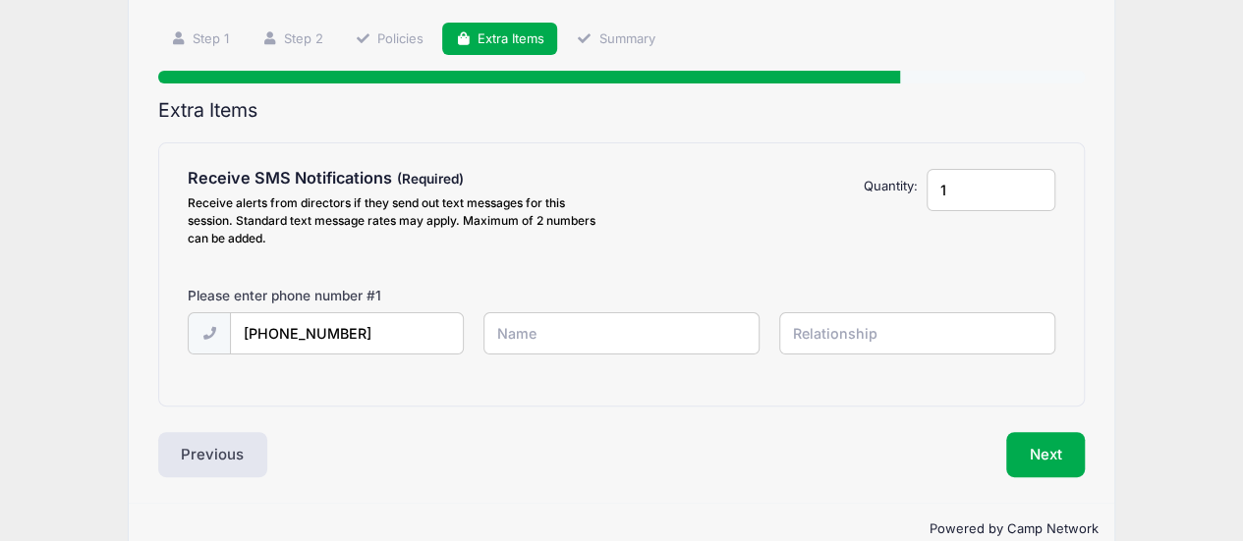
click at [532, 323] on input "text" at bounding box center [621, 333] width 276 height 42
type input "Mom One"
type input "Mother"
click at [1032, 439] on button "Next" at bounding box center [1046, 454] width 80 height 45
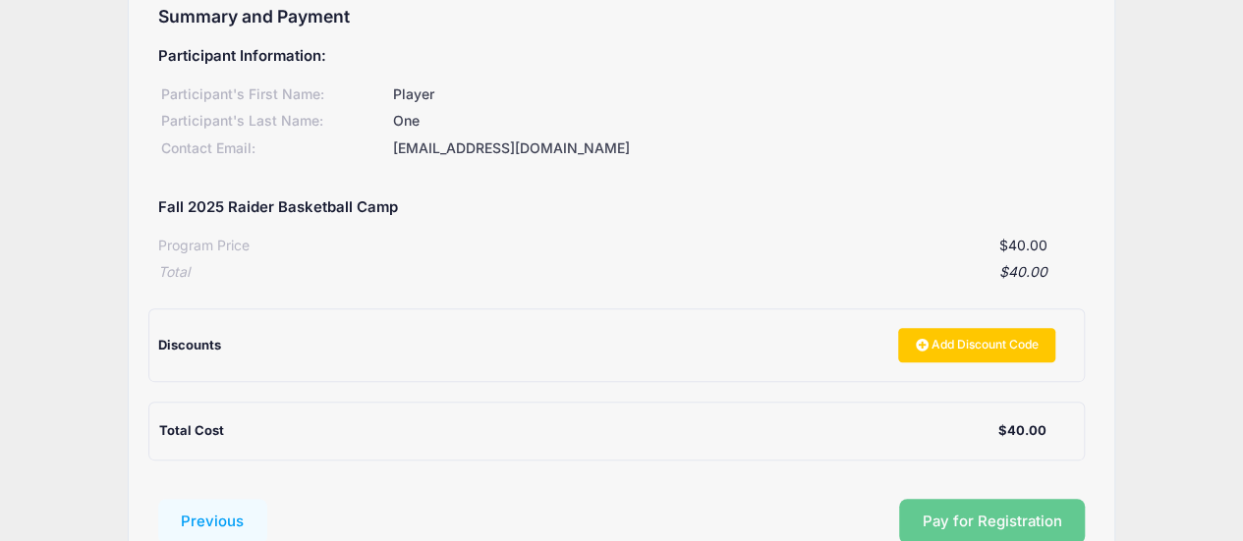
scroll to position [308, 0]
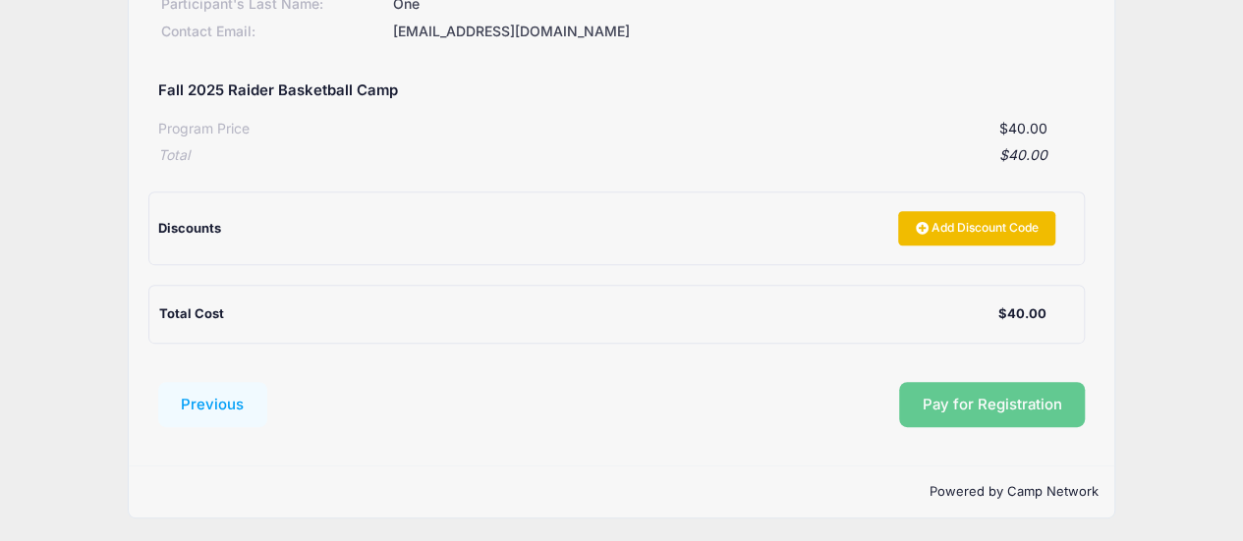
click at [906, 223] on link "Add Discount Code" at bounding box center [976, 227] width 157 height 33
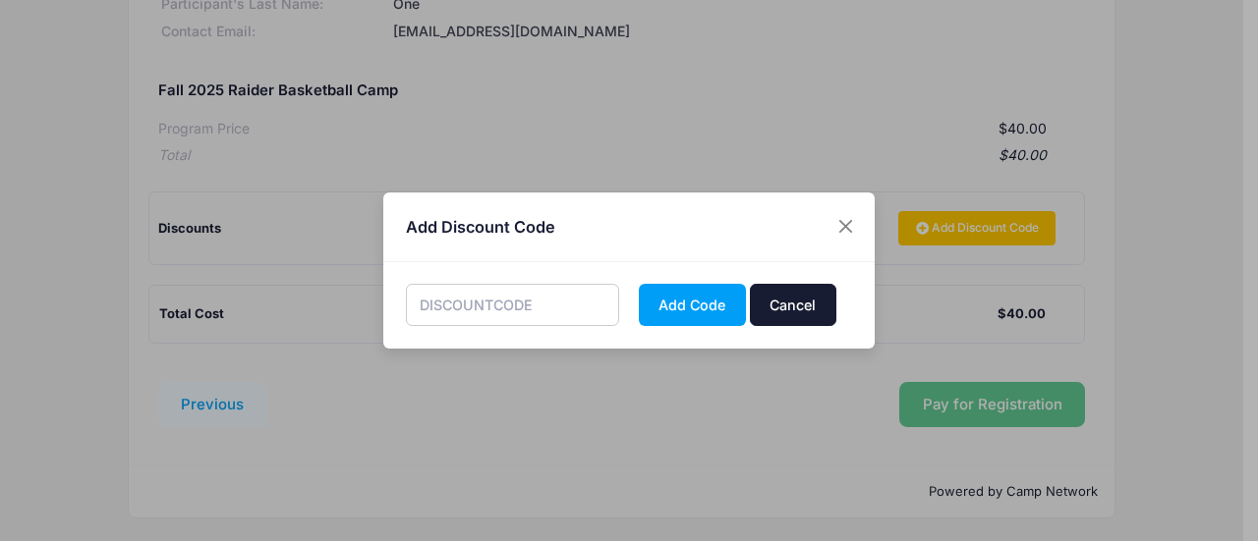
click at [796, 290] on button "Cancel" at bounding box center [793, 305] width 86 height 42
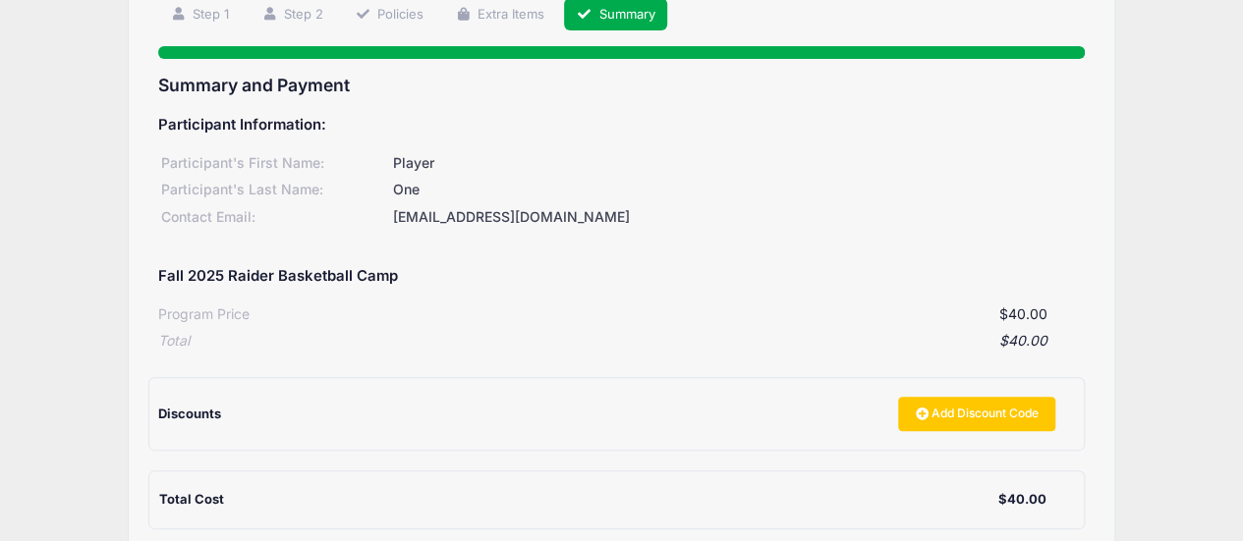
scroll to position [0, 0]
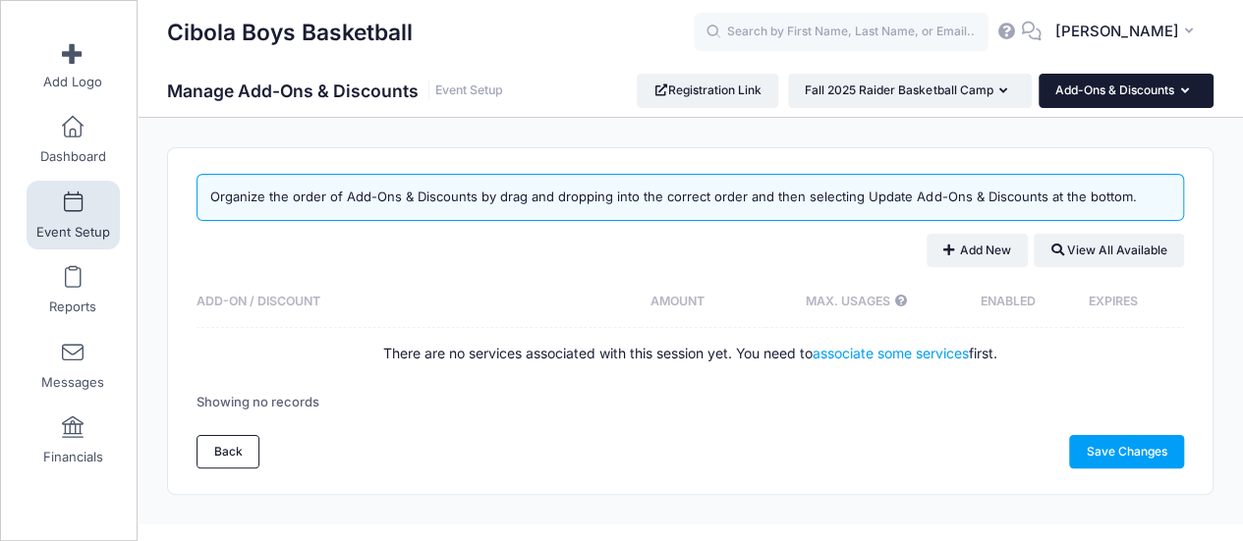
click at [1181, 98] on button "Add-Ons & Discounts" at bounding box center [1125, 90] width 175 height 33
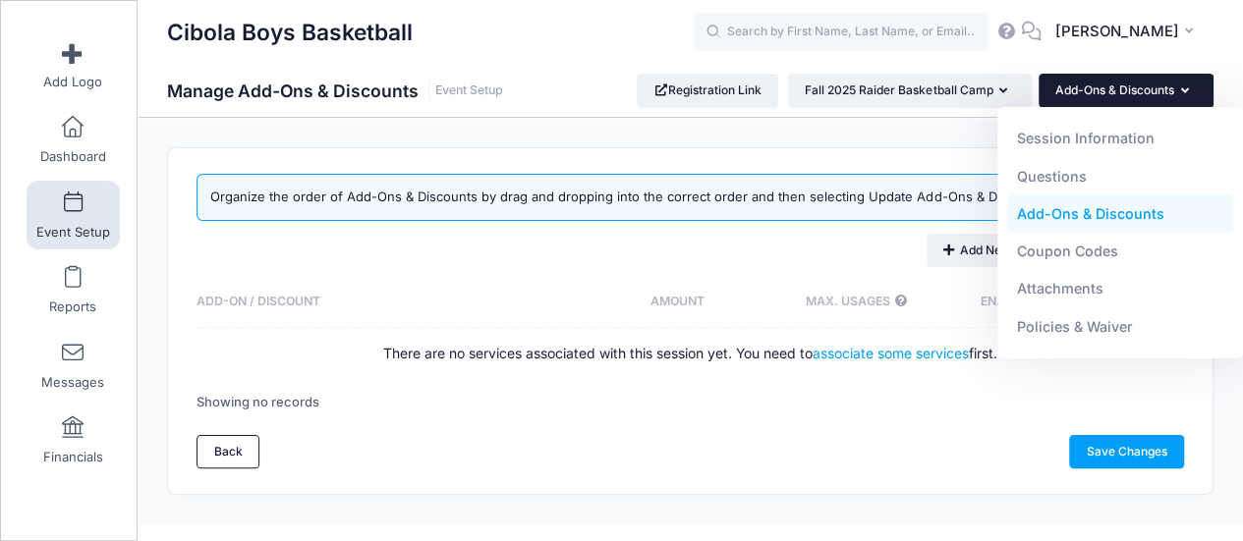
click at [877, 139] on div "Cibola Boys Basketball Manage Add-Ons & Discounts Event Setup Registration Link" at bounding box center [690, 321] width 1105 height 407
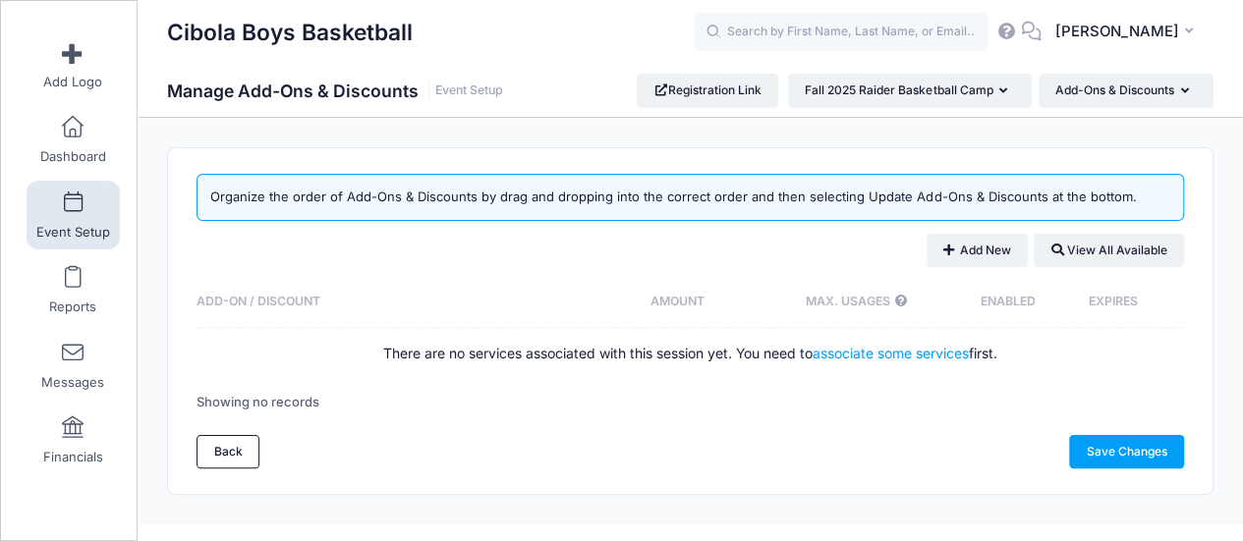
click at [407, 240] on div "Add New View All Available" at bounding box center [689, 250] width 987 height 33
click at [73, 135] on span at bounding box center [73, 128] width 0 height 22
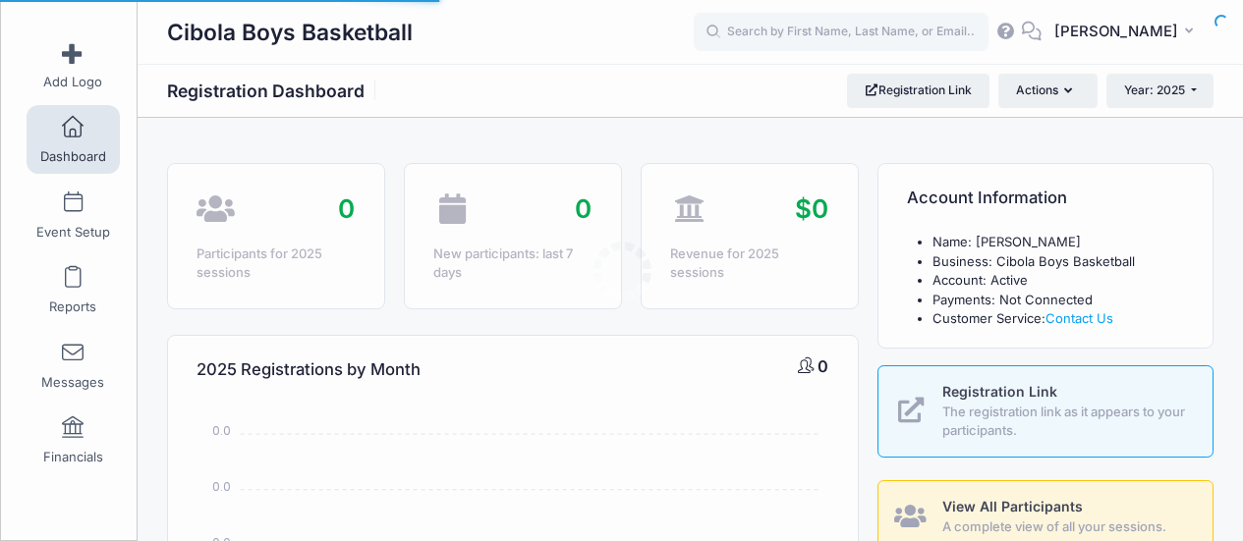
select select
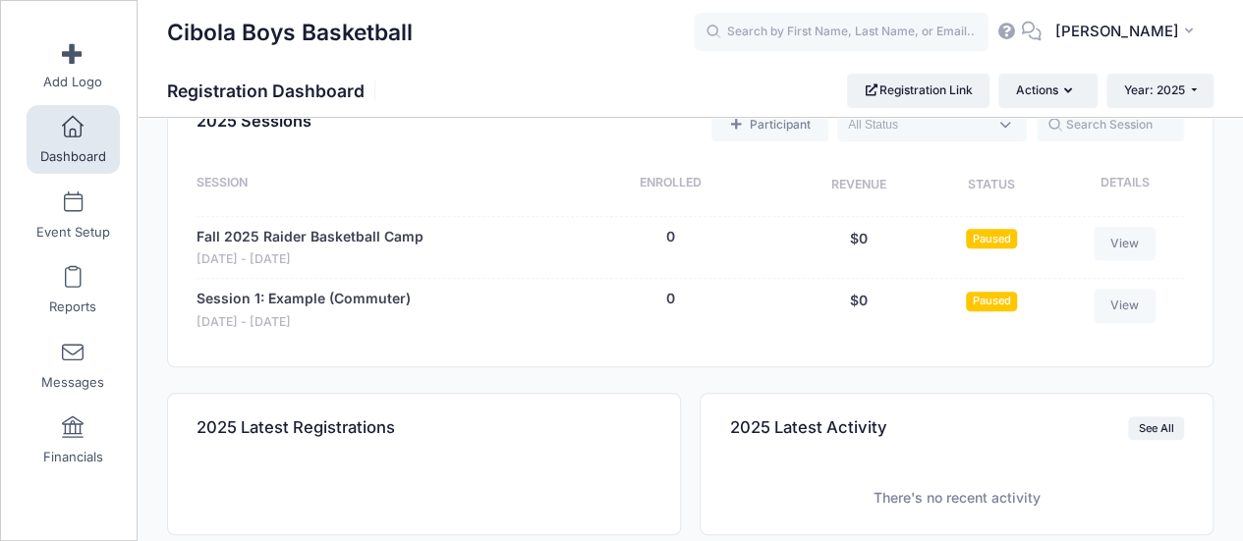
scroll to position [688, 0]
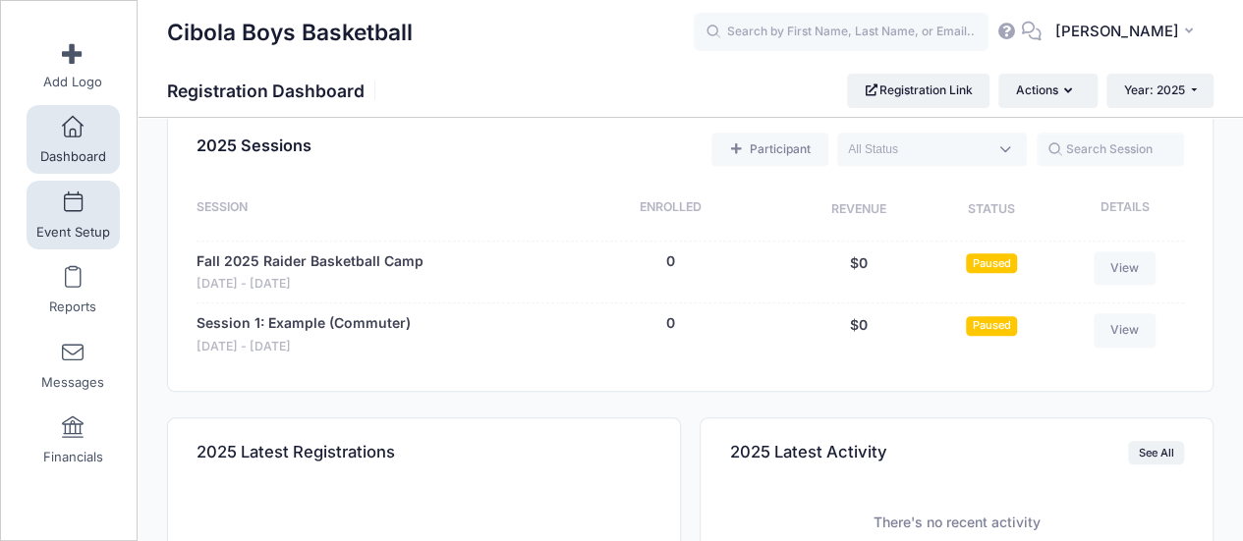
click at [78, 192] on link "Event Setup" at bounding box center [73, 215] width 93 height 69
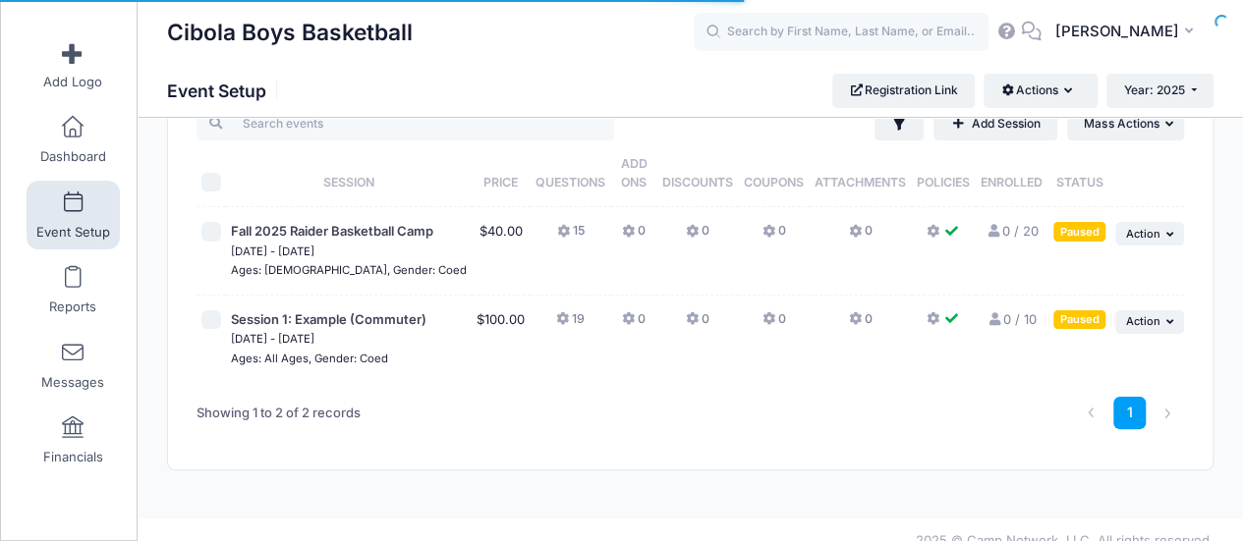
scroll to position [98, 0]
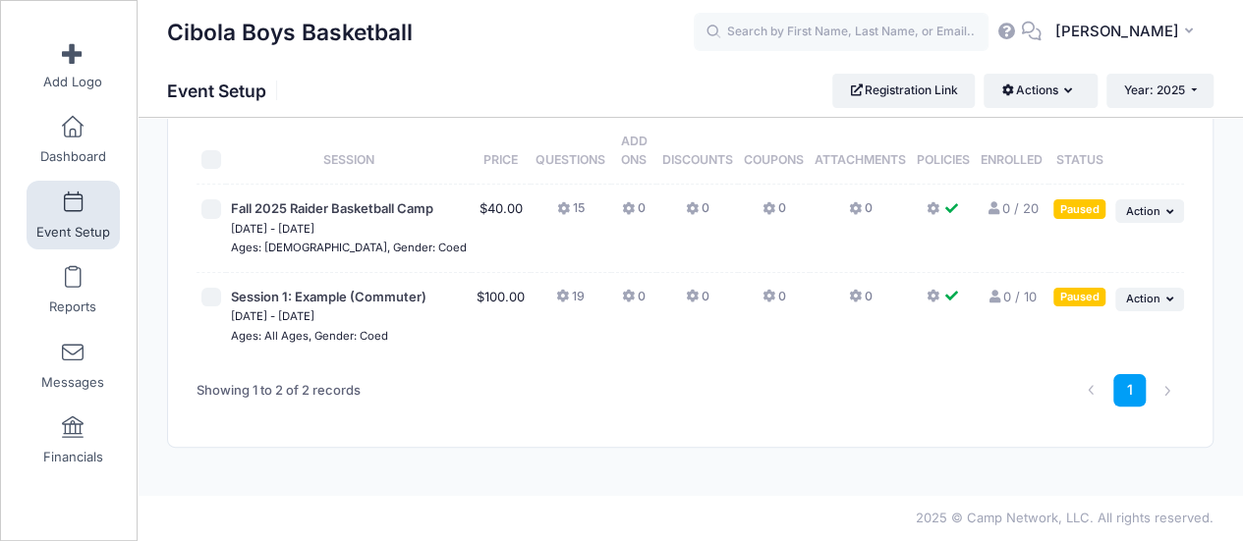
click at [210, 308] on input "checkbox" at bounding box center [211, 298] width 20 height 20
checkbox input "true"
click at [1155, 306] on span "Action" at bounding box center [1142, 299] width 34 height 14
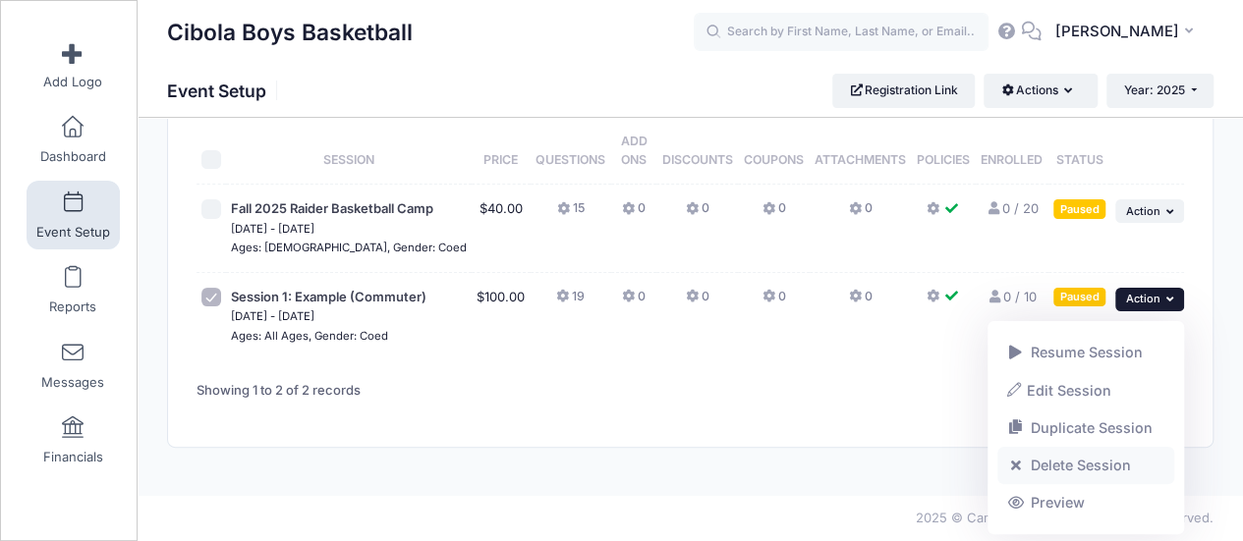
click at [1073, 467] on link "Delete Session" at bounding box center [1086, 465] width 178 height 37
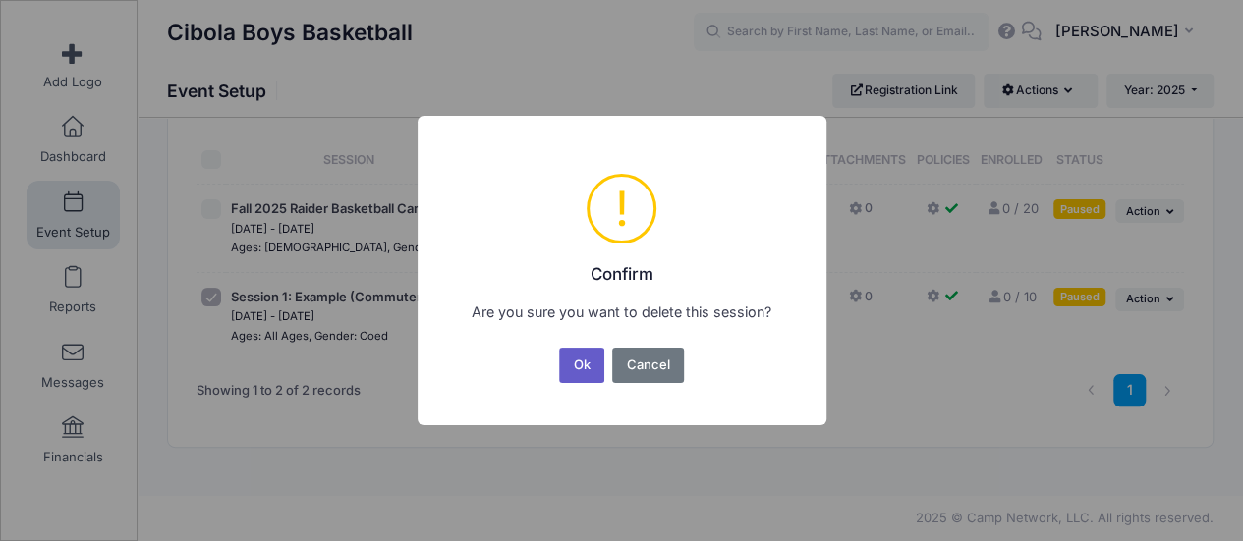
click at [576, 358] on button "Ok" at bounding box center [581, 365] width 45 height 35
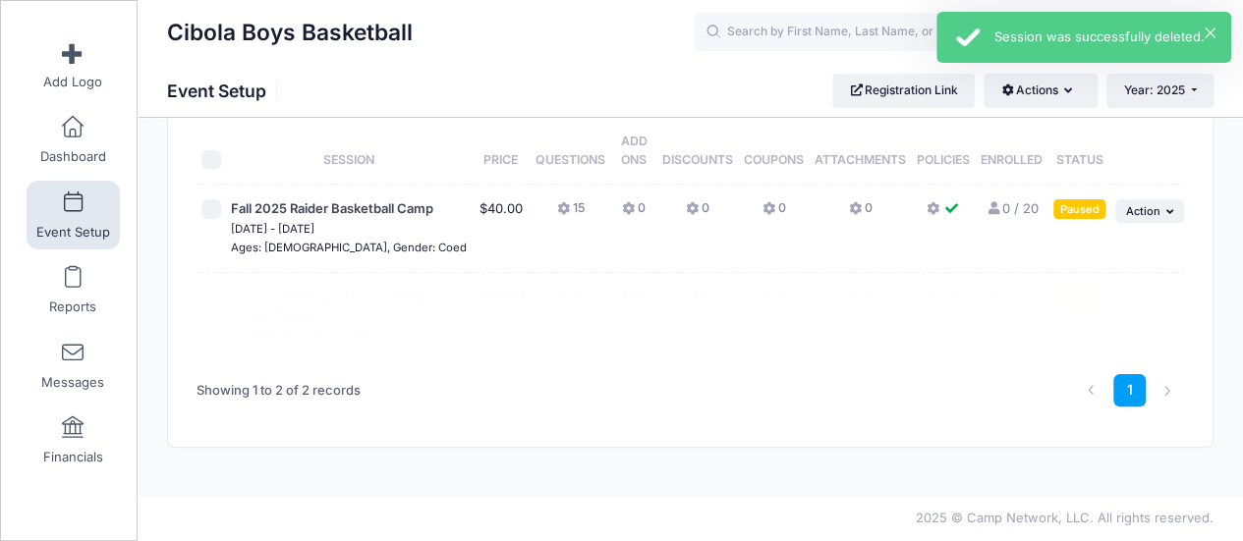
scroll to position [20, 0]
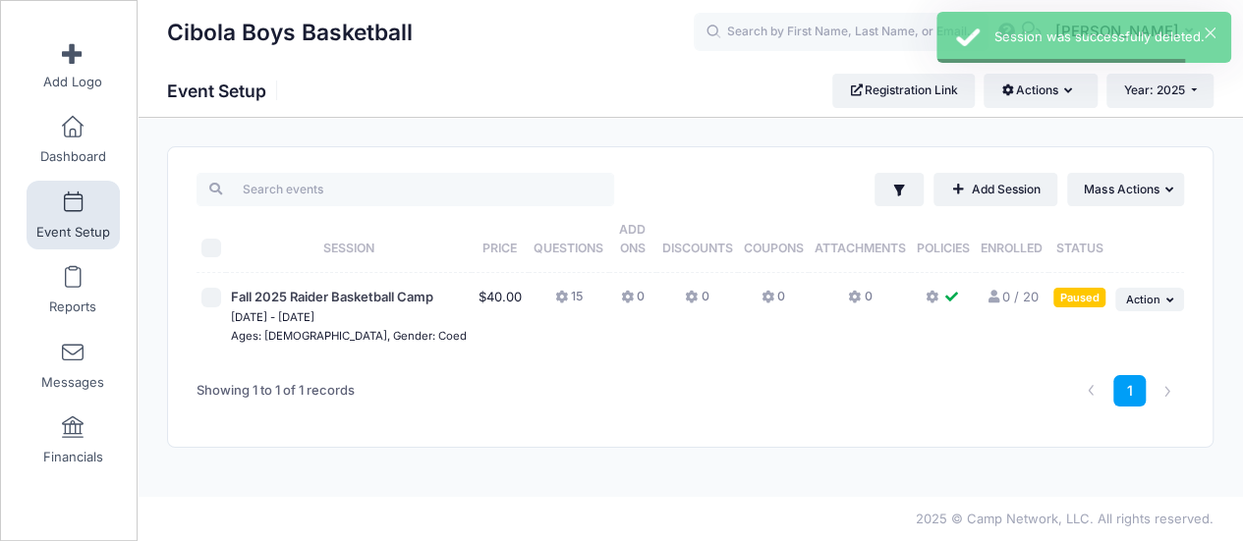
click at [643, 376] on div "1" at bounding box center [899, 392] width 587 height 62
click at [1009, 289] on link "0 / 20 Full" at bounding box center [1011, 297] width 52 height 16
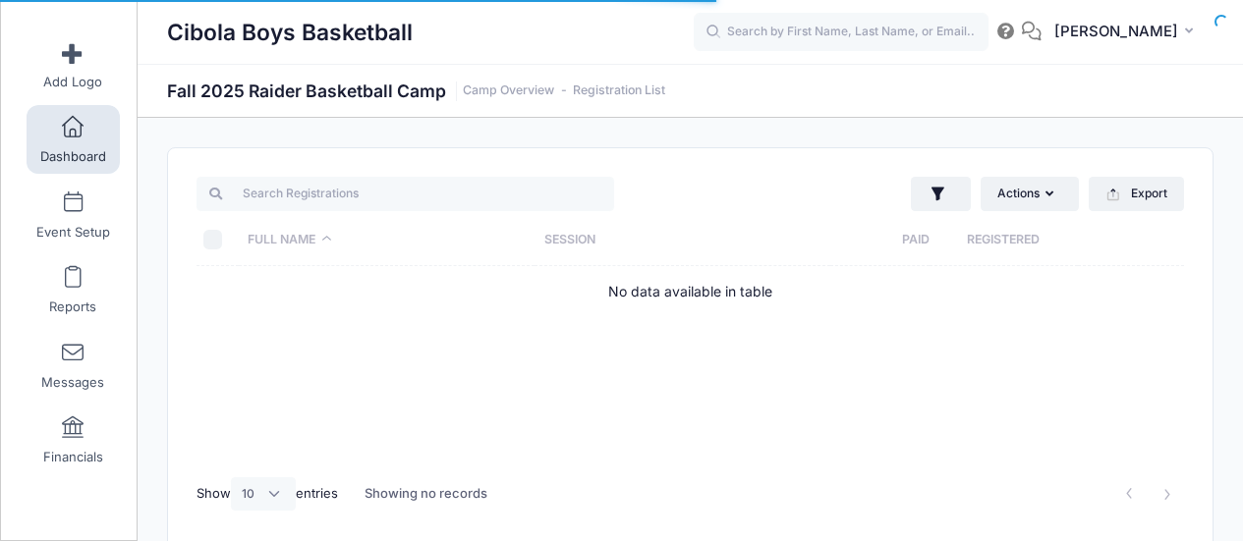
select select "10"
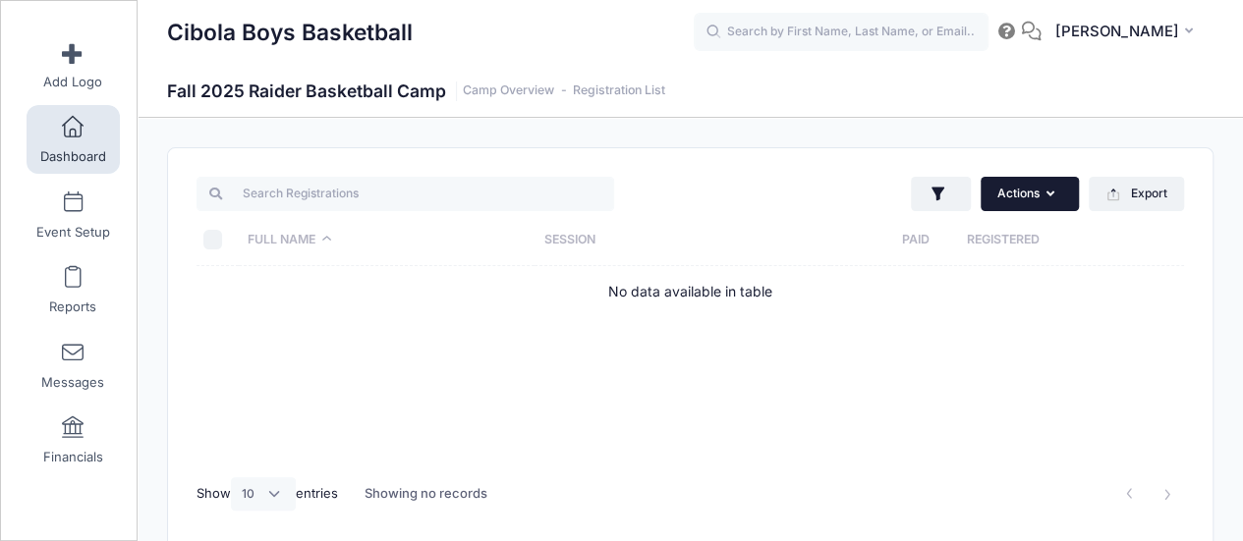
click at [1051, 195] on icon "button" at bounding box center [1053, 195] width 16 height 0
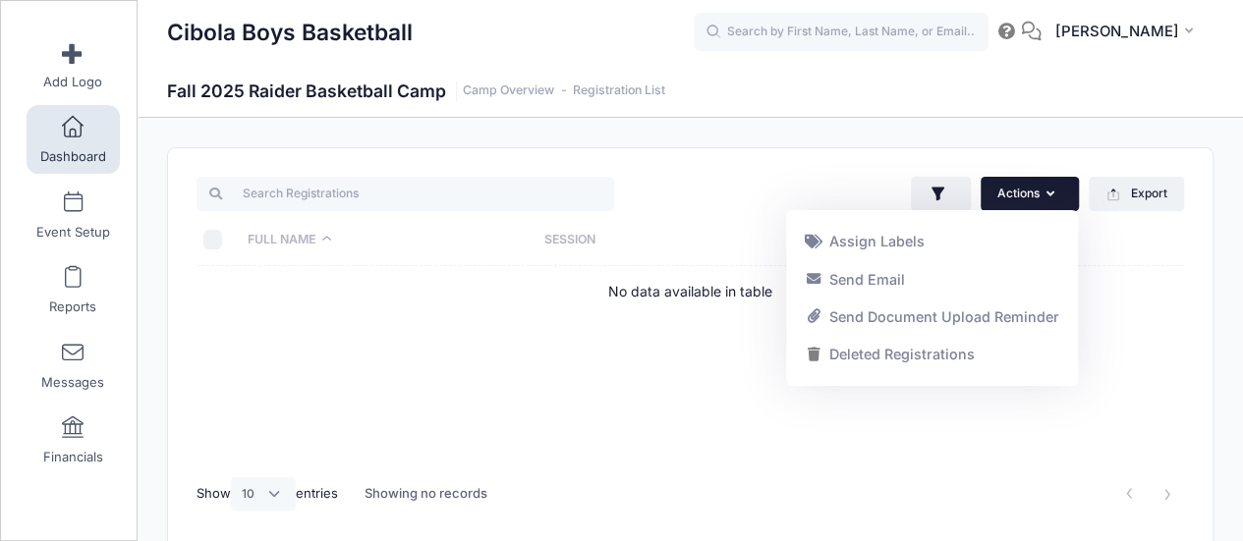
click at [643, 214] on th "Session" at bounding box center [682, 240] width 296 height 52
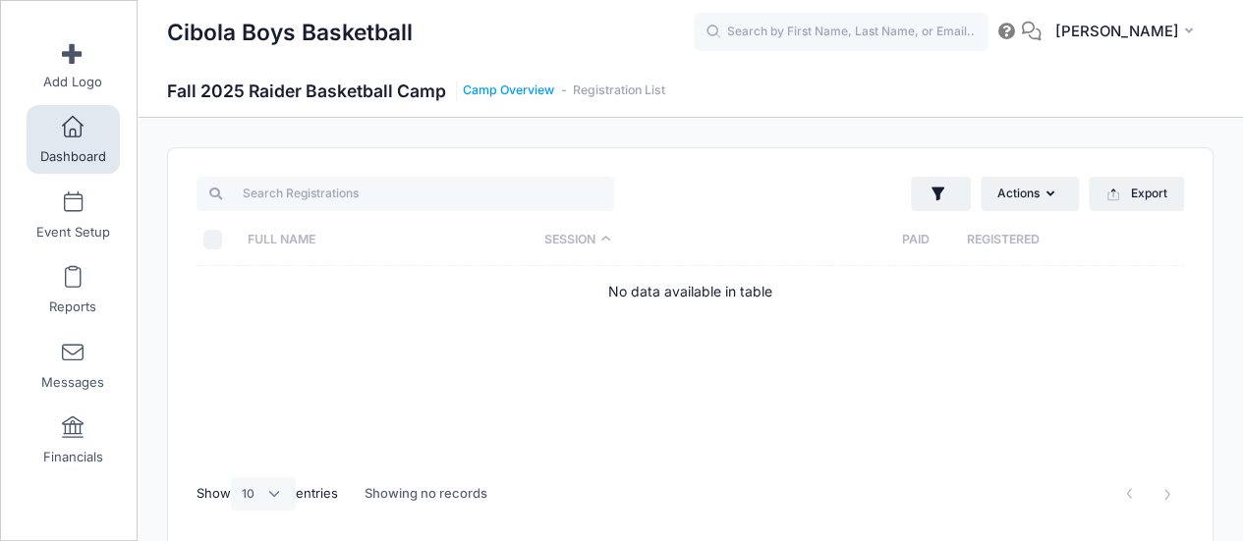
click at [499, 88] on link "Camp Overview" at bounding box center [508, 91] width 91 height 15
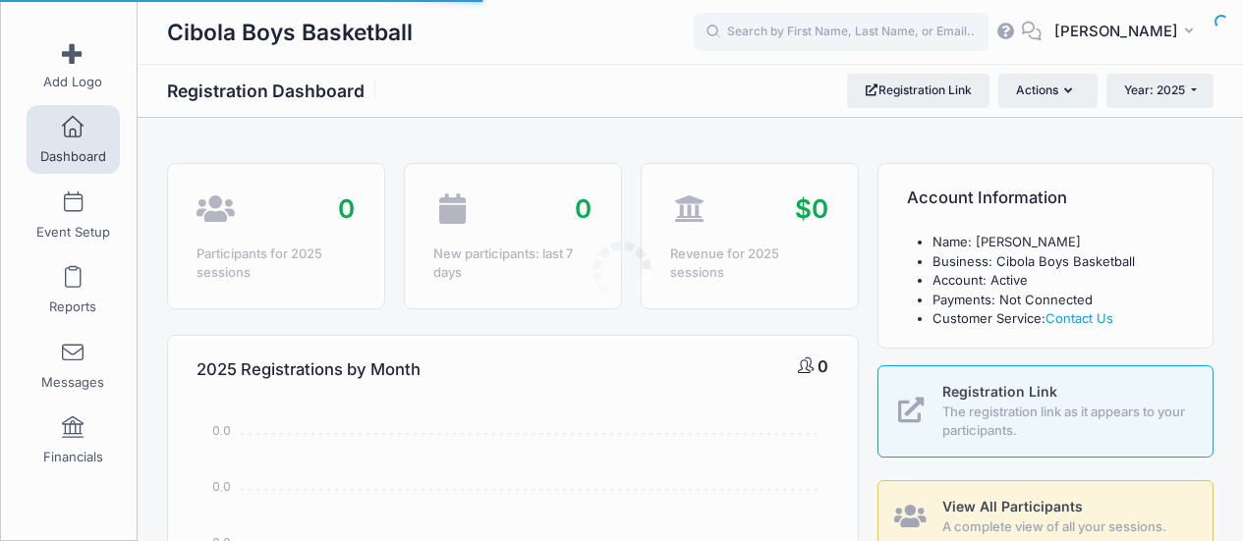
select select
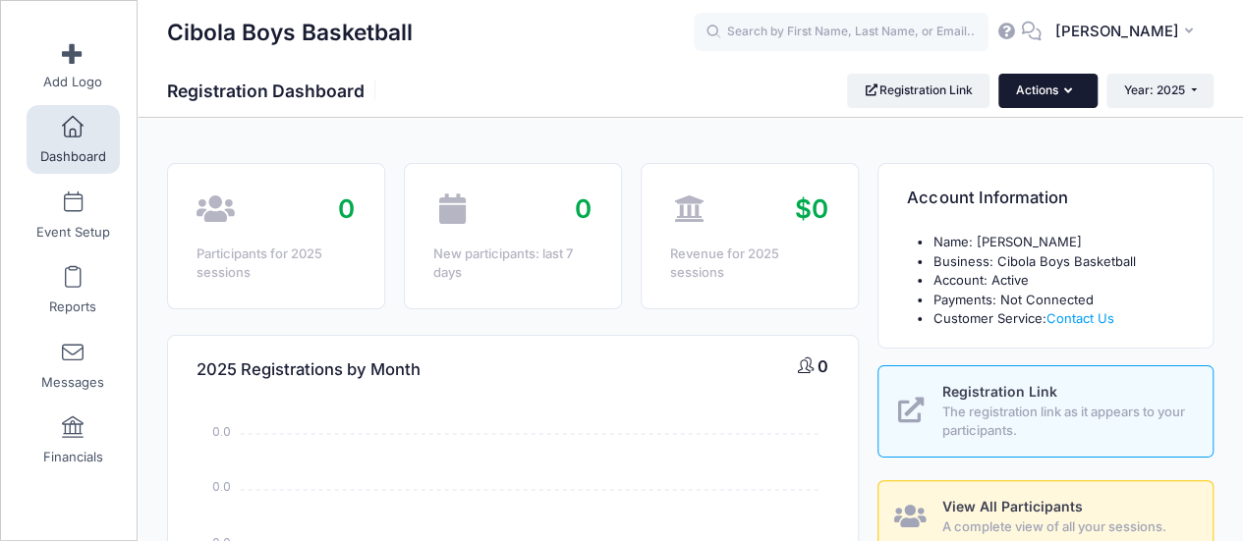
click at [1069, 91] on icon "button" at bounding box center [1072, 91] width 16 height 0
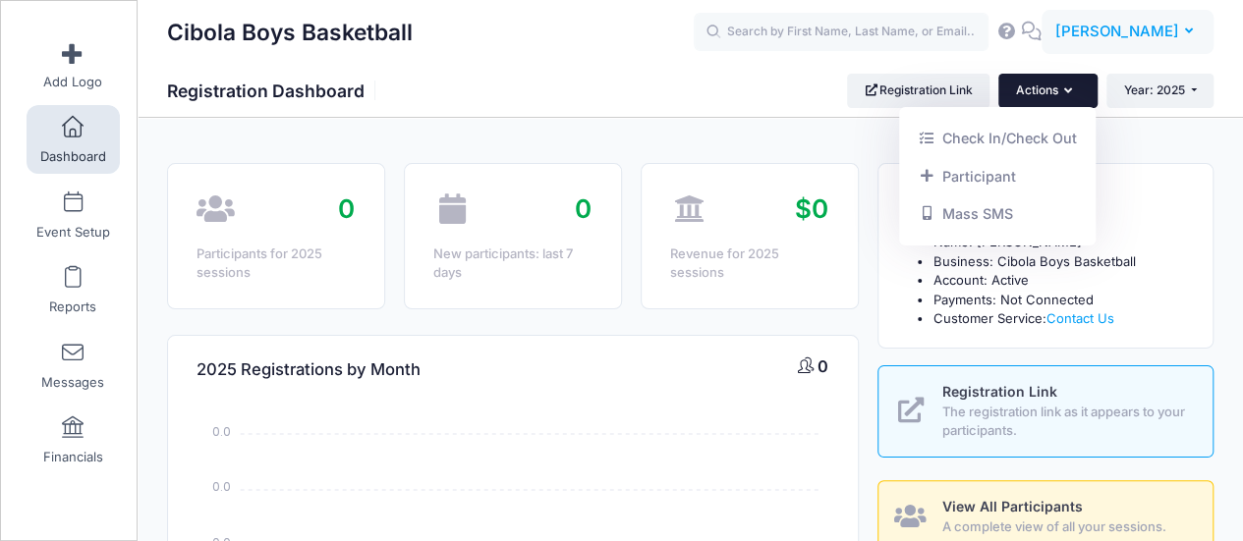
click at [1187, 31] on icon "button" at bounding box center [1193, 31] width 16 height 0
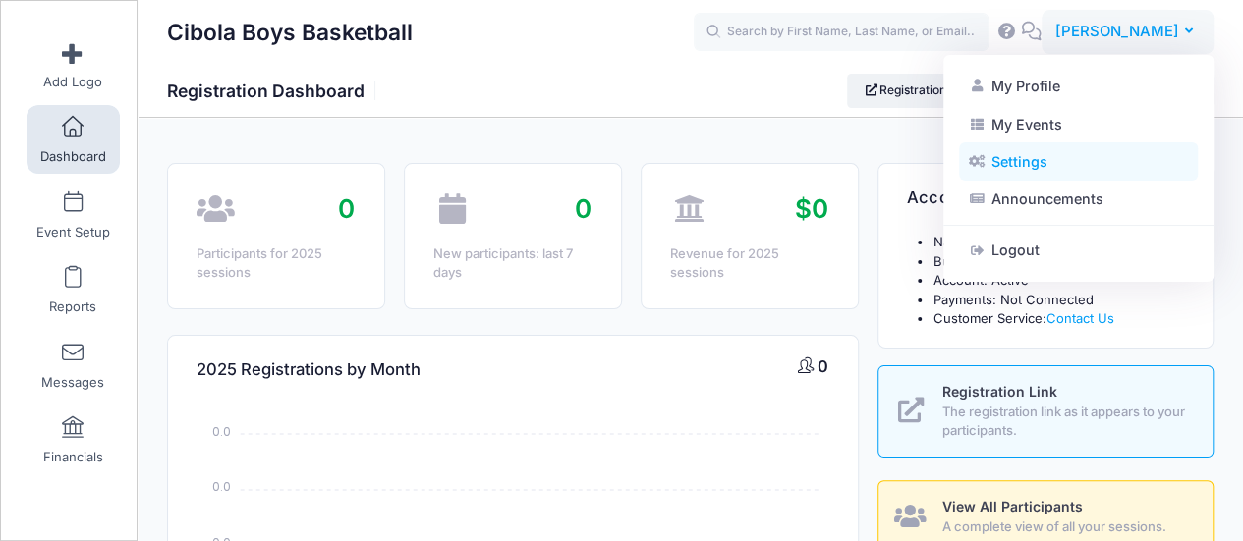
click at [1055, 161] on link "Settings" at bounding box center [1078, 161] width 239 height 37
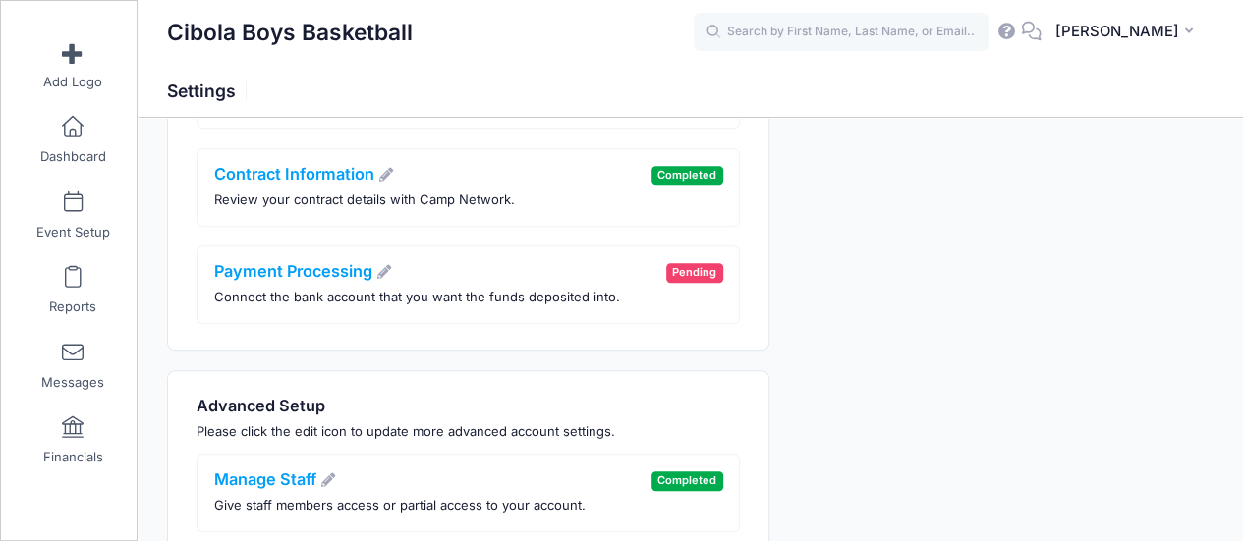
scroll to position [675, 0]
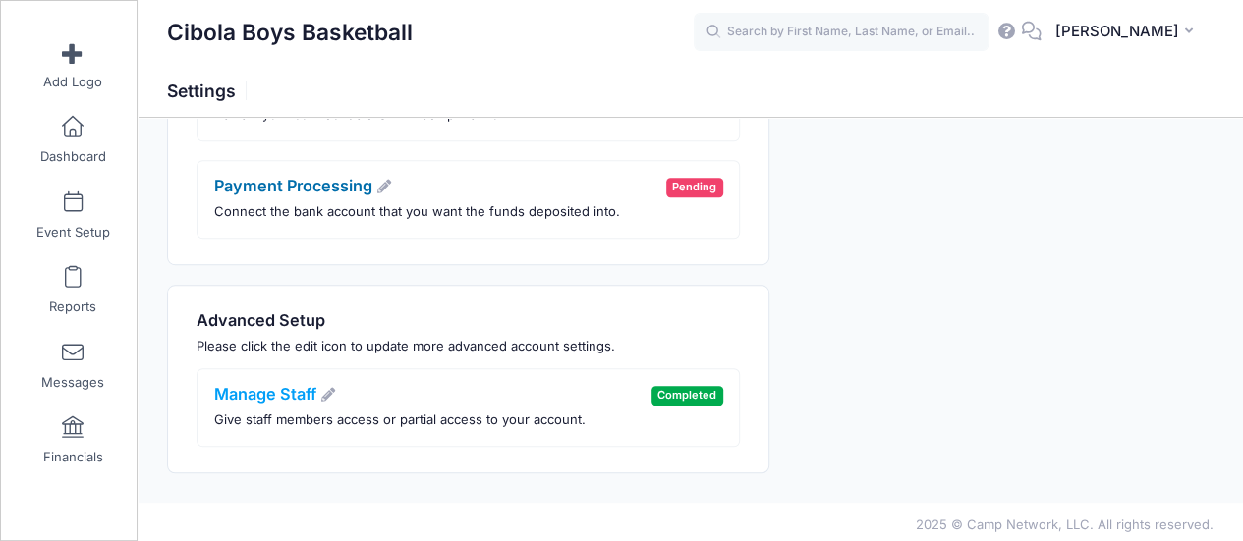
click at [271, 180] on link "Payment Processing" at bounding box center [303, 186] width 179 height 20
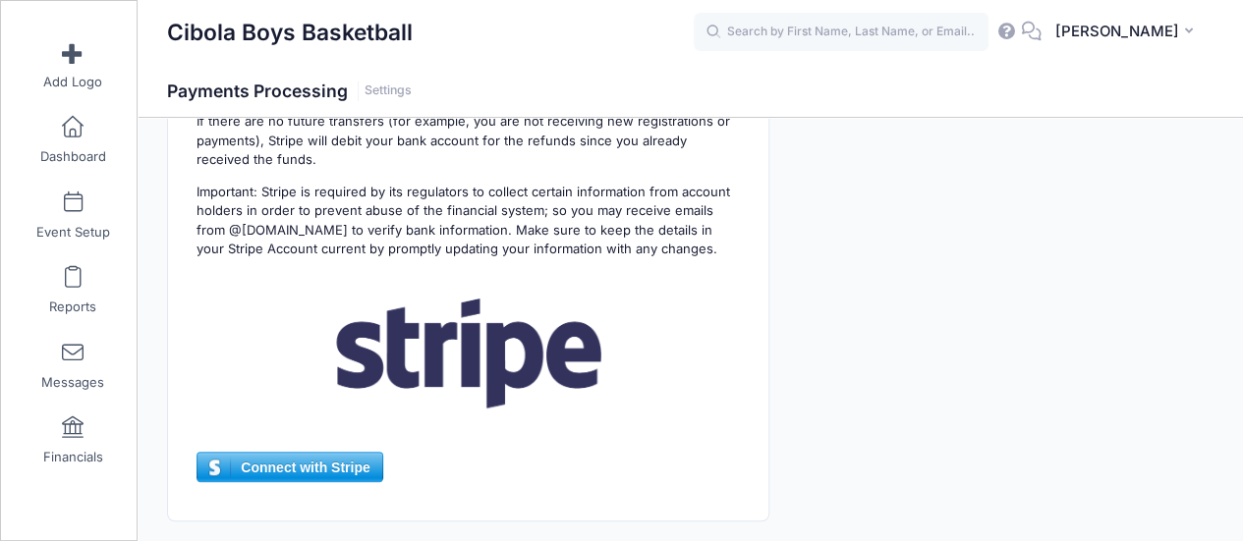
scroll to position [560, 0]
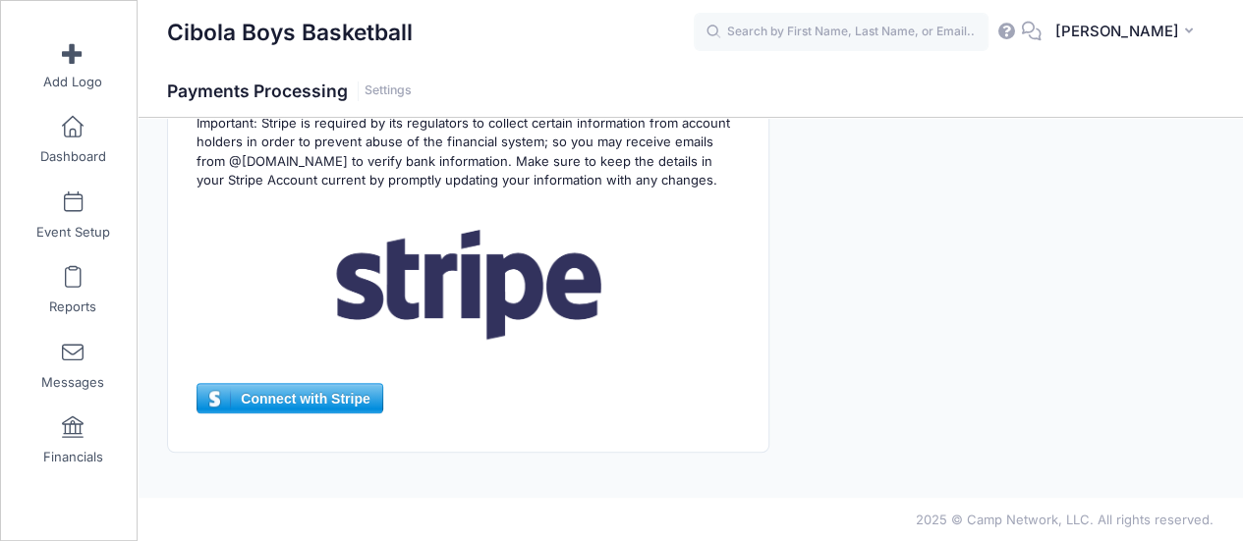
click at [288, 386] on span "Connect with Stripe" at bounding box center [289, 398] width 184 height 29
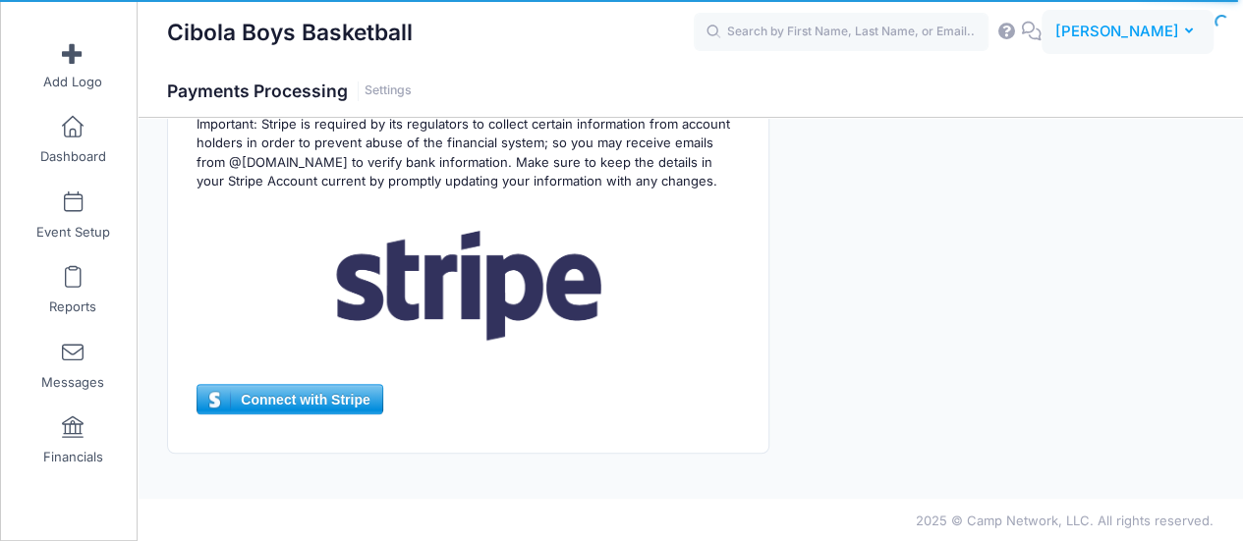
click at [1147, 34] on span "[PERSON_NAME]" at bounding box center [1116, 32] width 124 height 22
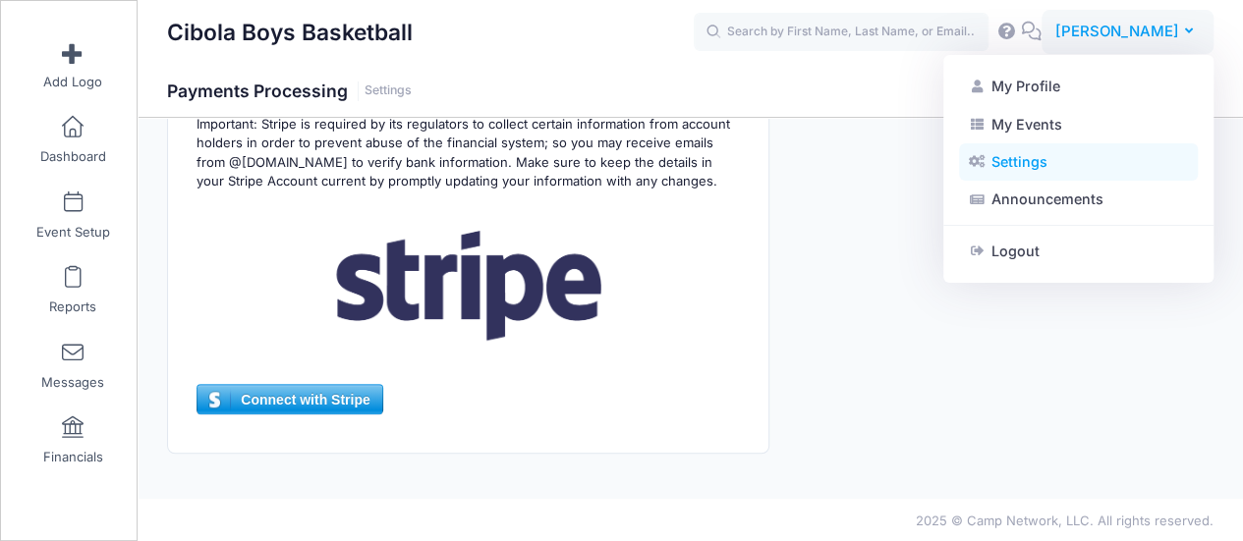
click at [1031, 159] on link "Settings" at bounding box center [1078, 161] width 239 height 37
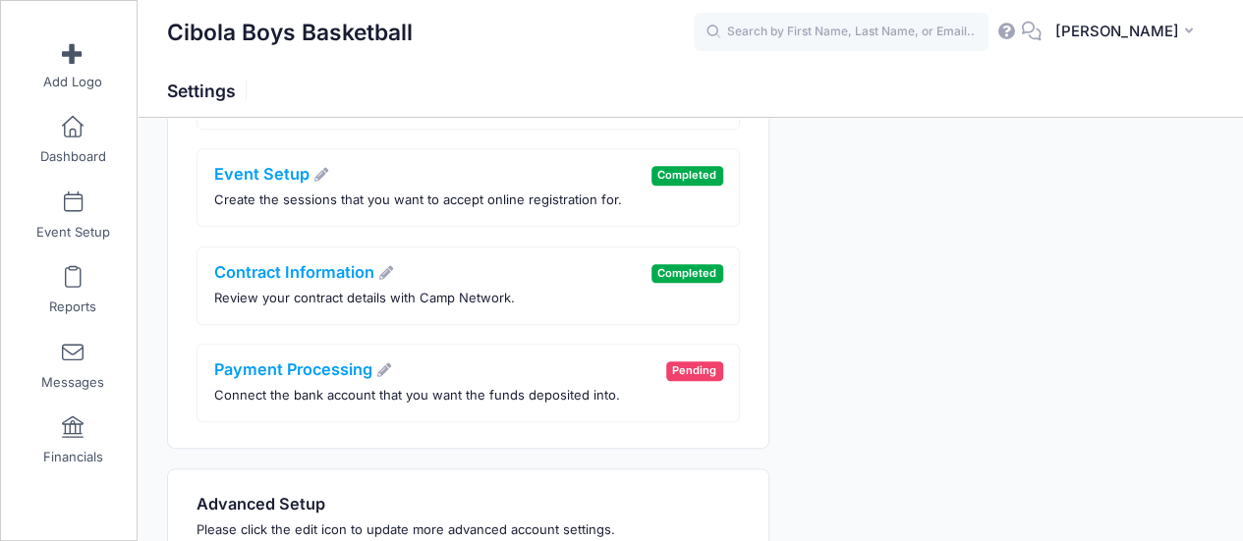
scroll to position [675, 0]
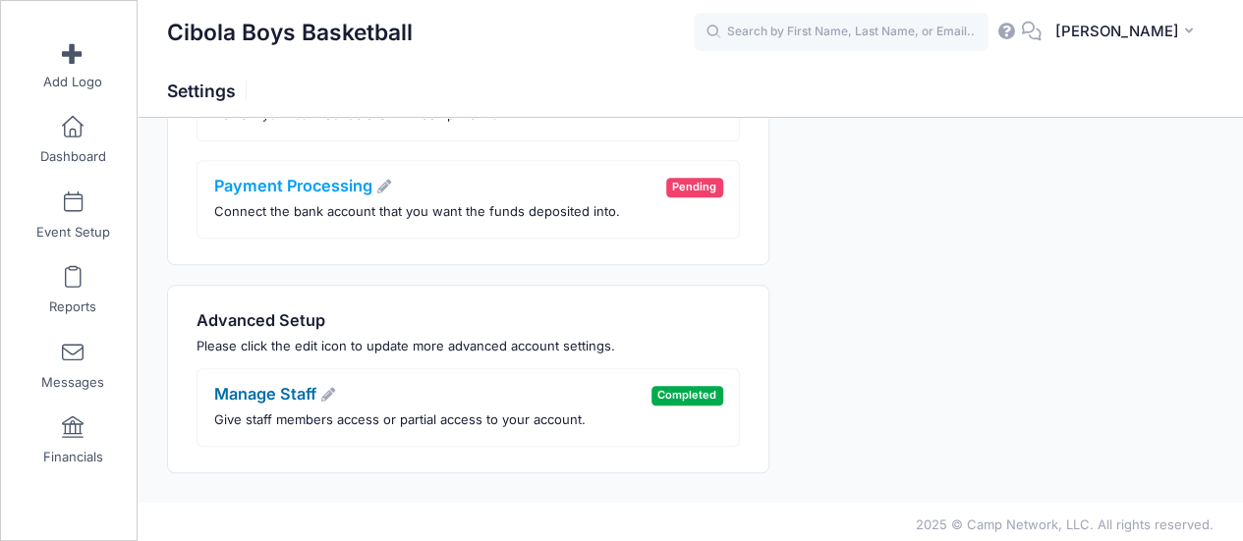
drag, startPoint x: 279, startPoint y: 388, endPoint x: 293, endPoint y: 392, distance: 14.3
click at [279, 388] on link "Manage Staff" at bounding box center [275, 394] width 123 height 20
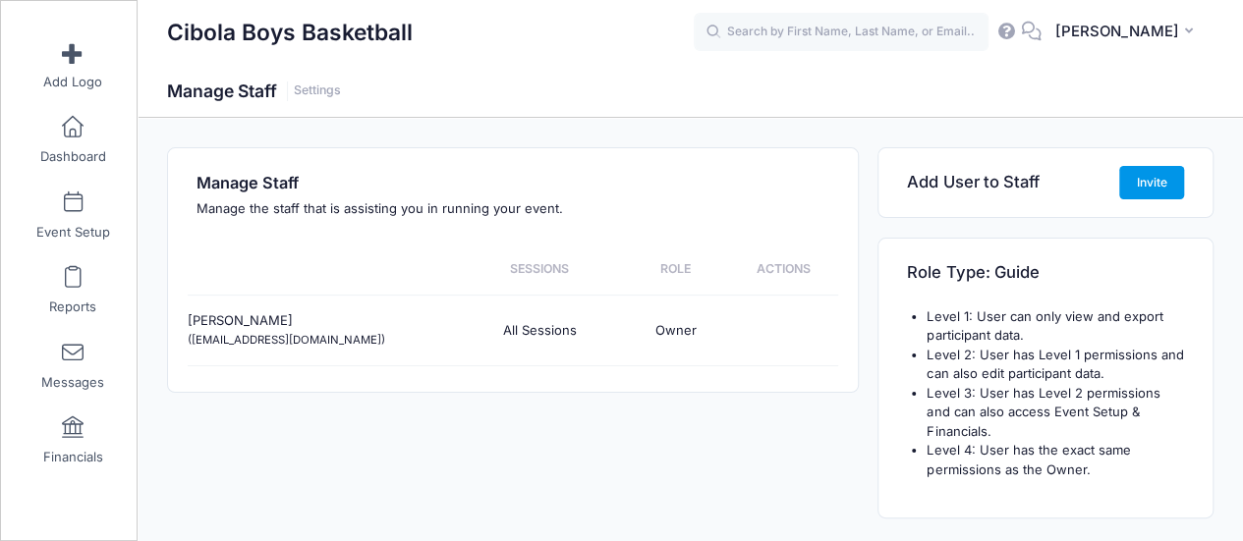
click at [1142, 181] on button "Invite" at bounding box center [1151, 182] width 65 height 33
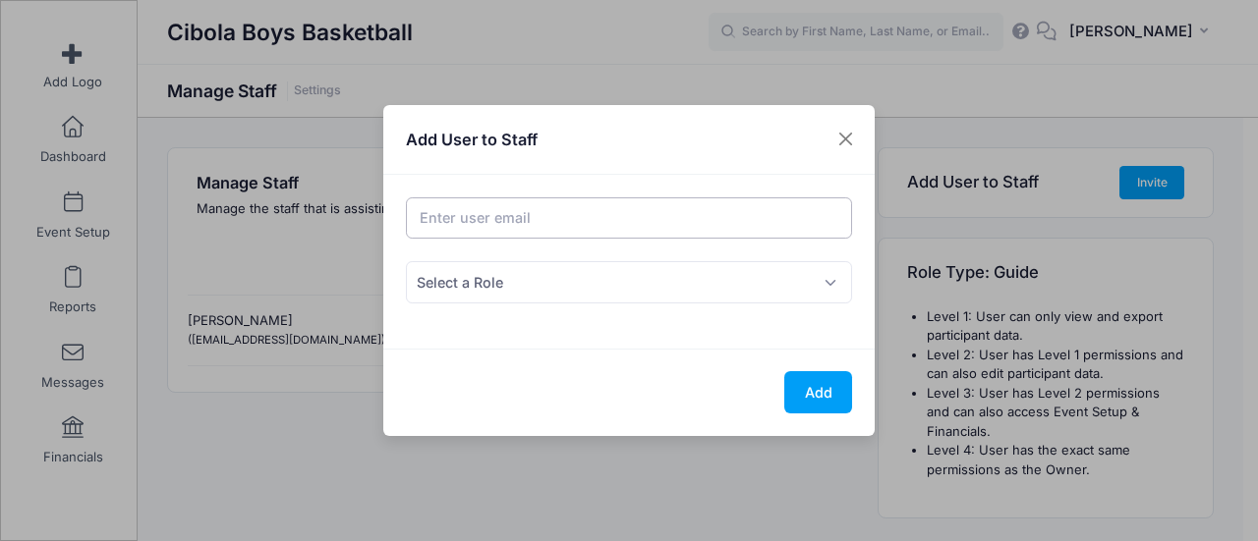
click at [569, 217] on input "Email address" at bounding box center [629, 218] width 447 height 42
type input "[EMAIL_ADDRESS][DOMAIN_NAME]"
click at [530, 284] on span "Select a Role" at bounding box center [629, 282] width 447 height 42
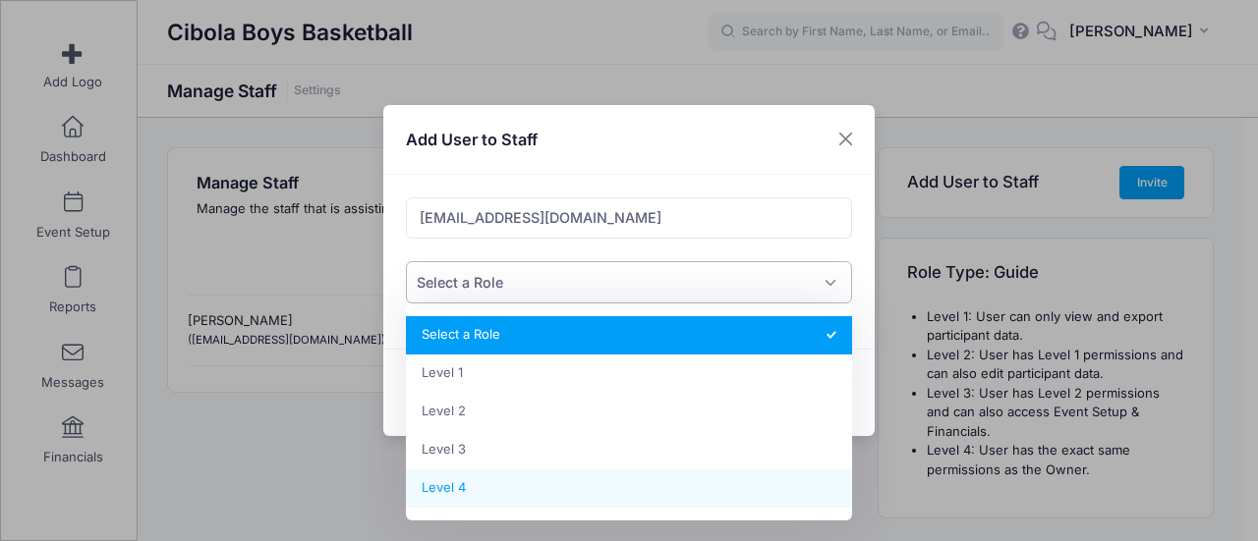
select select "2"
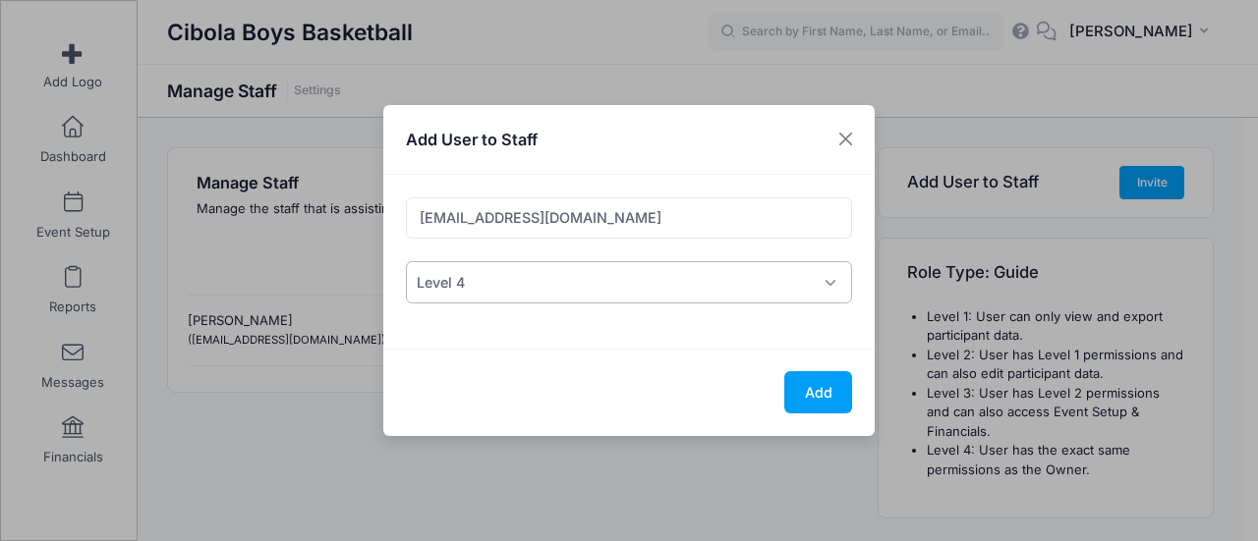
click at [596, 383] on div "Add" at bounding box center [628, 392] width 491 height 87
click at [824, 388] on button "Add" at bounding box center [818, 392] width 68 height 42
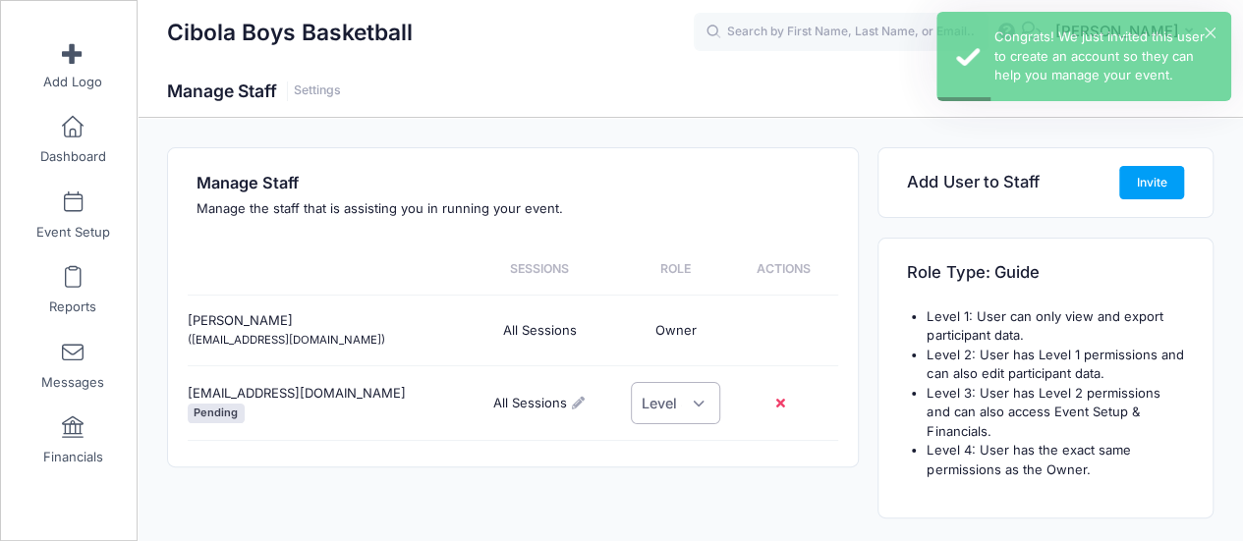
click at [700, 404] on select "Select a Role Level 1 Level 2 Level 3 Level 4" at bounding box center [675, 403] width 89 height 42
click at [701, 404] on select "Select a Role Level 1 Level 2 Level 3 Level 4" at bounding box center [675, 403] width 89 height 42
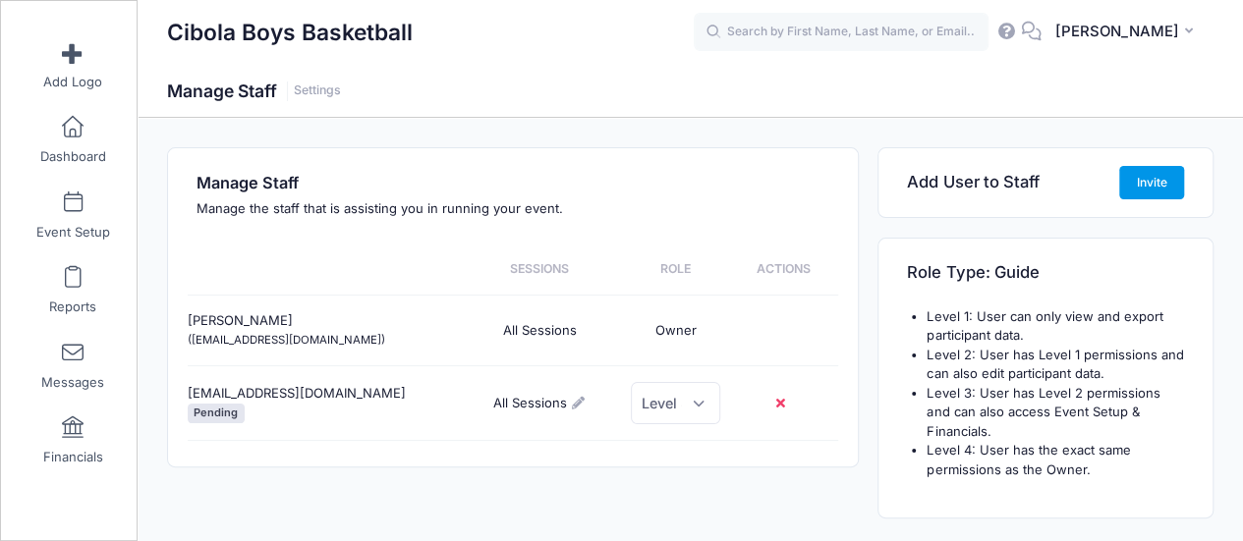
click at [1144, 182] on button "Invite" at bounding box center [1151, 182] width 65 height 33
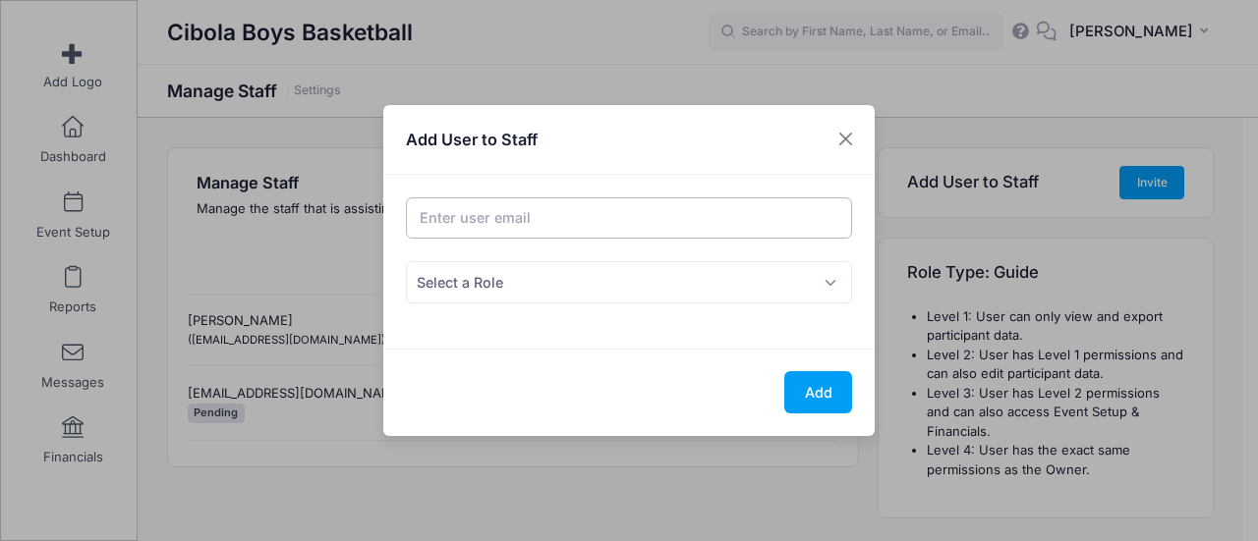
click at [553, 213] on input "Email address" at bounding box center [629, 218] width 447 height 42
type input "[EMAIL_ADDRESS][DOMAIN_NAME]"
click at [517, 289] on span "Select a Role" at bounding box center [629, 282] width 447 height 42
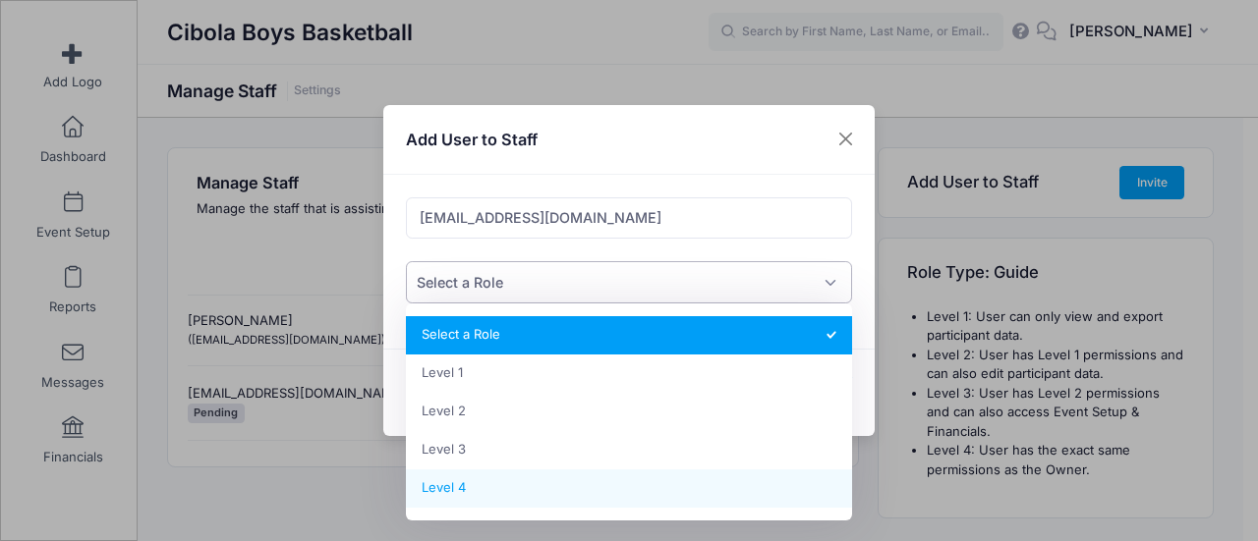
select select "2"
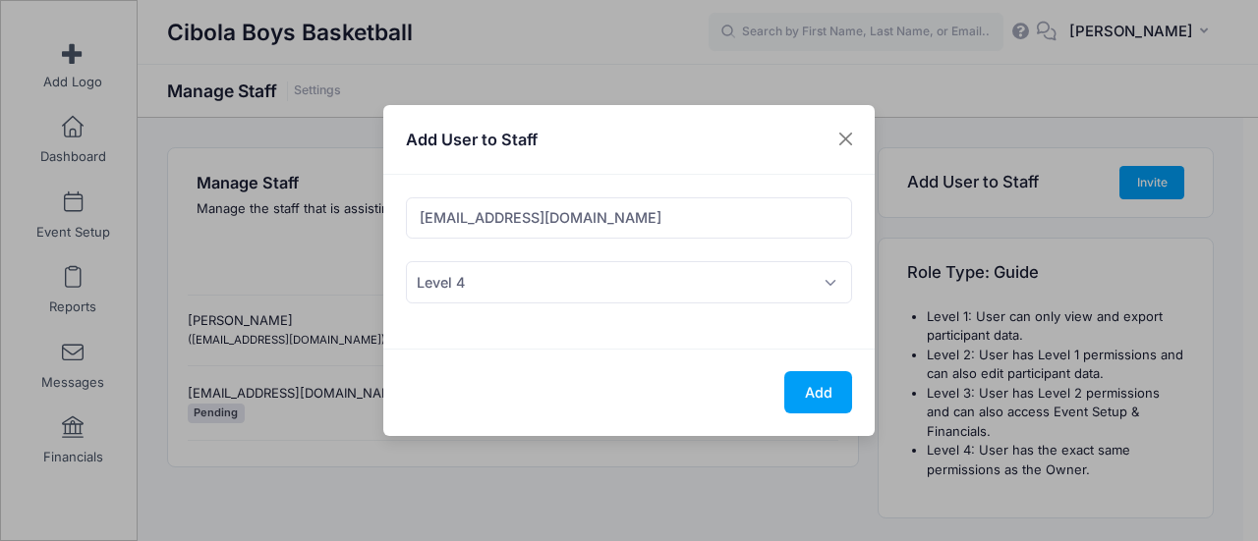
click at [574, 475] on div "Add User to Staff Email address [EMAIL_ADDRESS][DOMAIN_NAME] Role Select a Role…" at bounding box center [629, 270] width 1258 height 541
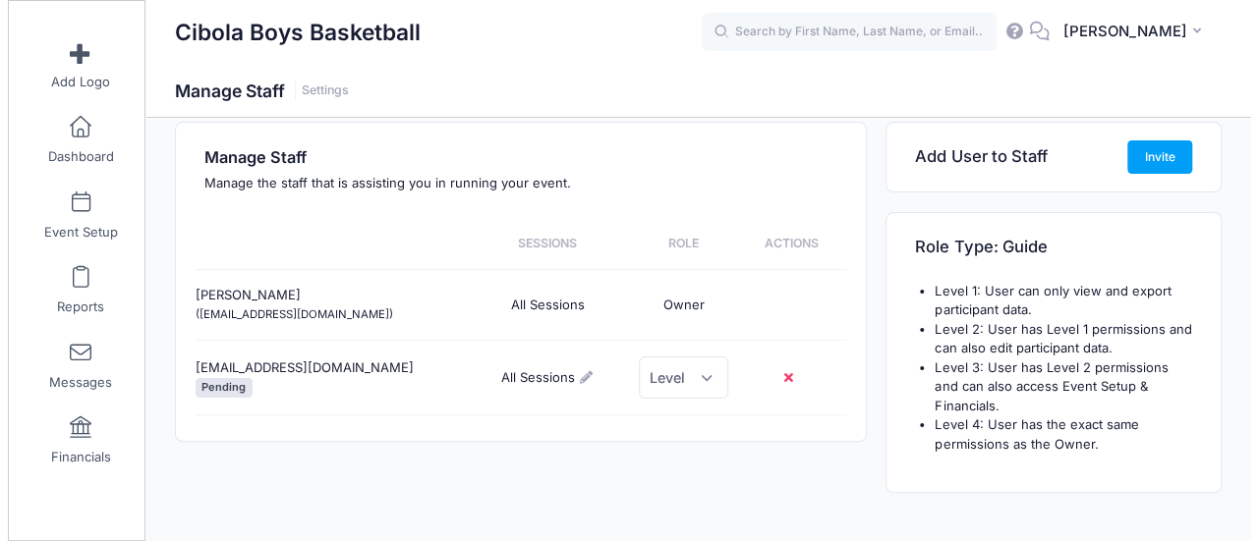
scroll to position [49, 0]
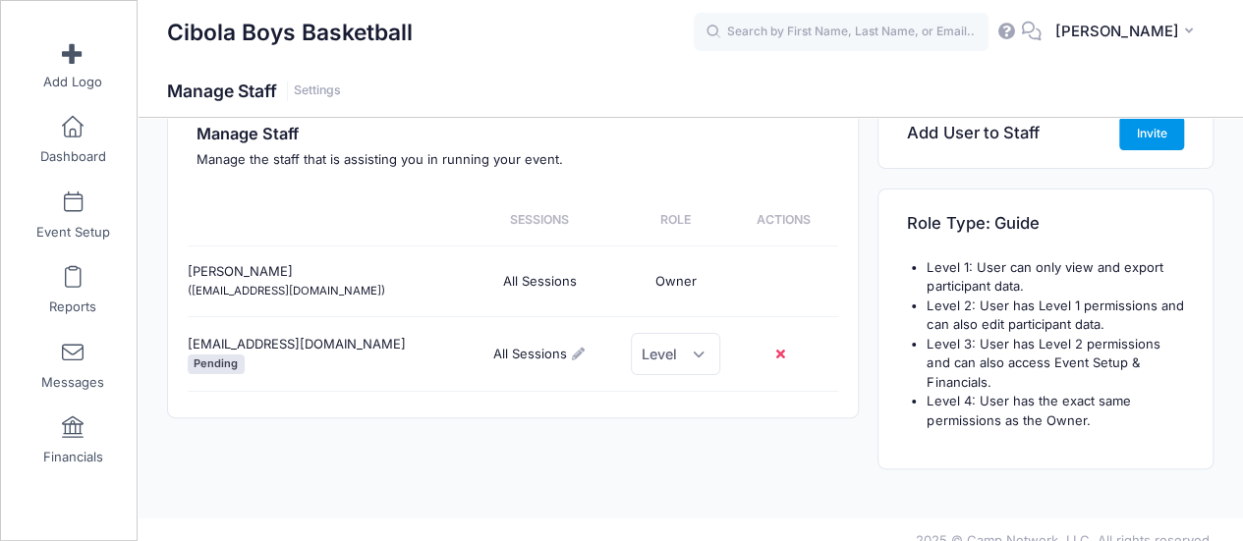
click at [1146, 127] on button "Invite" at bounding box center [1151, 133] width 65 height 33
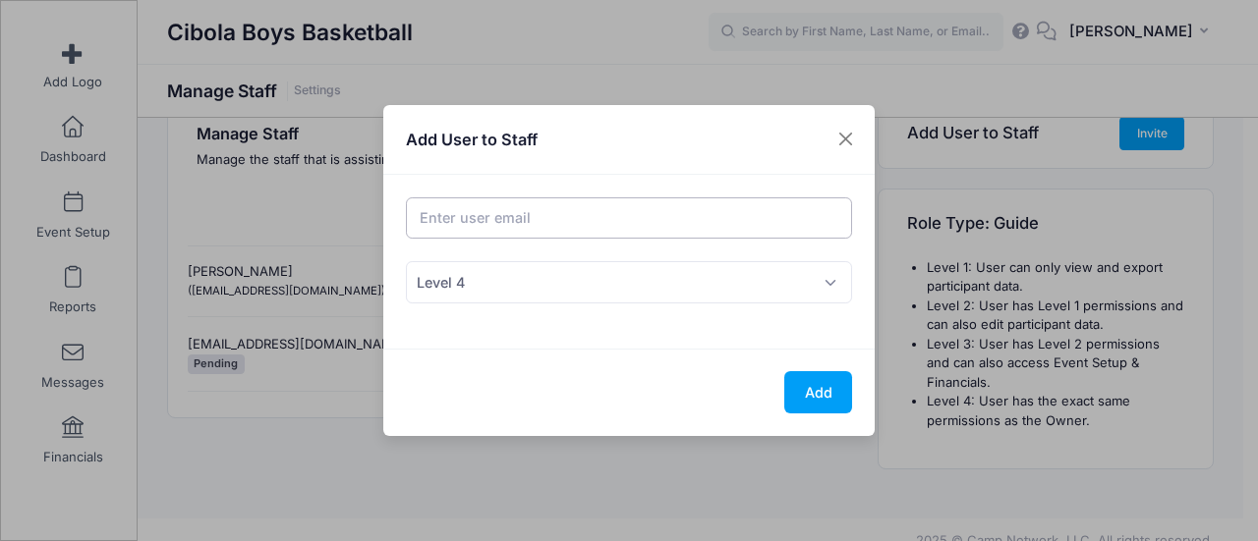
click at [543, 217] on input "Email address" at bounding box center [629, 218] width 447 height 42
type input "a"
type input "[EMAIL_ADDRESS][DOMAIN_NAME]"
click at [800, 381] on button "Add" at bounding box center [818, 392] width 68 height 42
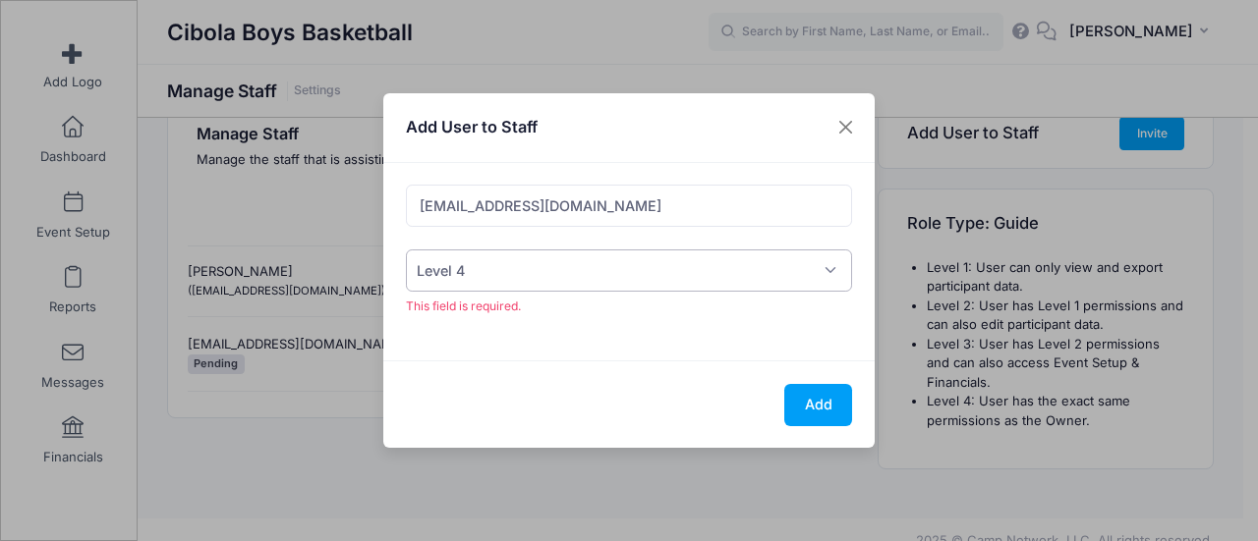
click at [552, 264] on span "Level 4" at bounding box center [629, 271] width 447 height 42
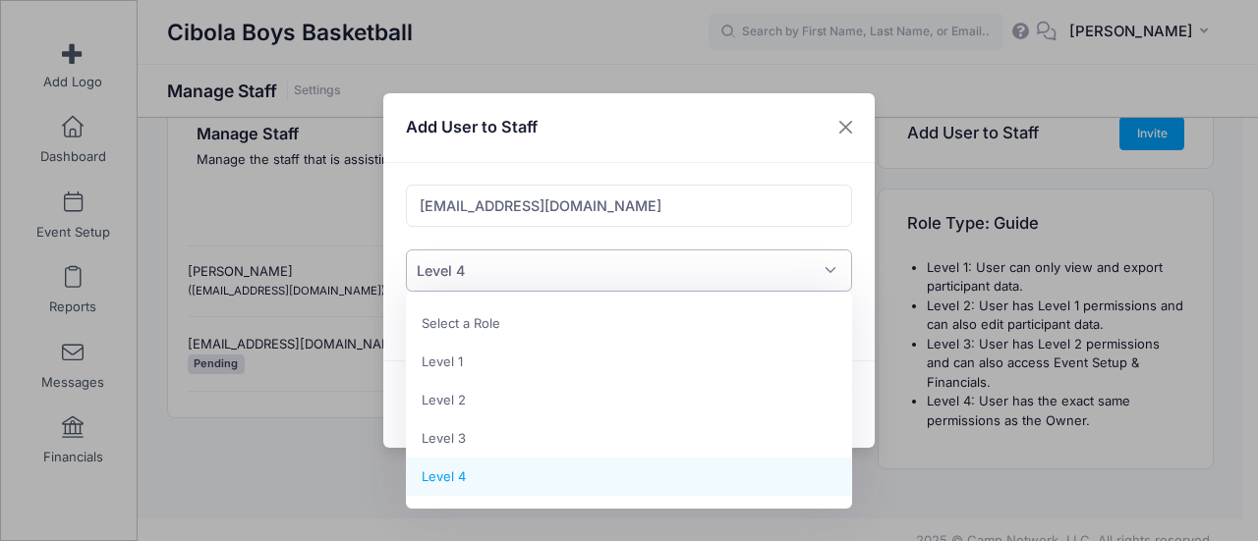
select select "2"
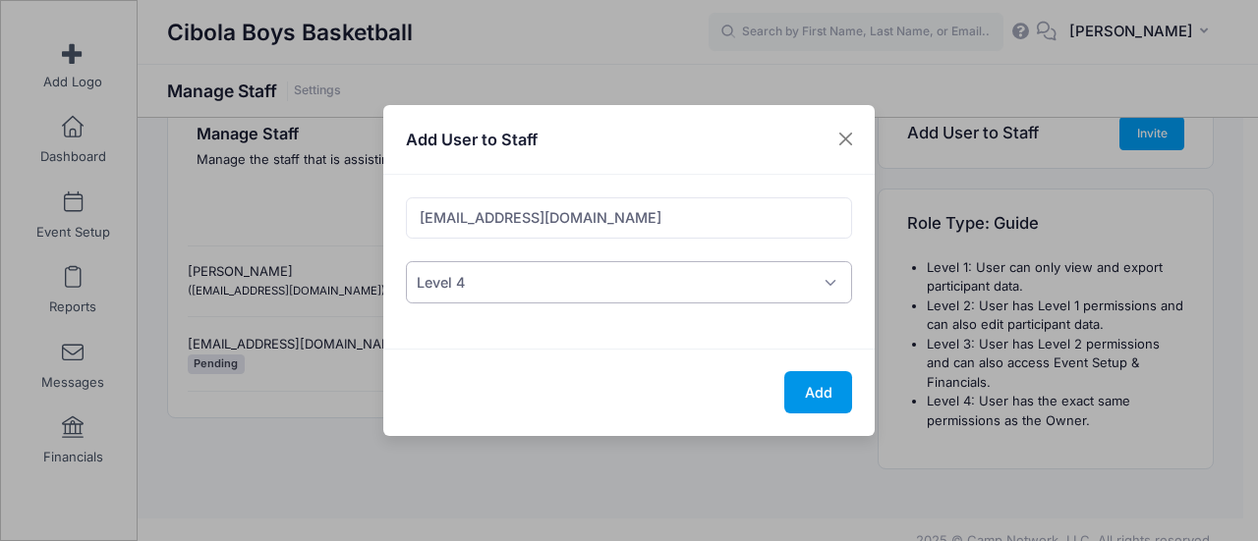
click at [811, 386] on button "Add" at bounding box center [818, 392] width 68 height 42
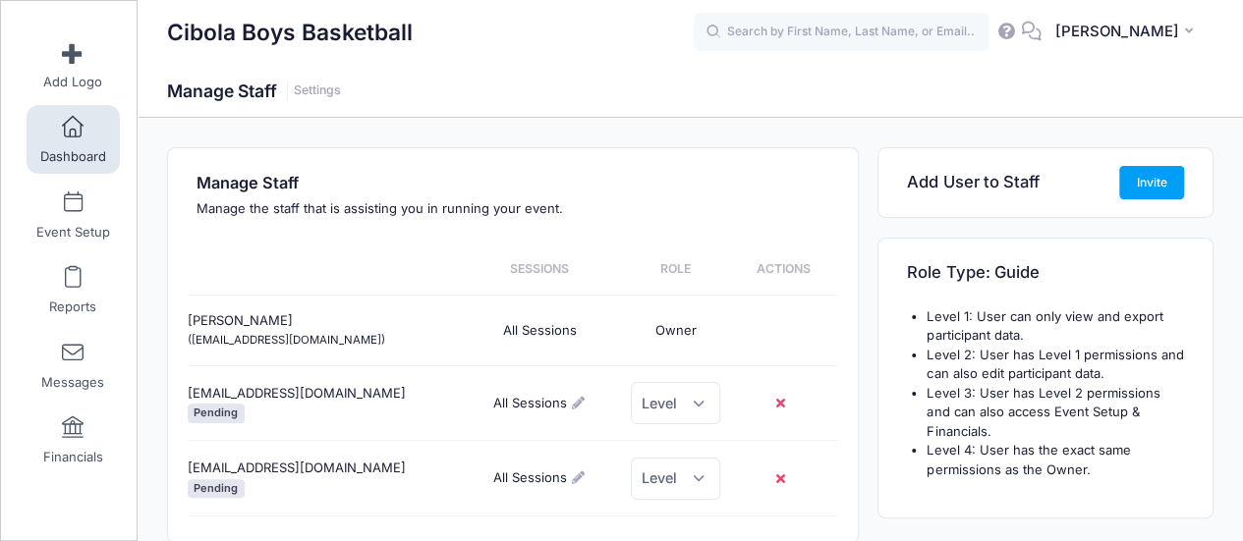
click at [73, 131] on span at bounding box center [73, 128] width 0 height 22
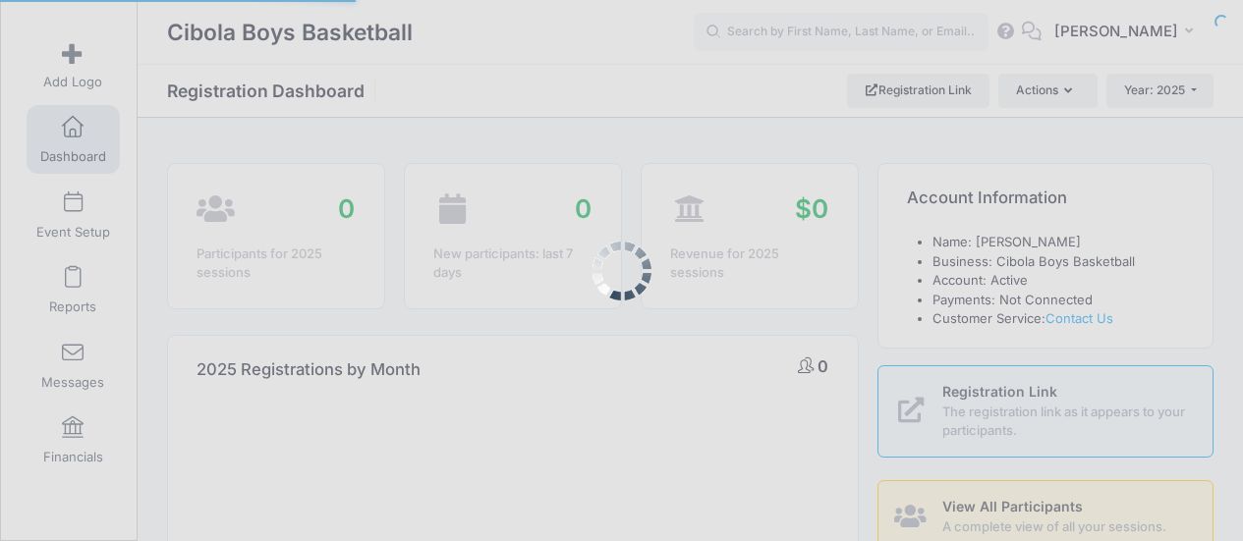
select select
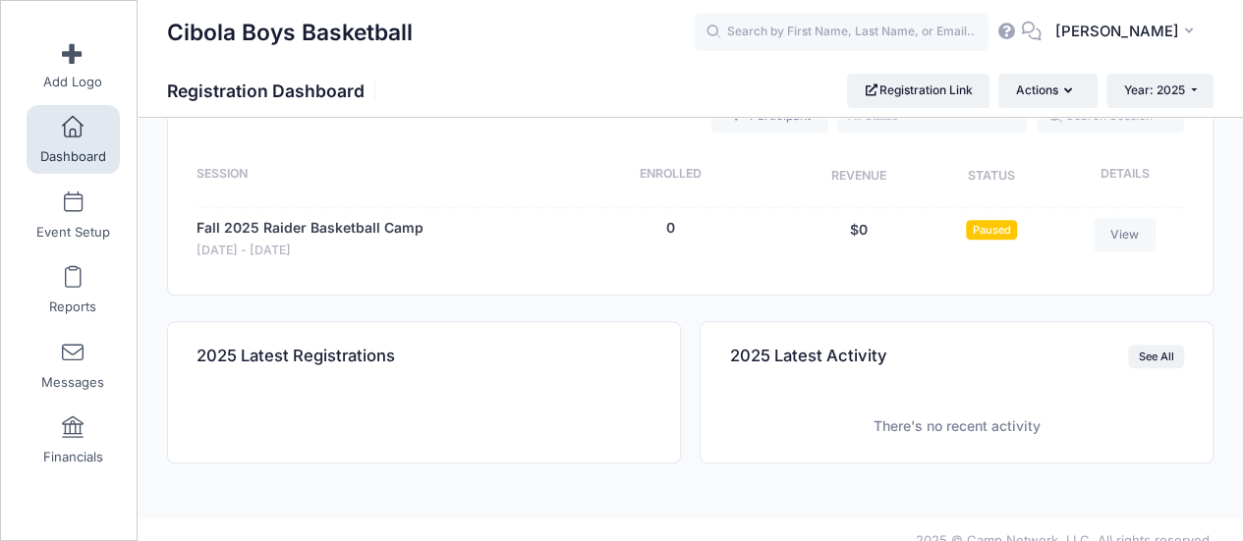
scroll to position [737, 0]
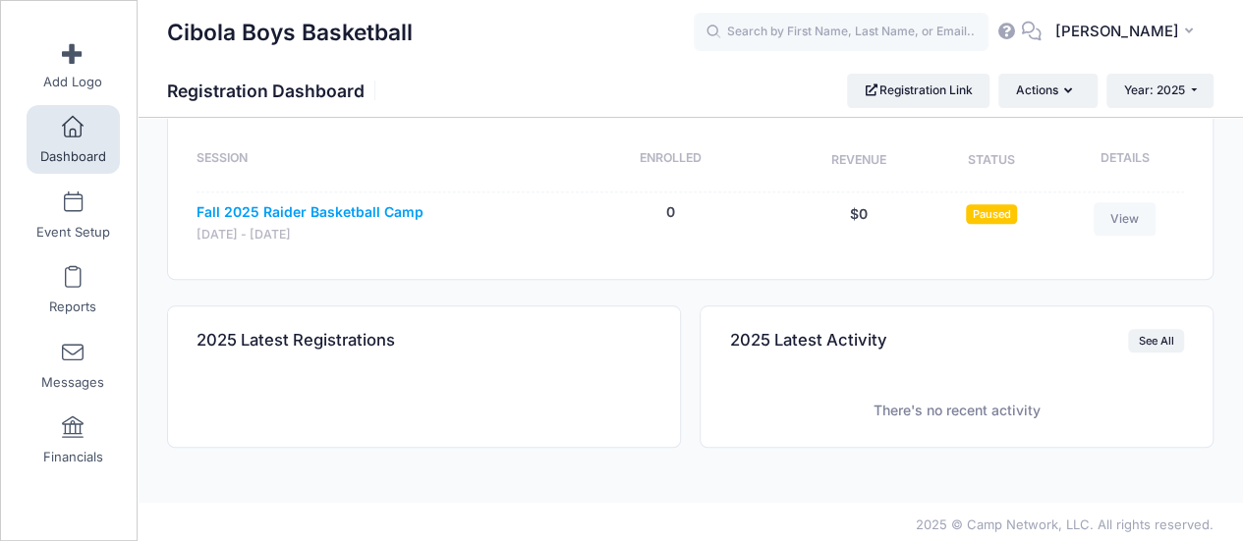
click at [322, 207] on link "Fall 2025 Raider Basketball Camp" at bounding box center [309, 212] width 227 height 21
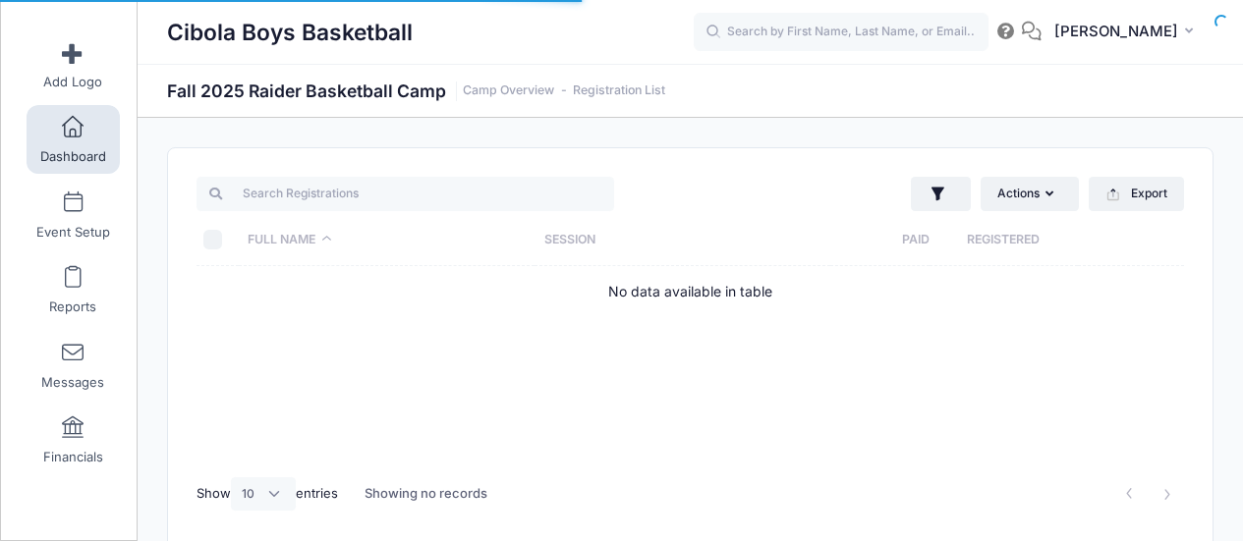
select select "10"
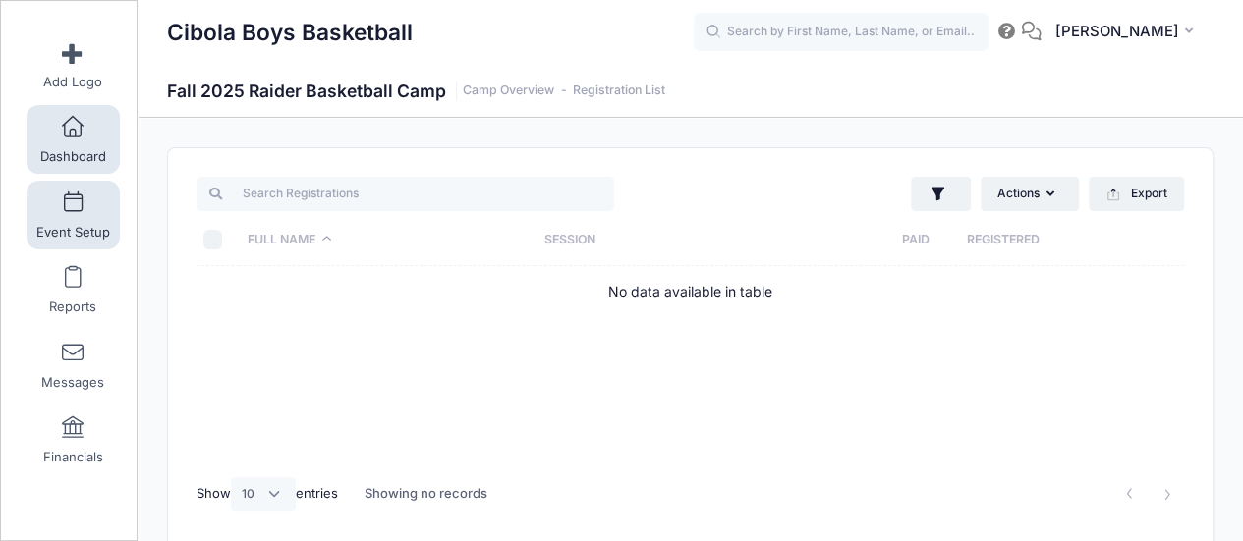
click at [73, 209] on span at bounding box center [73, 204] width 0 height 22
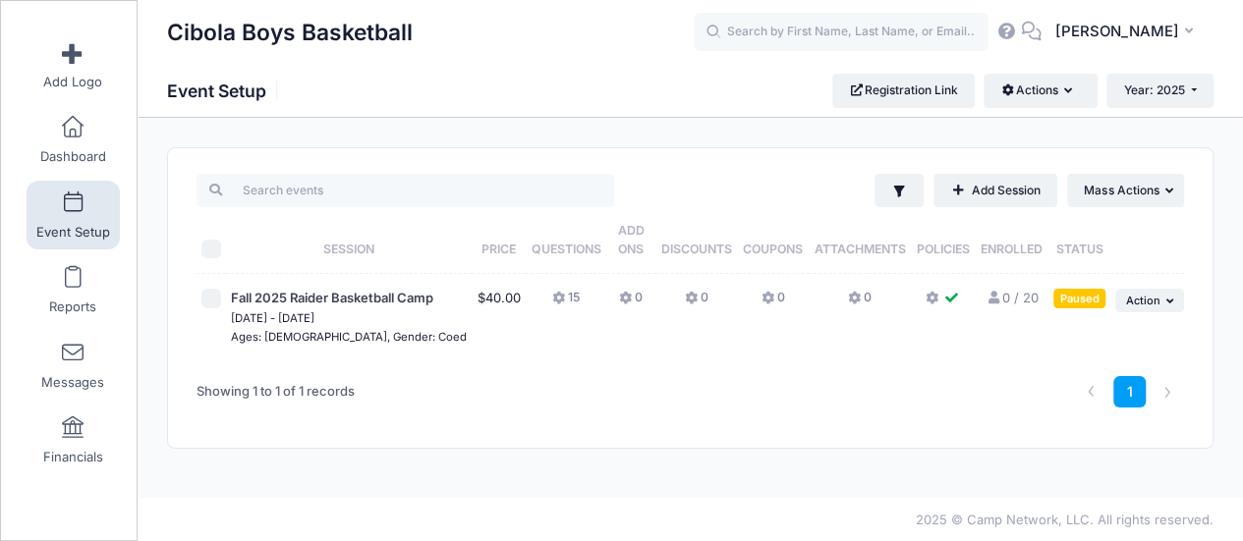
click at [1008, 296] on link "0 / 20 Full" at bounding box center [1011, 298] width 52 height 16
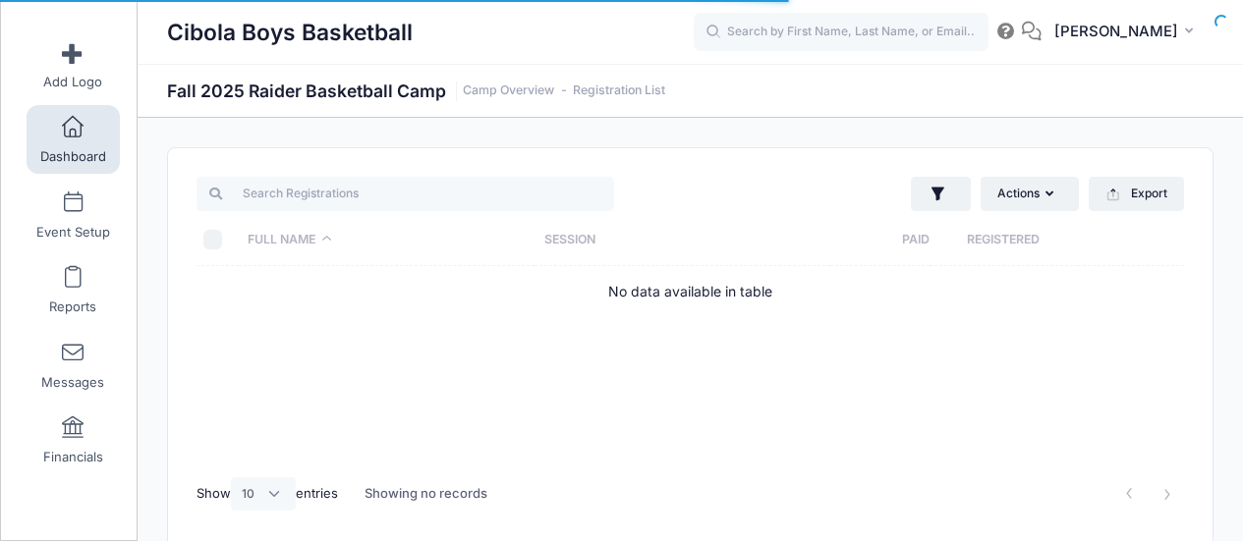
select select "10"
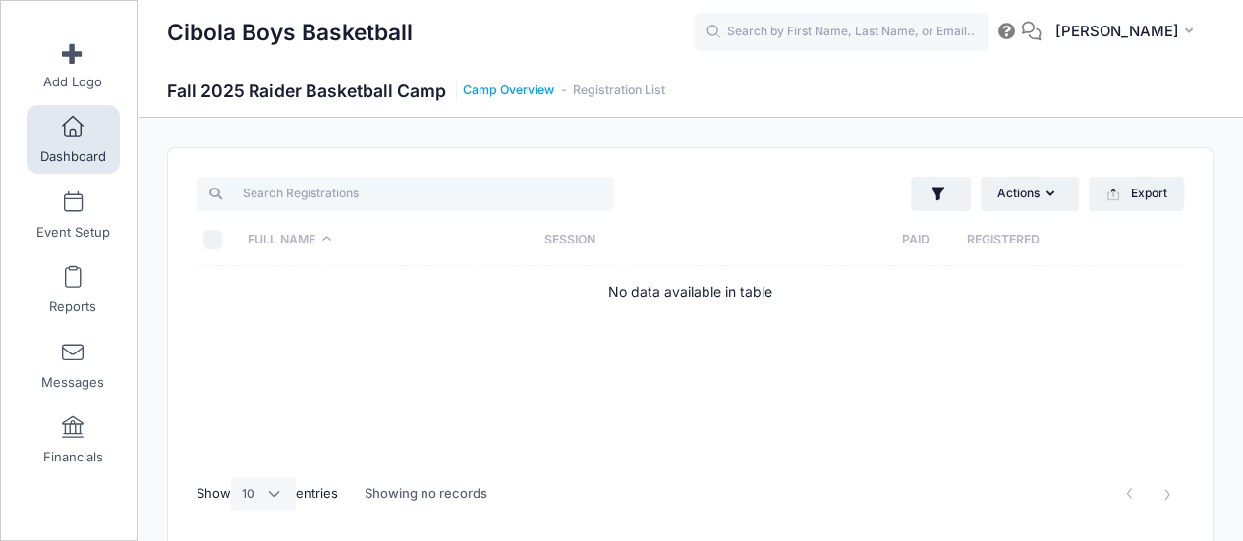
click at [511, 89] on link "Camp Overview" at bounding box center [508, 91] width 91 height 15
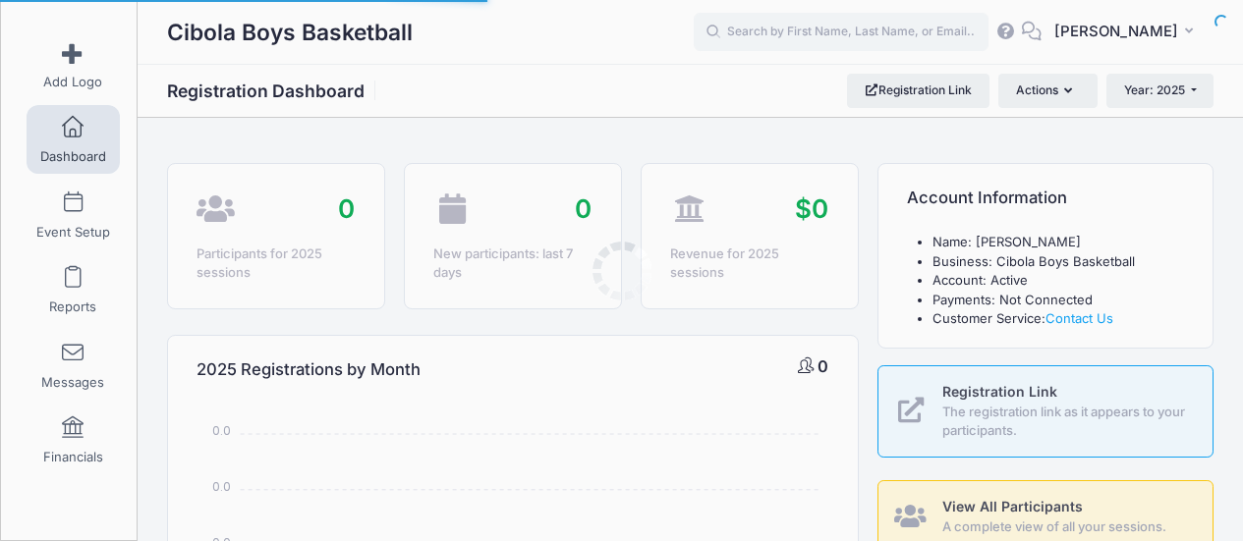
select select
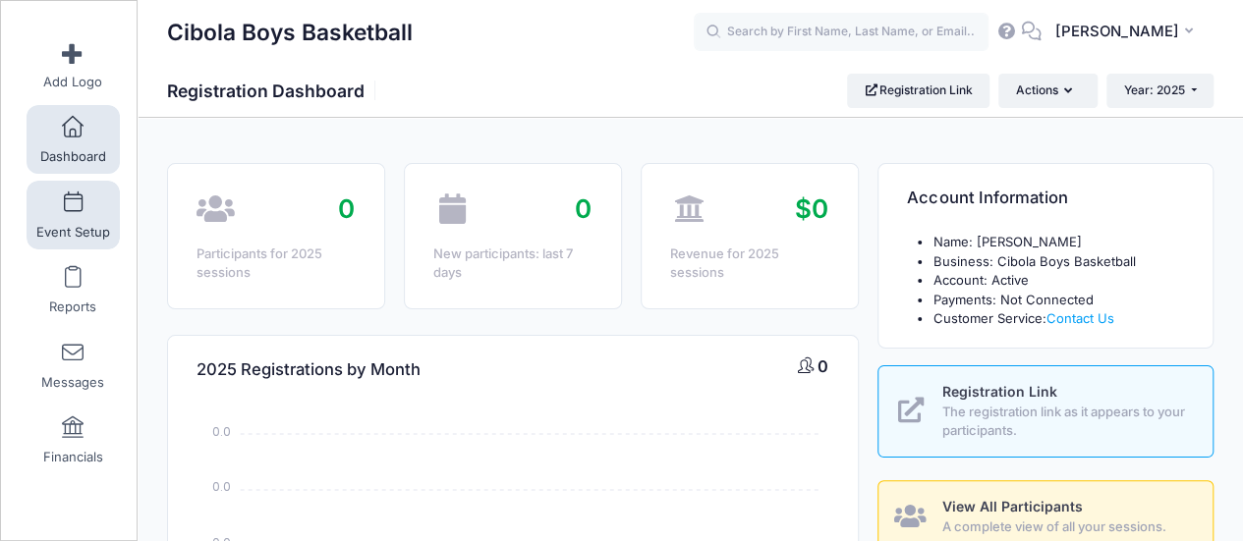
click at [41, 196] on link "Event Setup" at bounding box center [73, 215] width 93 height 69
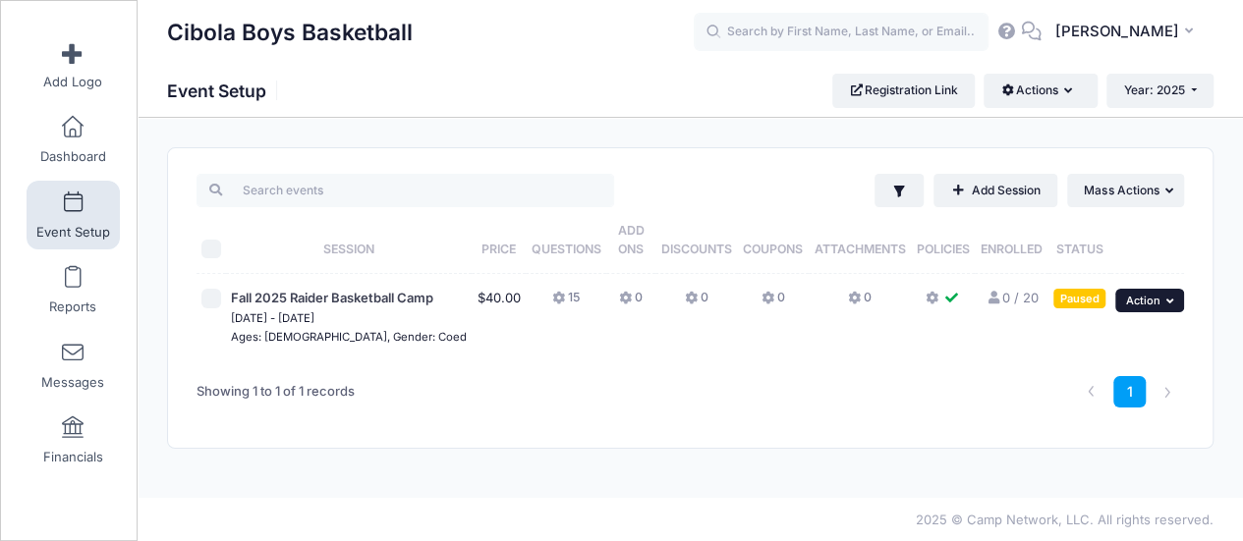
click at [1147, 300] on span "Action" at bounding box center [1142, 301] width 34 height 14
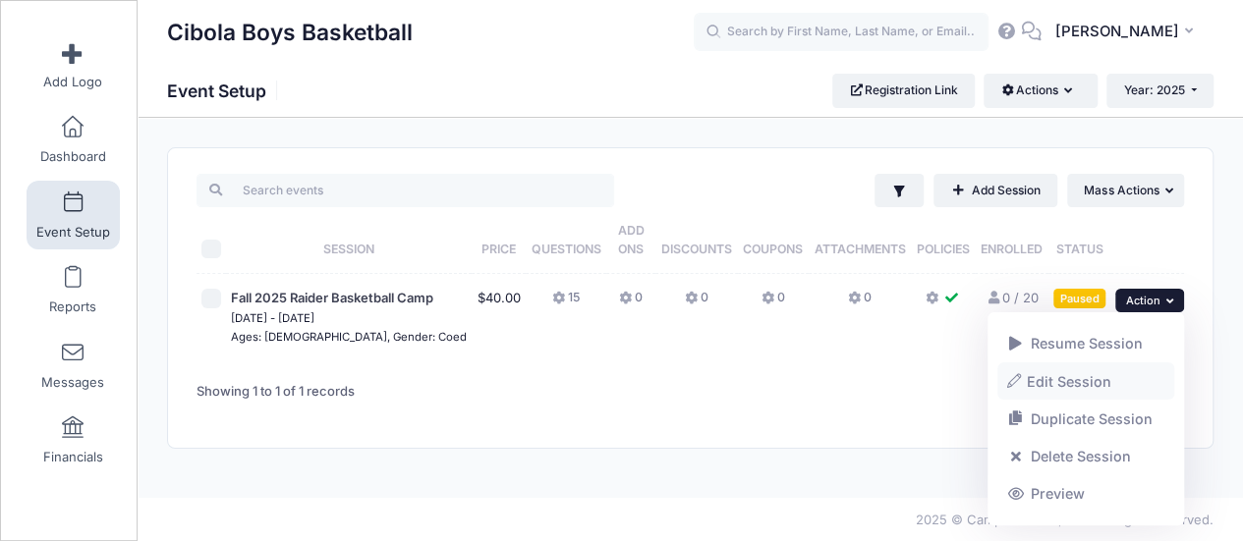
click at [1104, 384] on link "Edit Session" at bounding box center [1086, 381] width 178 height 37
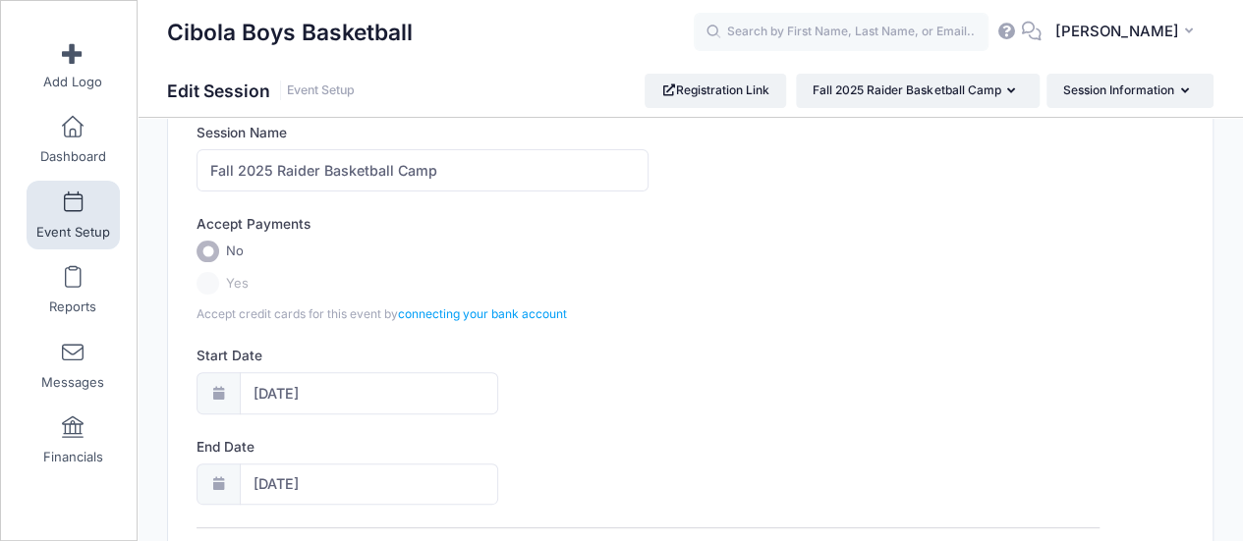
scroll to position [196, 0]
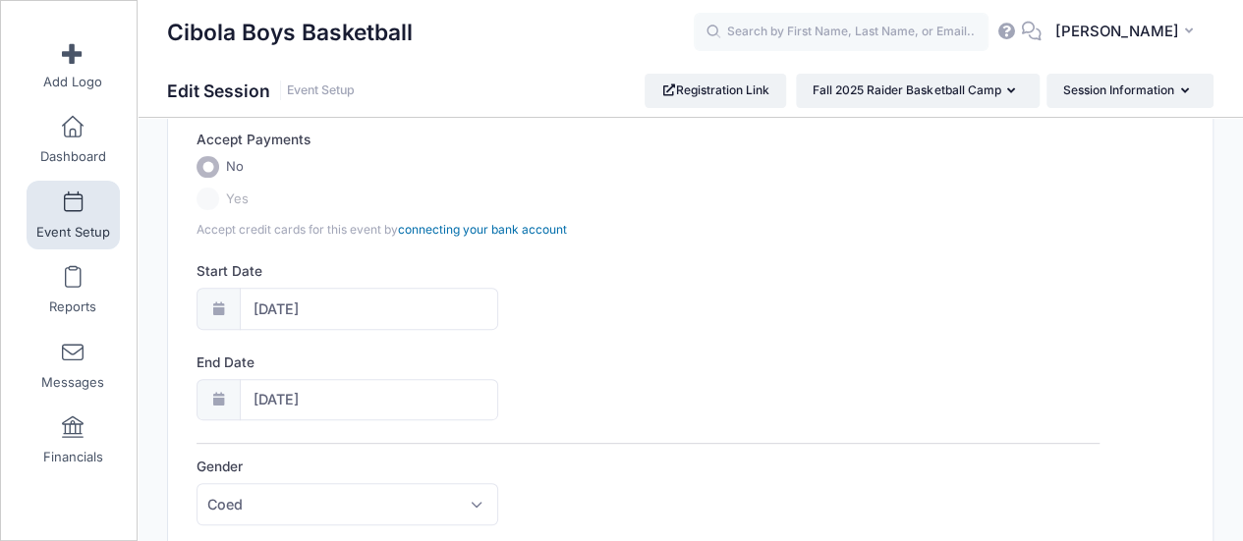
click at [469, 227] on link "connecting your bank account" at bounding box center [482, 229] width 169 height 15
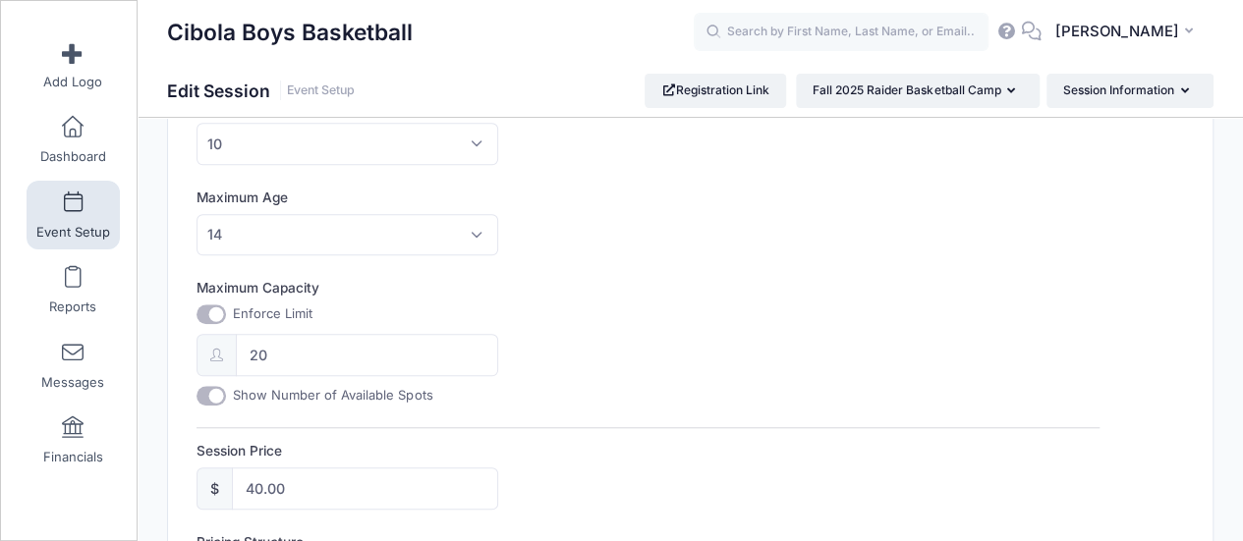
scroll to position [679, 0]
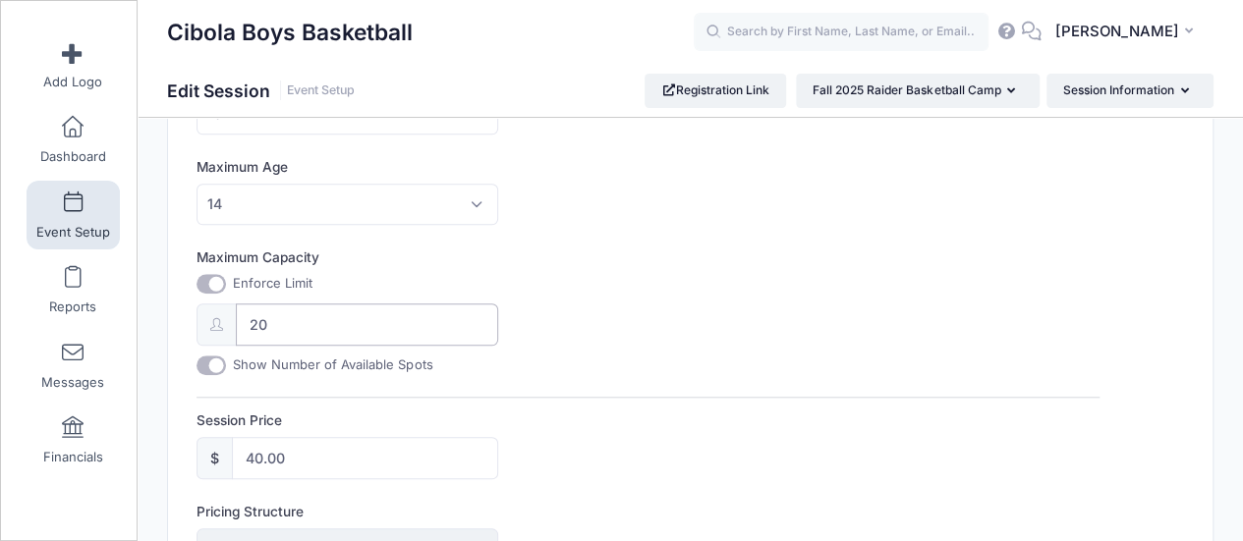
drag, startPoint x: 285, startPoint y: 311, endPoint x: 227, endPoint y: 319, distance: 58.5
click at [227, 319] on div "20" at bounding box center [346, 325] width 301 height 42
type input "50"
click at [494, 274] on div "Enforce Limit" at bounding box center [346, 284] width 301 height 20
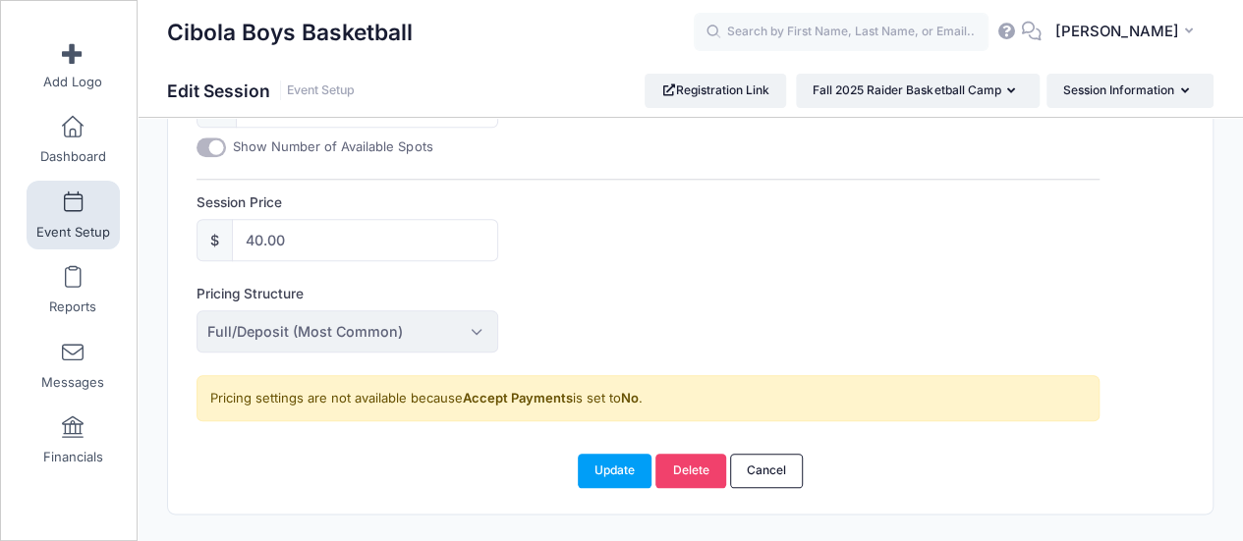
scroll to position [936, 0]
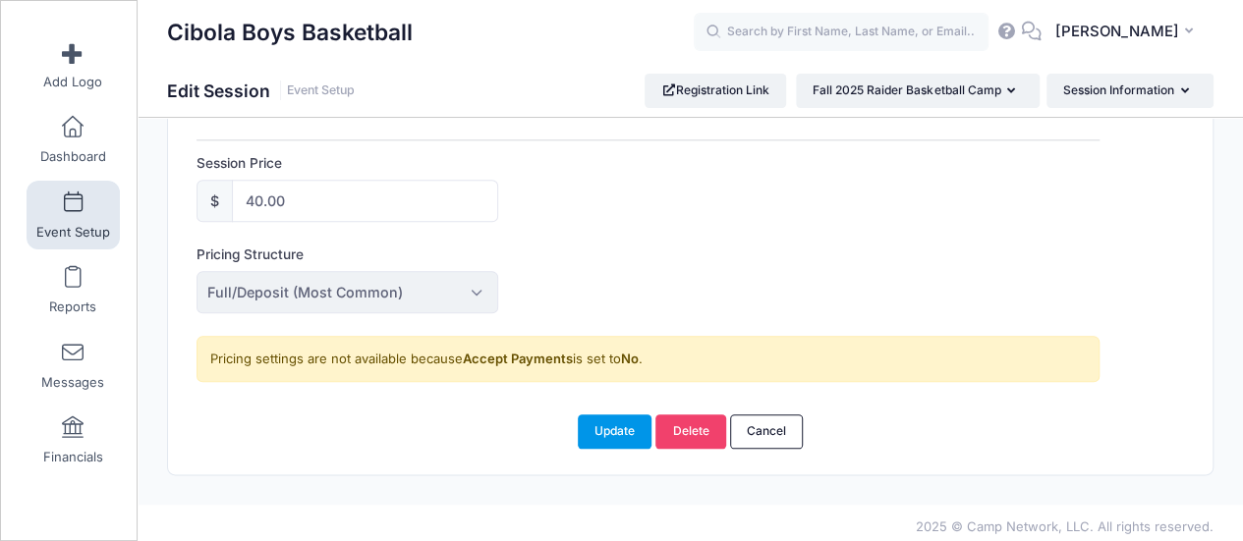
click at [603, 418] on button "Update" at bounding box center [615, 431] width 75 height 33
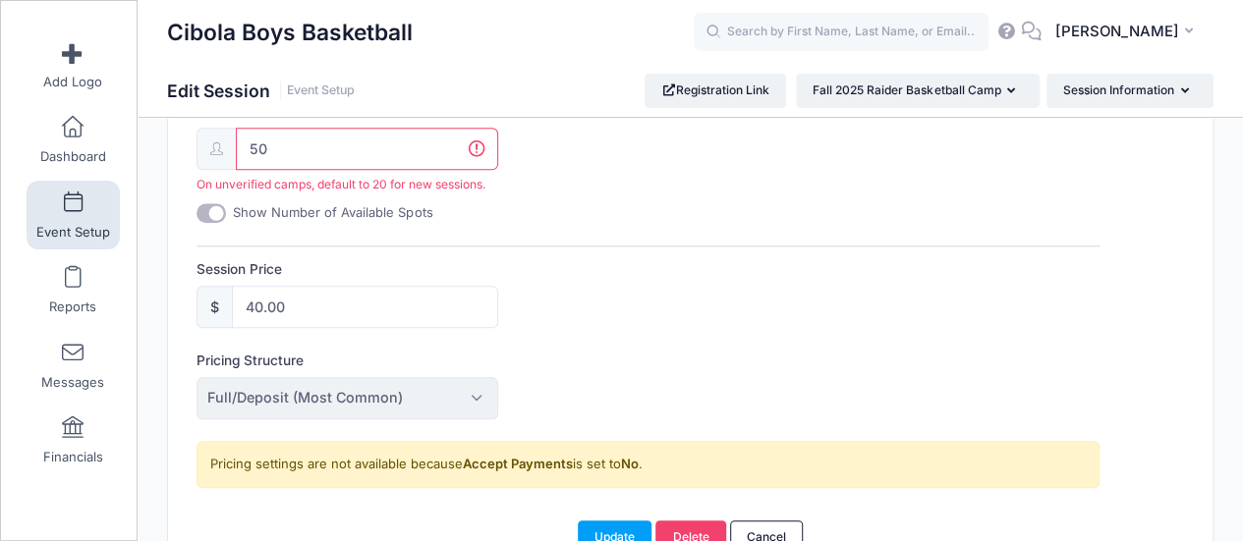
scroll to position [850, 0]
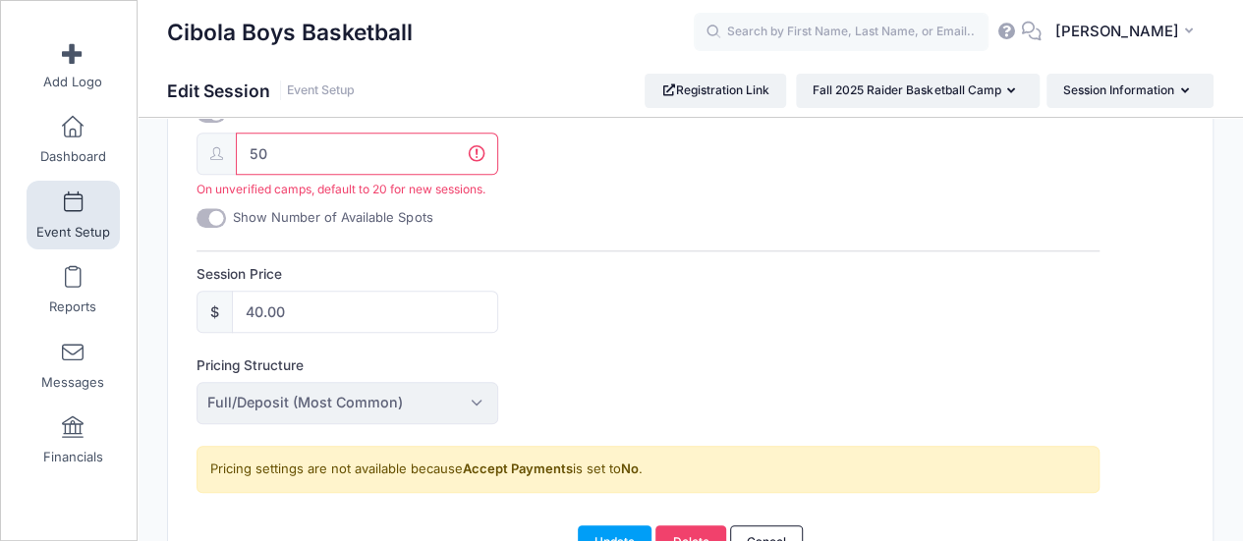
click at [253, 186] on span "On unverified camps, default to 20 for new sessions." at bounding box center [346, 190] width 301 height 18
click at [539, 214] on div "Maximum Capacity Enforce Limit 50 On unverified camps, default to 20 for new se…" at bounding box center [647, 152] width 903 height 151
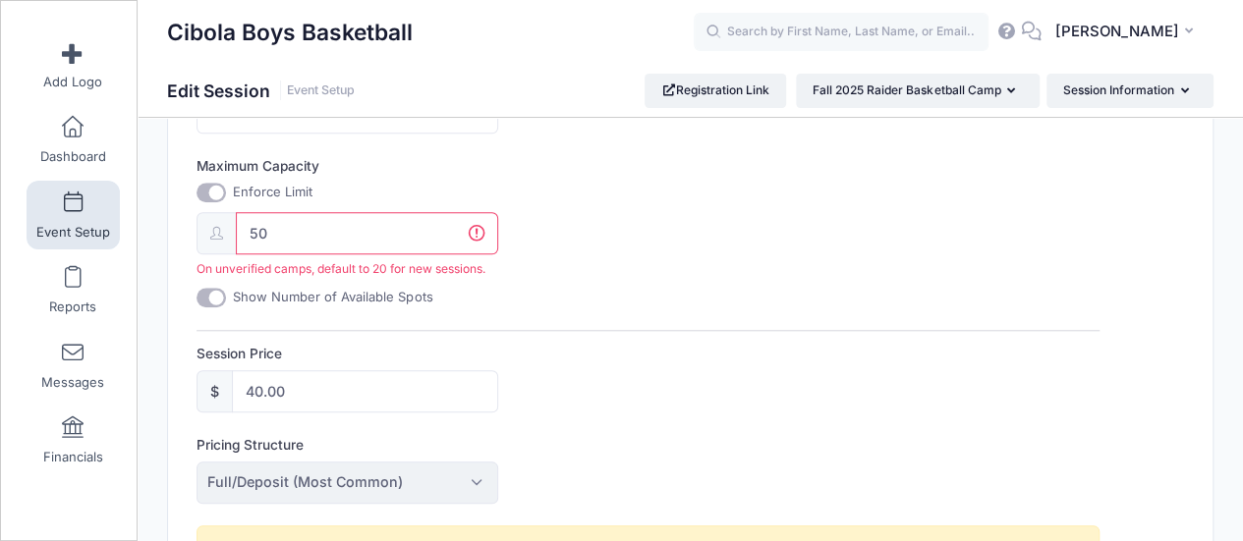
scroll to position [764, 0]
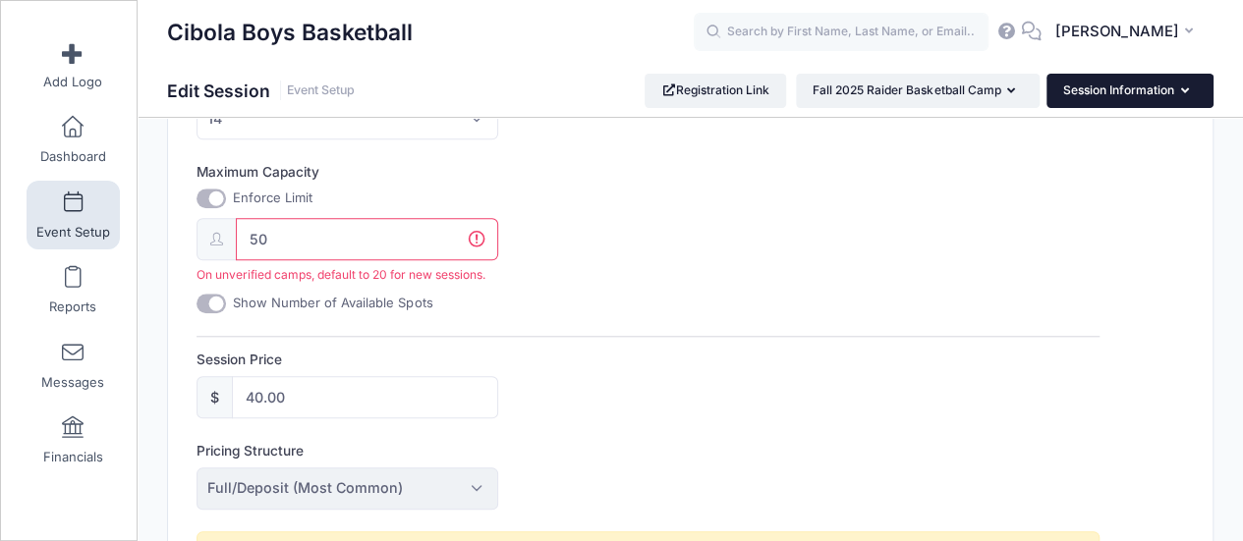
click at [1169, 93] on button "Session Information" at bounding box center [1129, 90] width 167 height 33
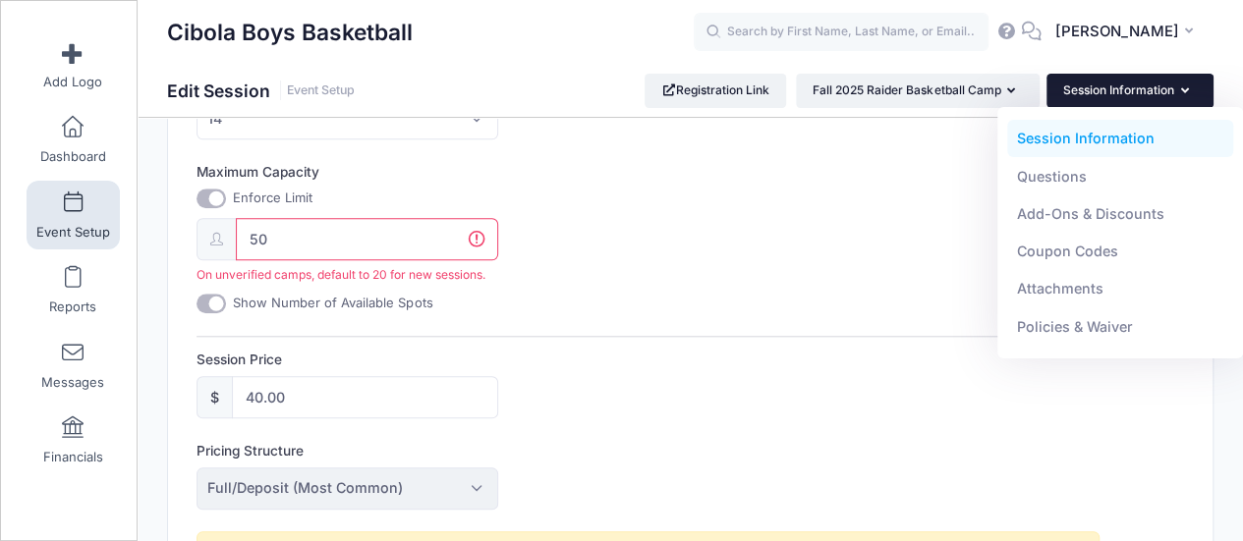
click at [840, 208] on div "Maximum Capacity Enforce Limit 50 On unverified camps, default to 20 for new se…" at bounding box center [647, 237] width 903 height 151
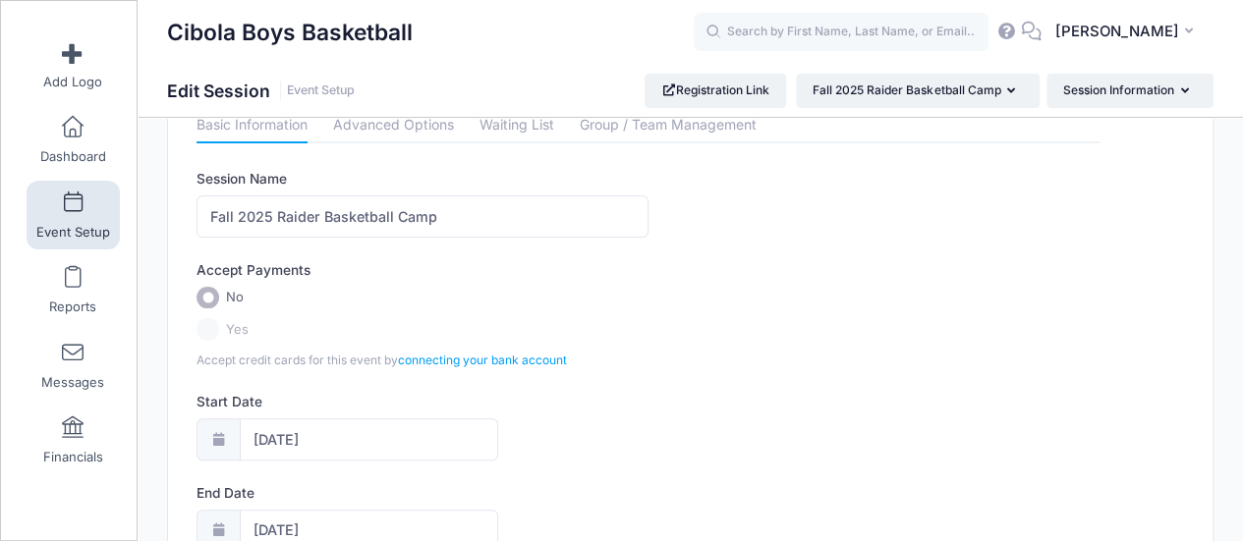
scroll to position [0, 0]
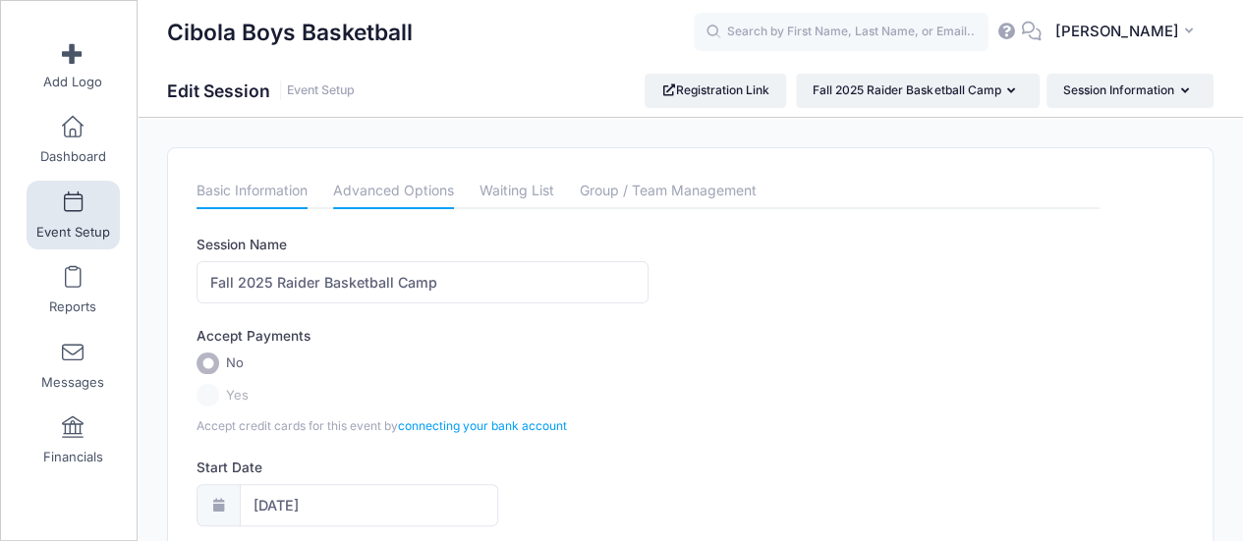
click at [390, 191] on link "Advanced Options" at bounding box center [393, 191] width 121 height 35
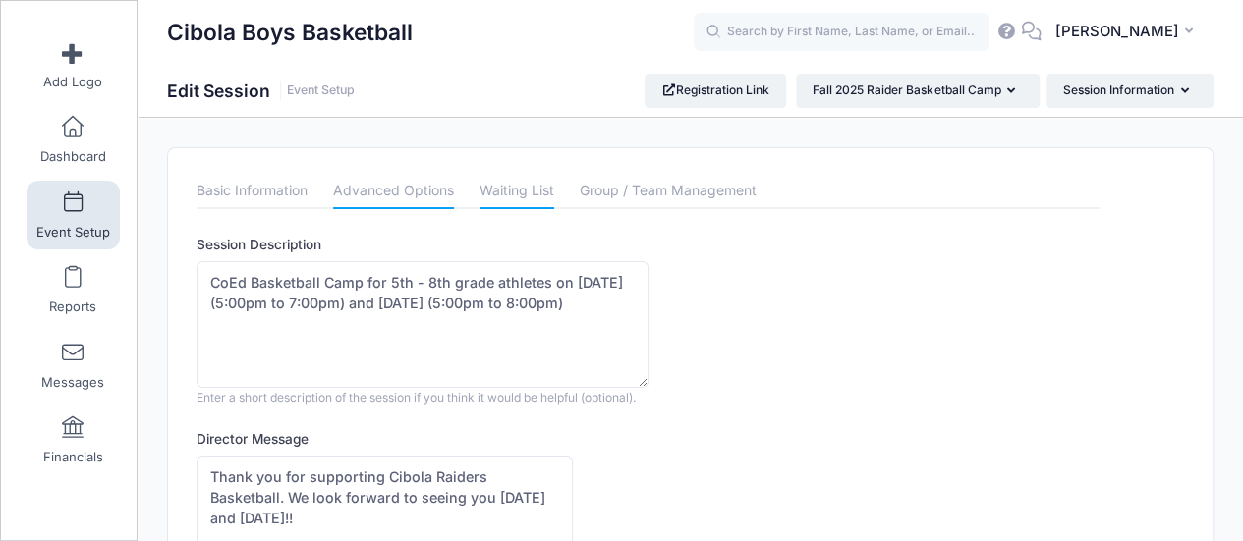
click at [534, 195] on link "Waiting List" at bounding box center [516, 191] width 75 height 35
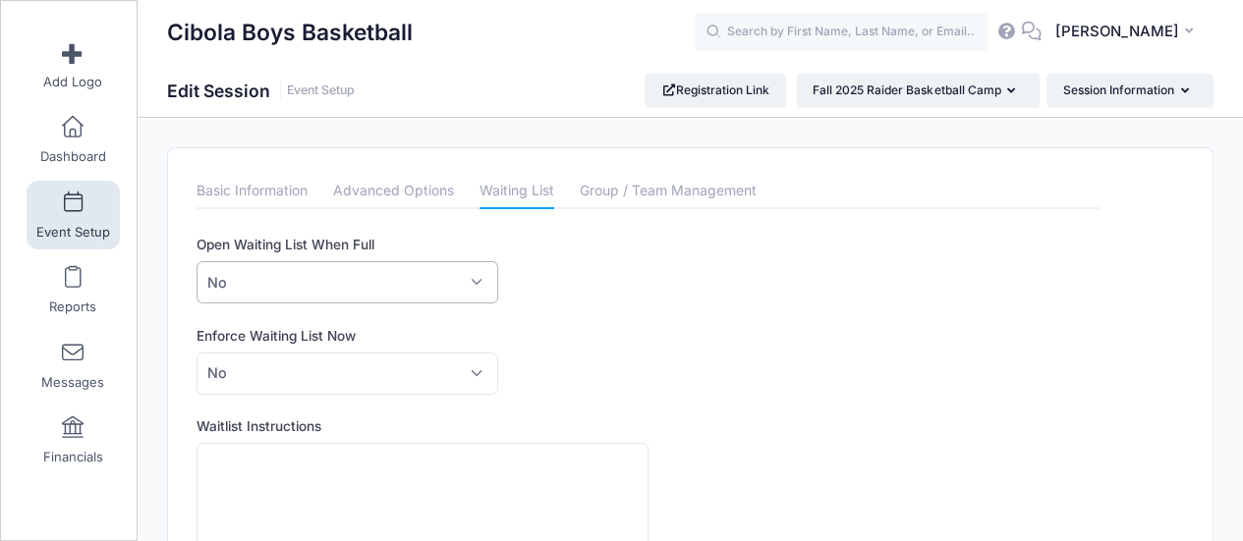
click at [461, 281] on span "No" at bounding box center [346, 282] width 301 height 42
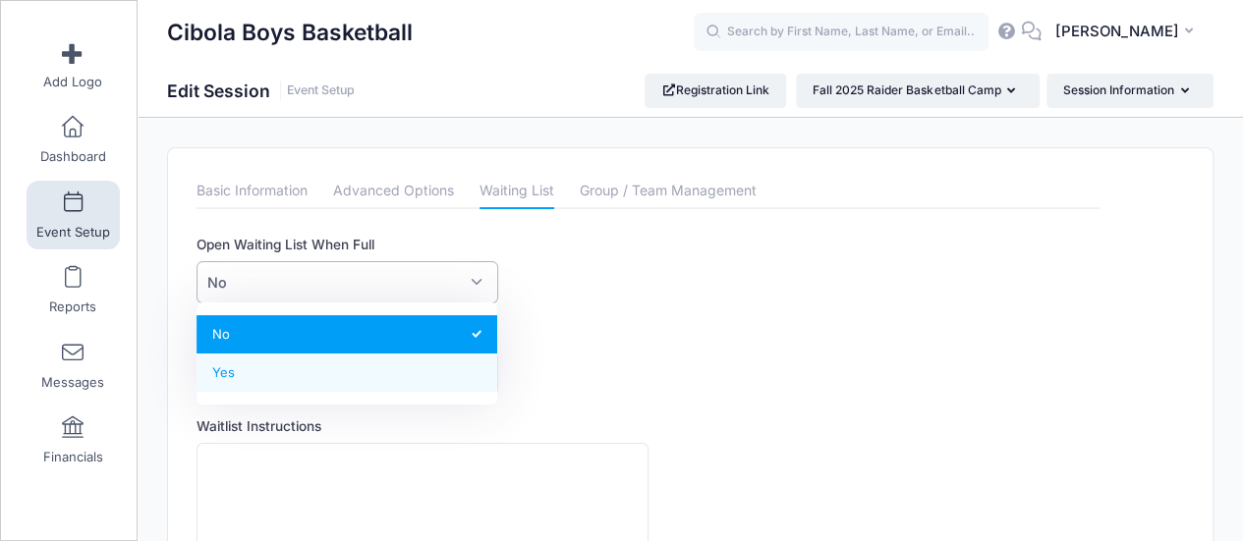
select select "1"
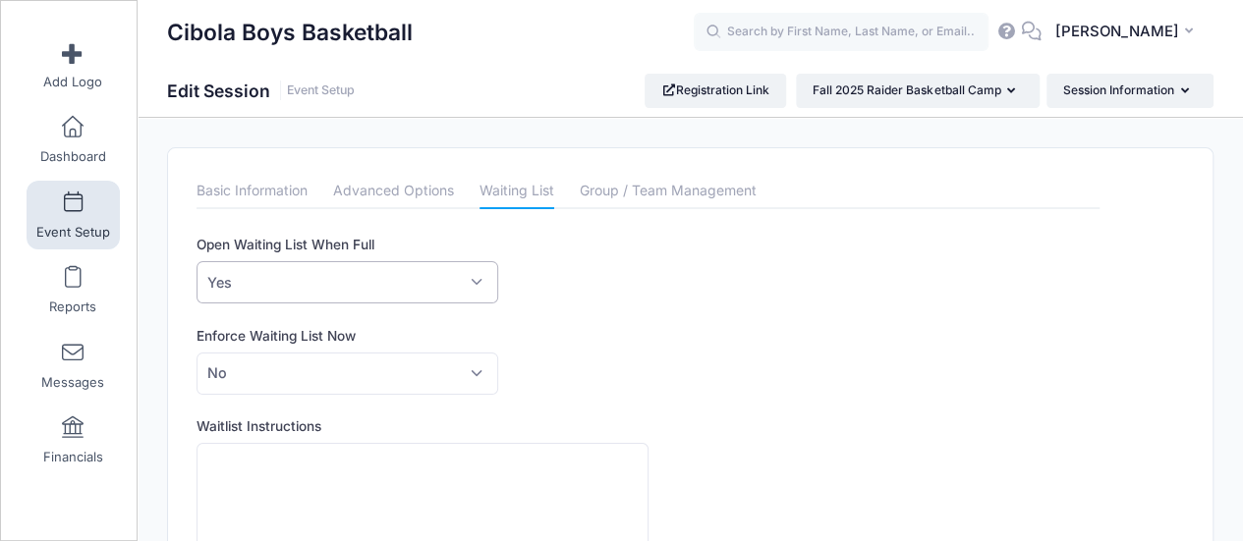
click at [633, 306] on div "This feature allows directors to customize the waitlist texts and behaviour. Op…" at bounding box center [647, 519] width 903 height 568
click at [636, 196] on link "Group / Team Management" at bounding box center [668, 191] width 177 height 35
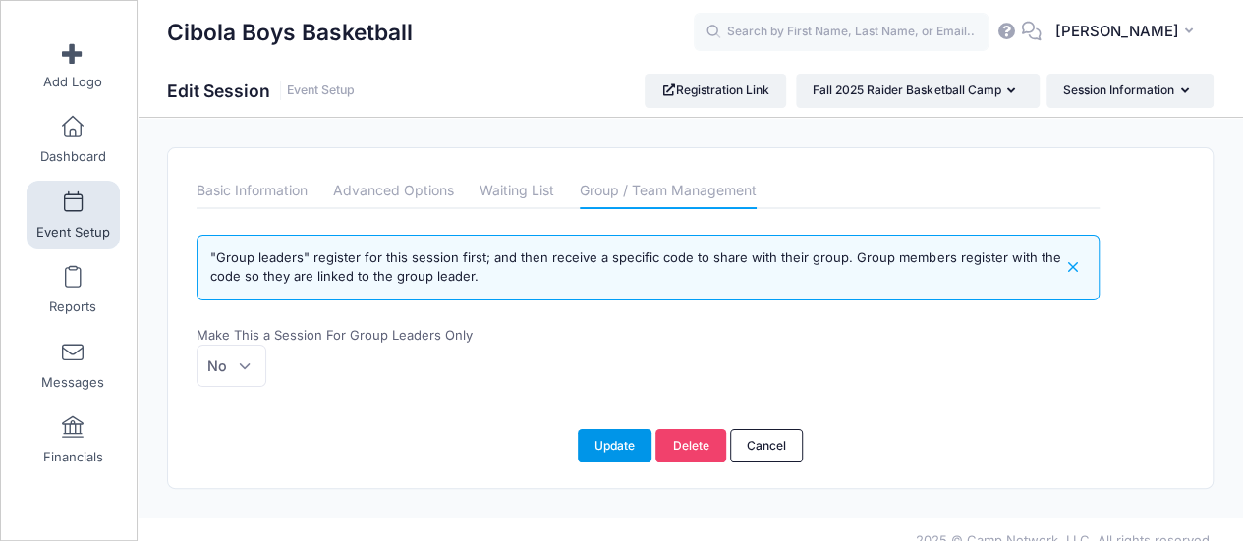
click at [603, 438] on button "Update" at bounding box center [615, 445] width 75 height 33
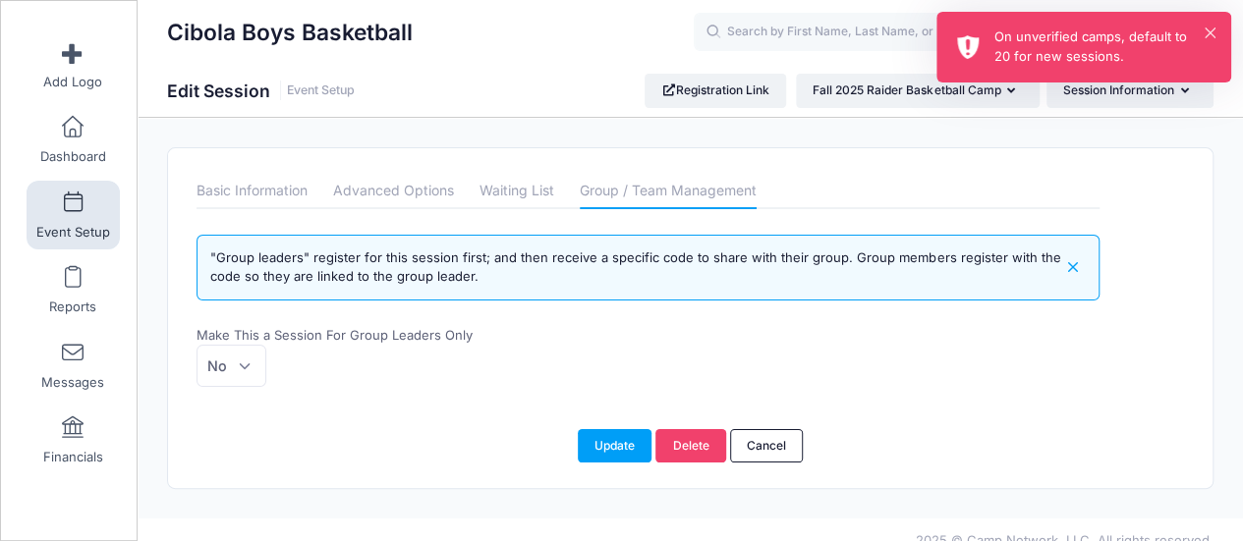
click at [1028, 46] on div "On unverified camps, default to 20 for new sessions." at bounding box center [1104, 47] width 221 height 38
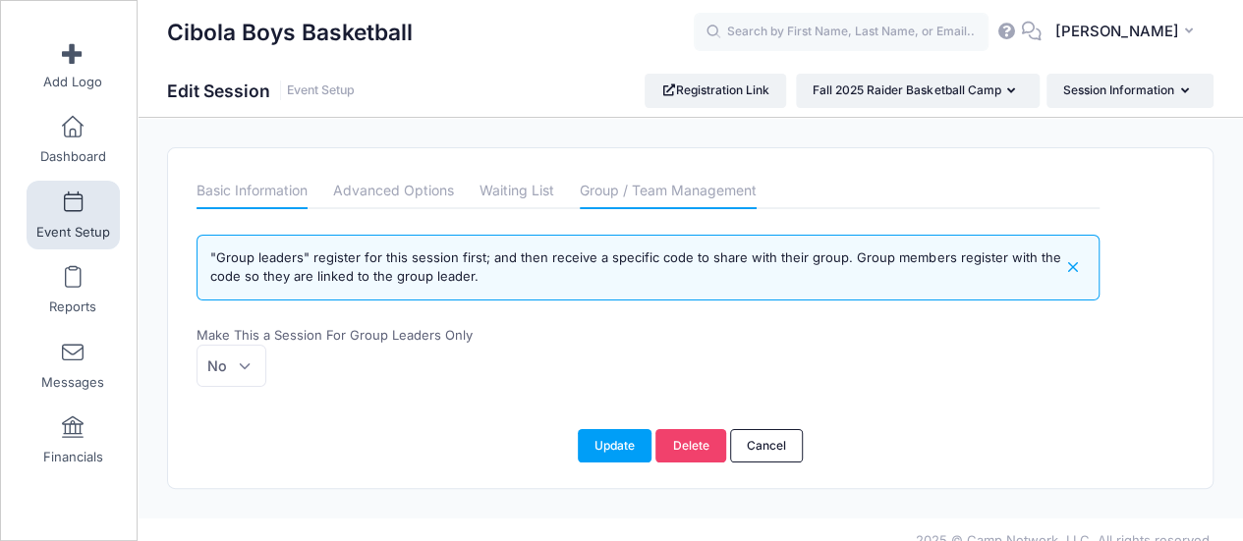
click at [269, 194] on link "Basic Information" at bounding box center [251, 191] width 111 height 35
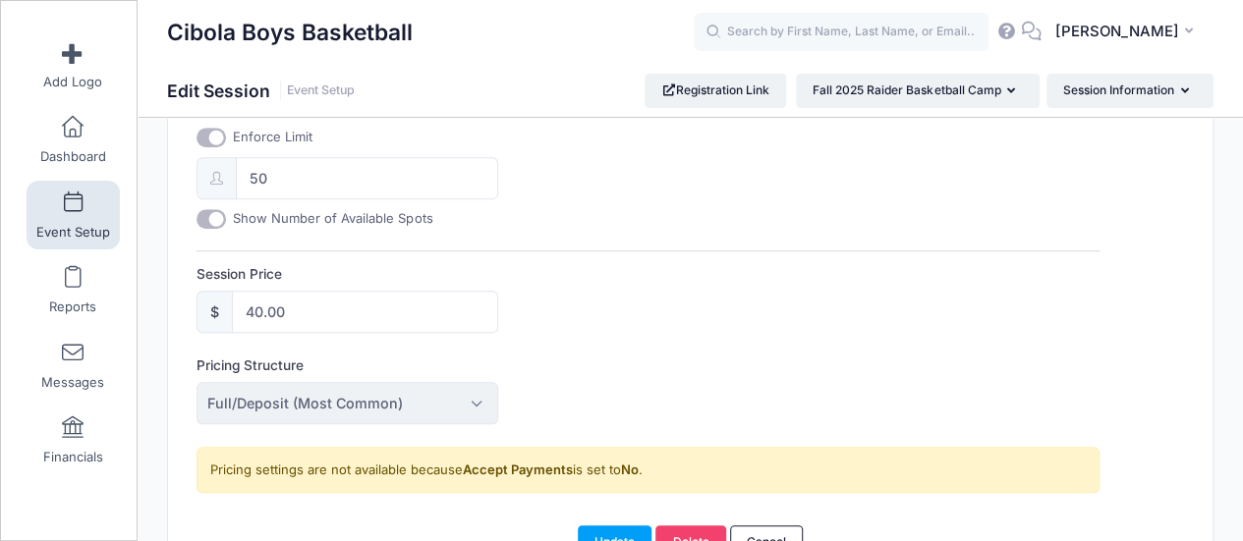
scroll to position [786, 0]
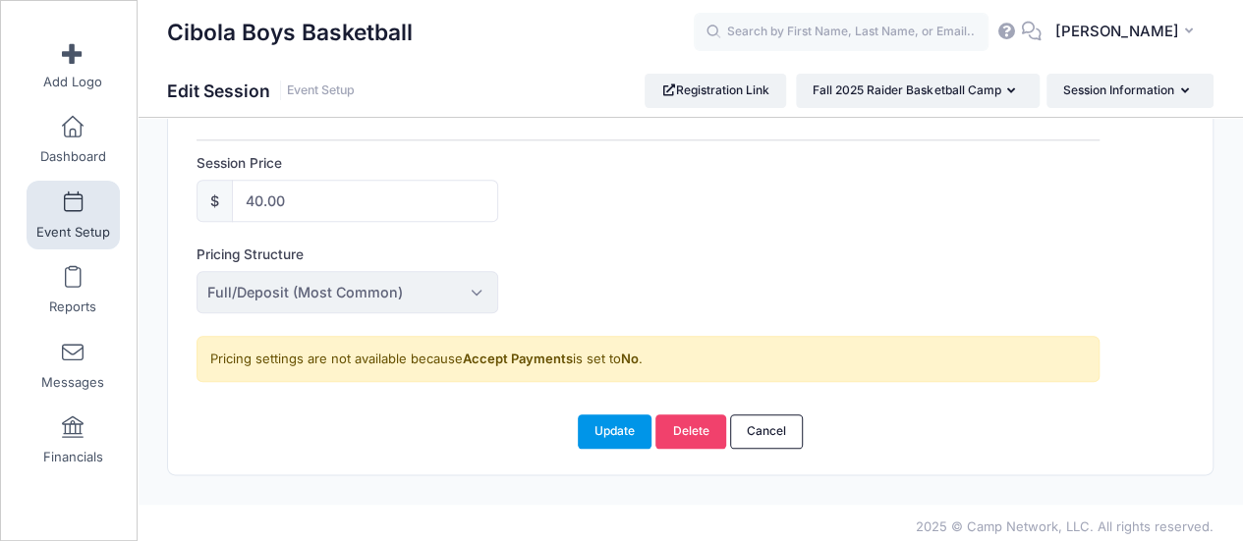
click at [608, 420] on button "Update" at bounding box center [615, 431] width 75 height 33
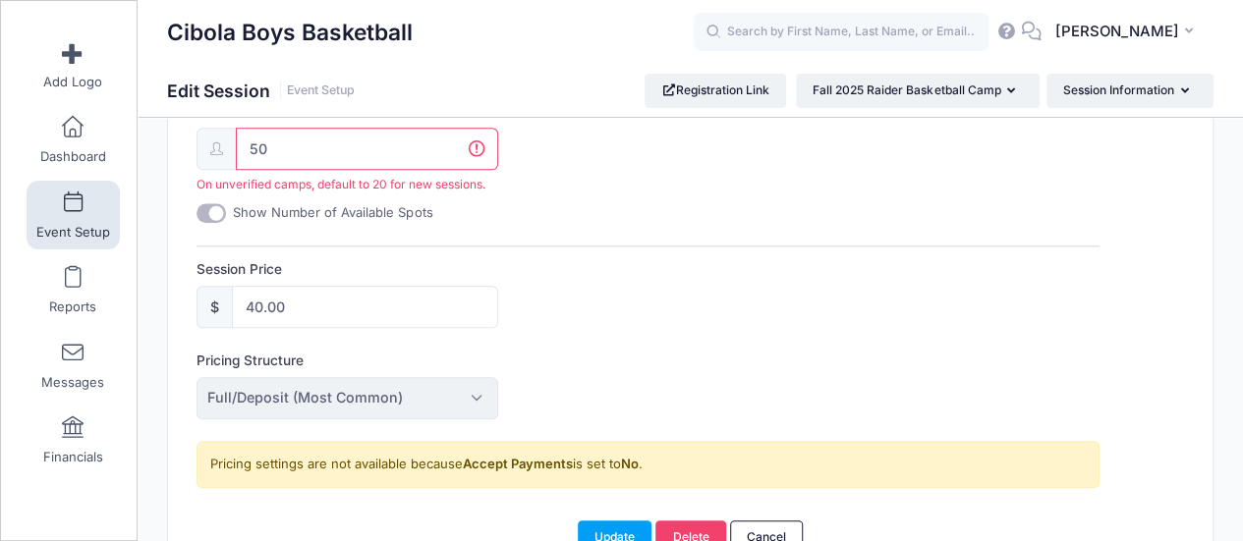
scroll to position [850, 0]
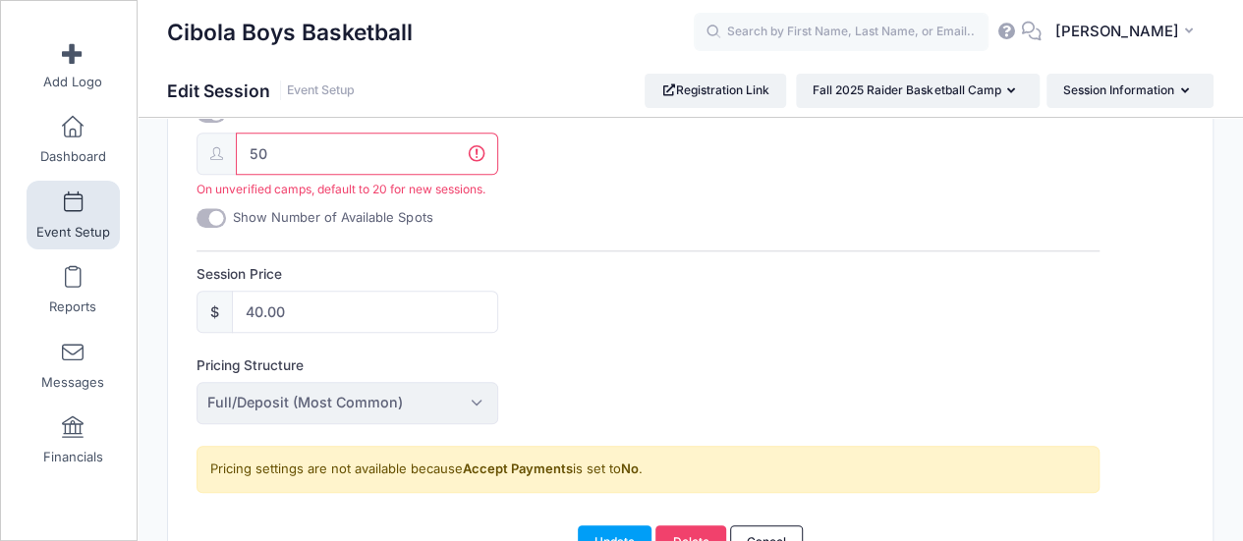
drag, startPoint x: 328, startPoint y: 151, endPoint x: 248, endPoint y: 157, distance: 80.8
click at [248, 157] on input "50" at bounding box center [366, 154] width 261 height 42
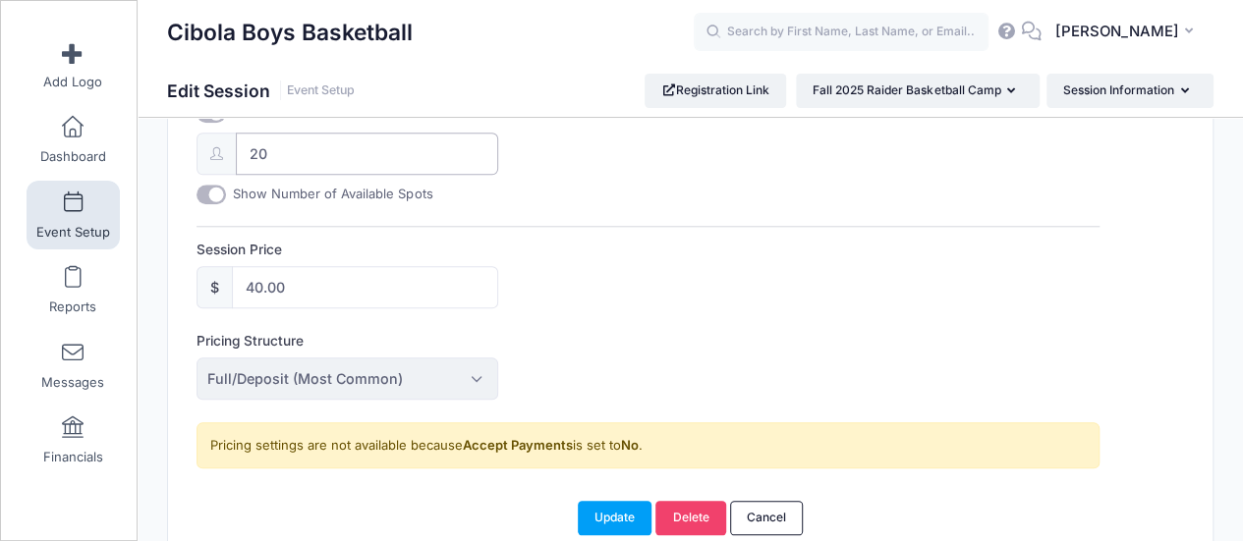
type input "20"
click at [666, 260] on div "Session Price $ 40.00" at bounding box center [647, 274] width 903 height 69
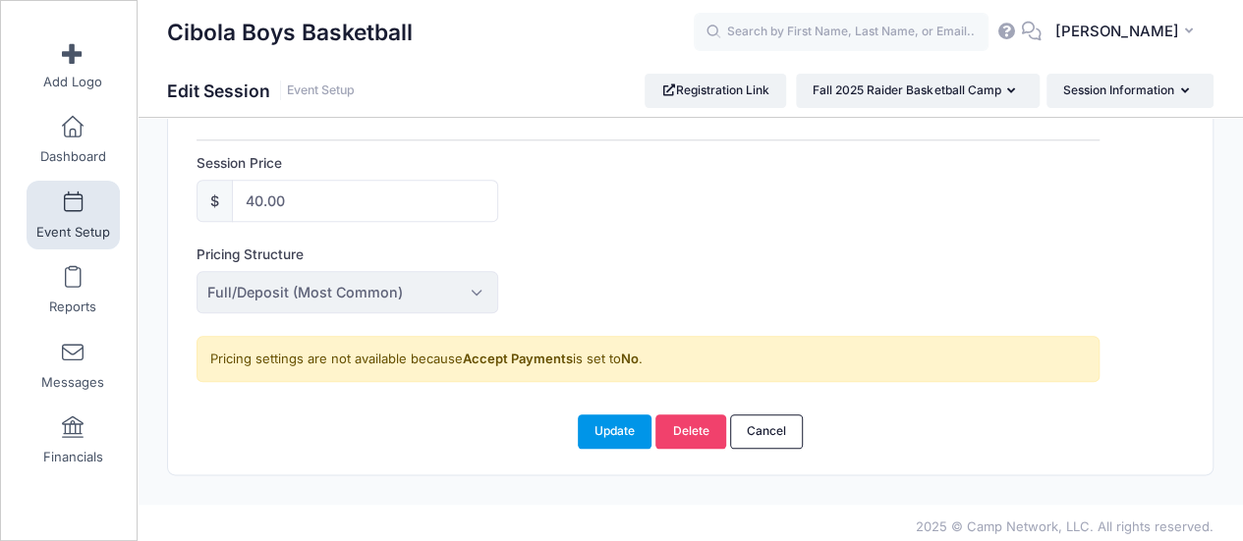
click at [615, 416] on button "Update" at bounding box center [615, 431] width 75 height 33
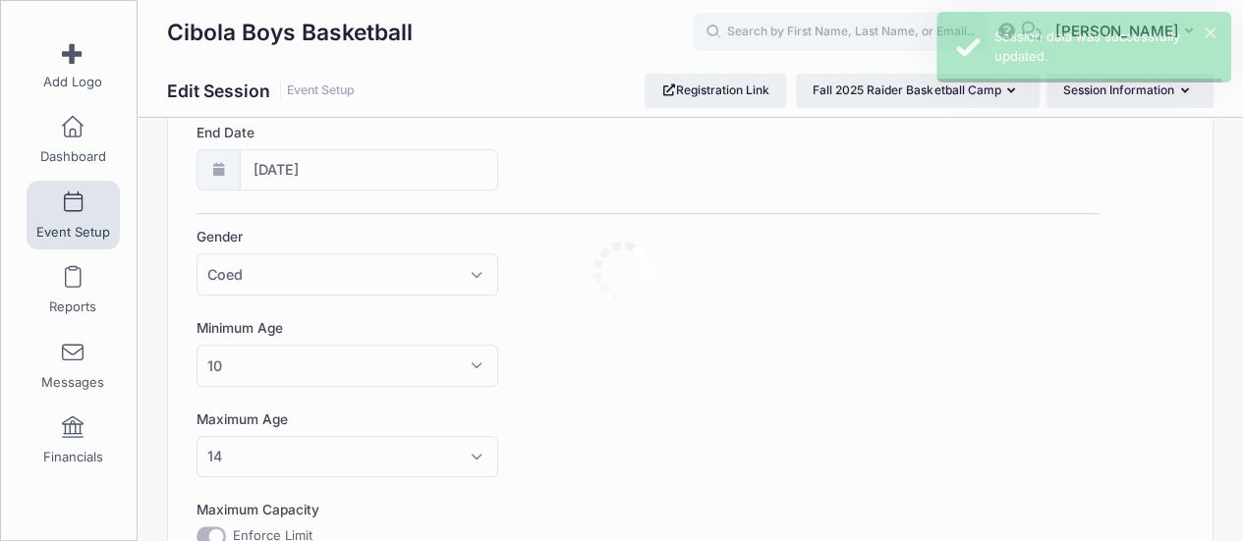
scroll to position [0, 0]
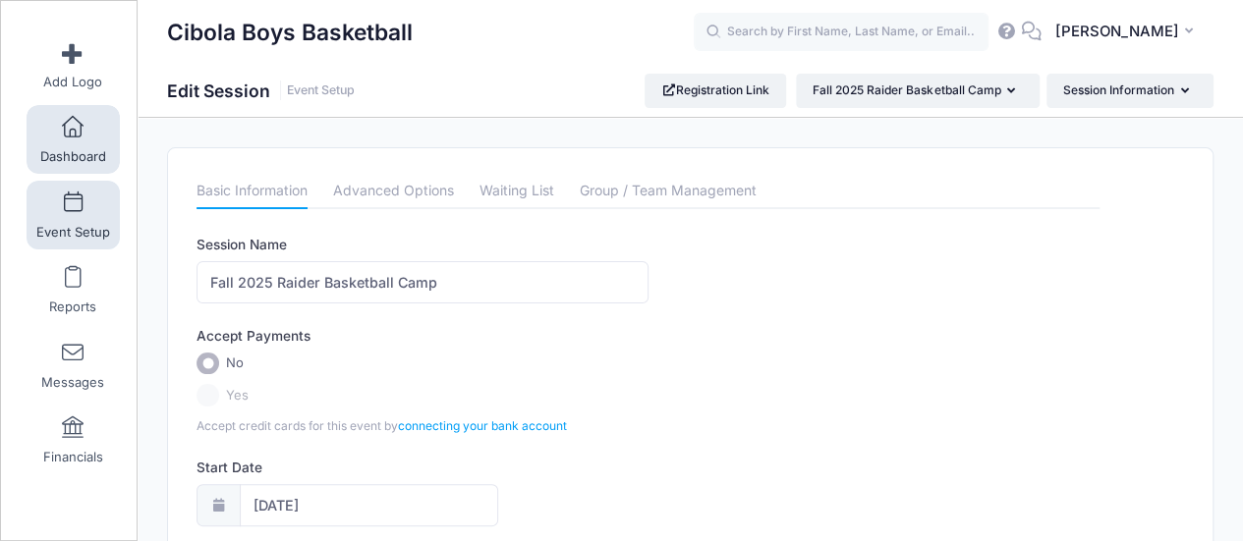
click at [75, 146] on link "Dashboard" at bounding box center [73, 139] width 93 height 69
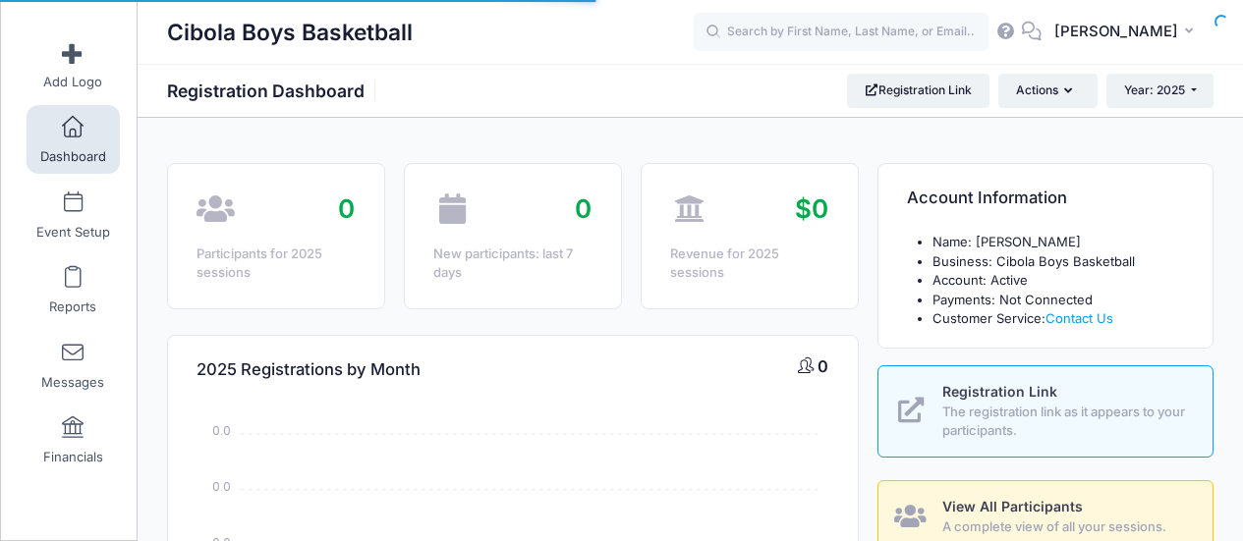
select select
